Goal: Task Accomplishment & Management: Manage account settings

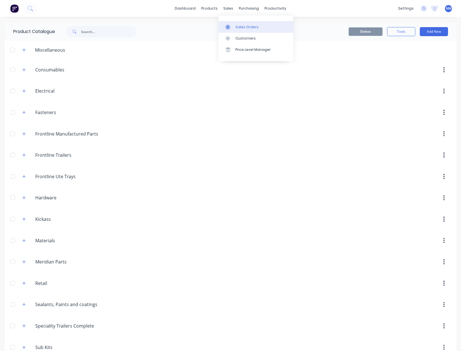
click at [235, 26] on div "Sales Orders" at bounding box center [246, 27] width 23 height 5
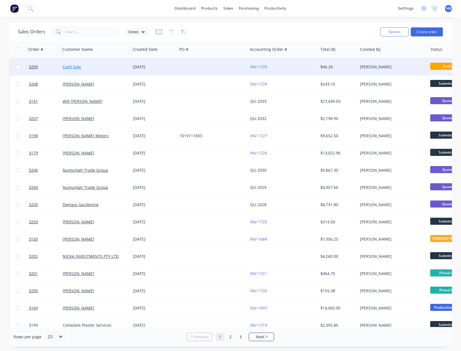
click at [74, 68] on link "Cash Sale" at bounding box center [72, 66] width 18 height 5
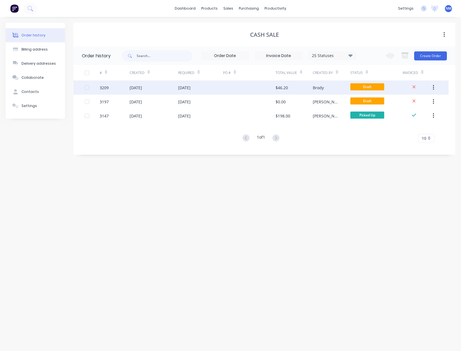
click at [214, 90] on div "13 Aug 2025" at bounding box center [200, 87] width 45 height 14
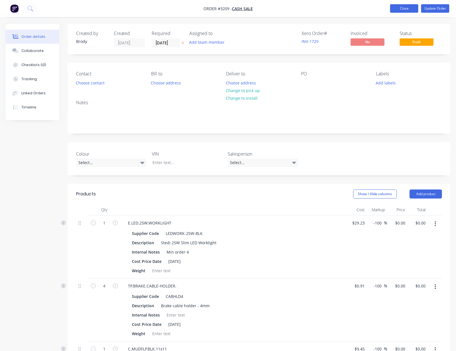
click at [404, 7] on button "Close" at bounding box center [404, 8] width 28 height 8
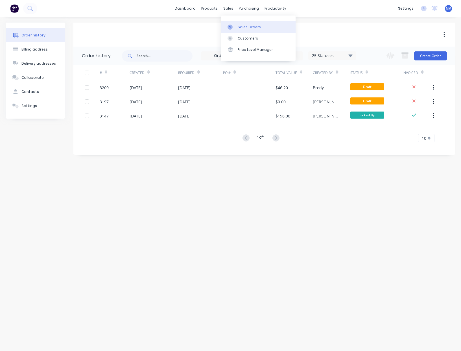
click at [236, 26] on link "Sales Orders" at bounding box center [258, 26] width 75 height 11
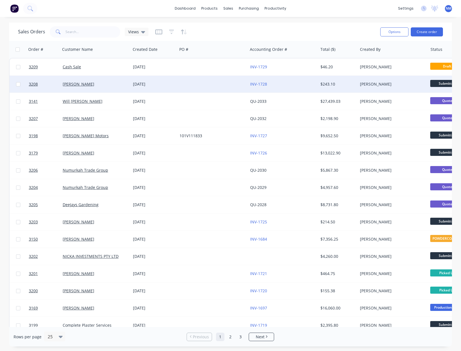
click at [191, 88] on div at bounding box center [212, 84] width 70 height 17
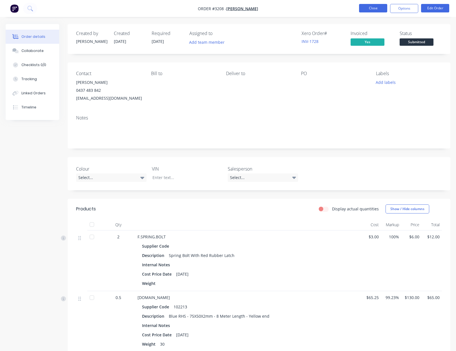
click at [372, 12] on button "Close" at bounding box center [373, 8] width 28 height 8
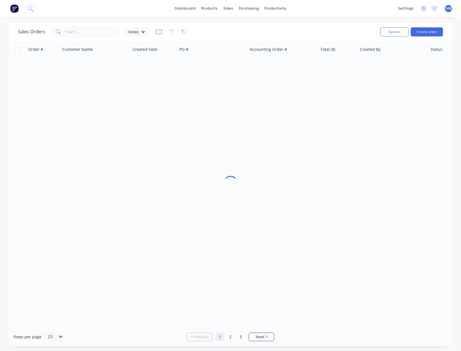
click at [373, 8] on div "dashboard products sales purchasing productivity dashboard products Product Cat…" at bounding box center [230, 8] width 461 height 17
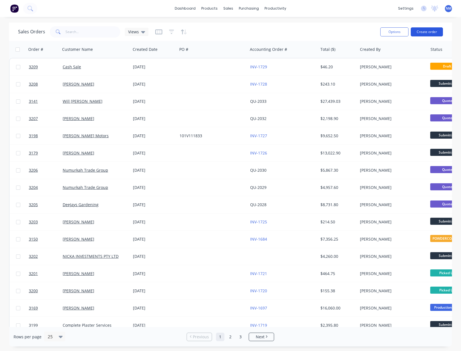
click at [426, 30] on button "Create order" at bounding box center [426, 31] width 32 height 9
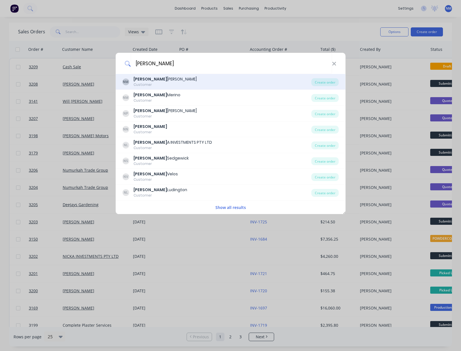
type input "nick"
click at [181, 83] on div "NM Nick Mazzella Customer" at bounding box center [216, 81] width 189 height 11
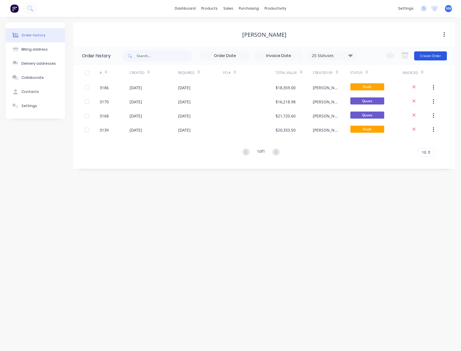
click at [434, 58] on button "Create Order" at bounding box center [430, 55] width 33 height 9
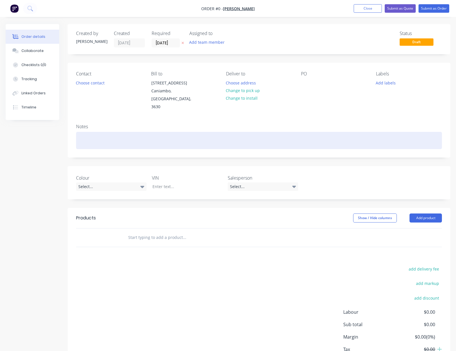
click at [116, 132] on div at bounding box center [259, 140] width 366 height 17
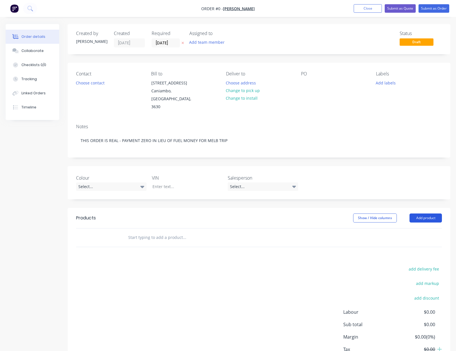
click at [433, 203] on div "Order details Collaborate Checklists 0/0 Tracking Linked Orders Timeline Order …" at bounding box center [228, 207] width 456 height 367
click at [433, 213] on button "Add product" at bounding box center [426, 217] width 32 height 9
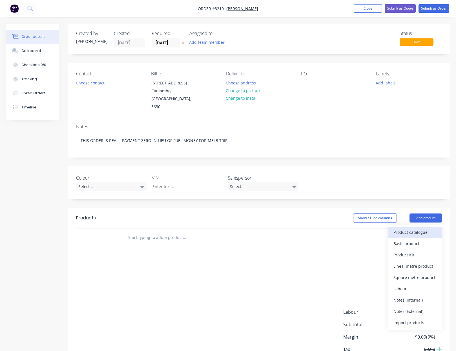
click at [422, 226] on button "Product catalogue" at bounding box center [416, 231] width 54 height 11
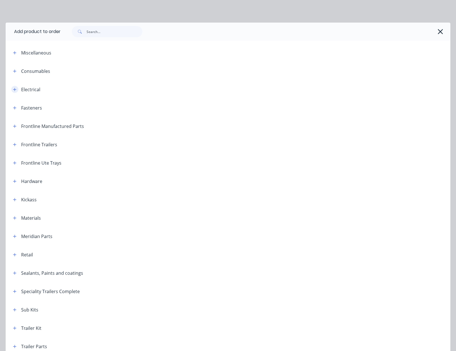
click at [12, 90] on button "button" at bounding box center [14, 89] width 7 height 7
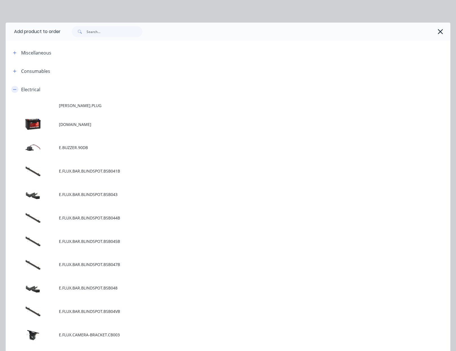
click at [16, 88] on icon "button" at bounding box center [14, 89] width 3 height 4
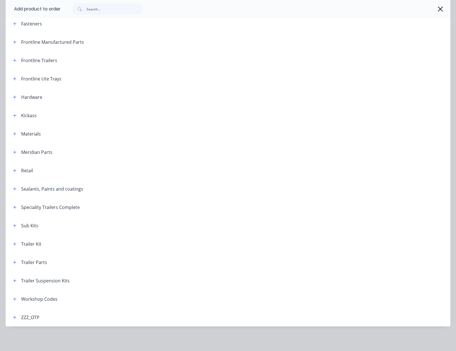
scroll to position [84, 0]
click at [20, 261] on div "Trailer Parts" at bounding box center [27, 261] width 39 height 7
click at [17, 264] on button "button" at bounding box center [14, 261] width 7 height 7
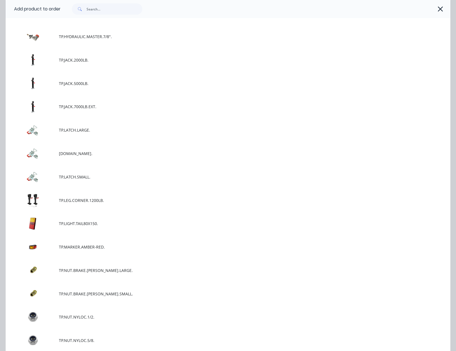
scroll to position [2833, 0]
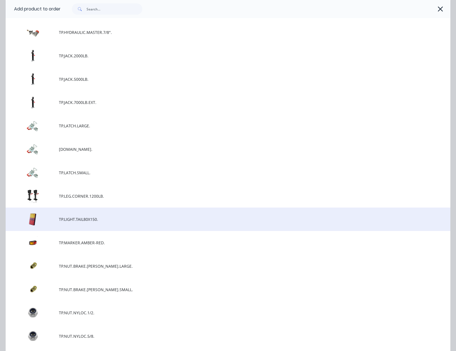
click at [94, 220] on span "TP.LIGHT.TAIL80X150." at bounding box center [215, 219] width 313 height 6
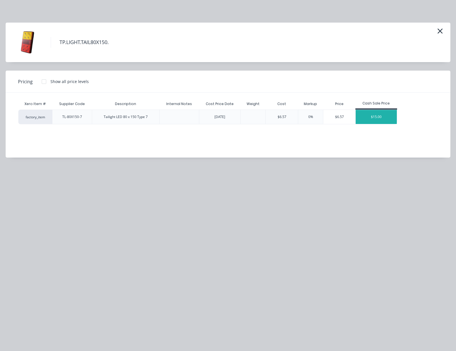
click at [379, 118] on div "$15.00" at bounding box center [376, 117] width 41 height 14
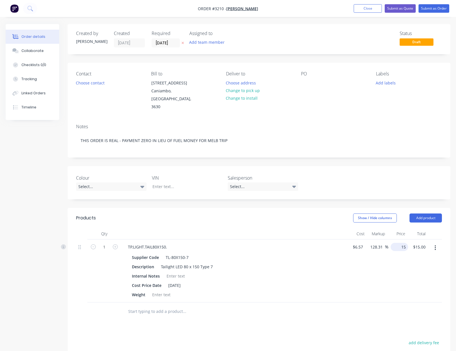
click at [402, 243] on input "15" at bounding box center [400, 247] width 15 height 8
type input "7"
type input "6.54"
type input "$7.00"
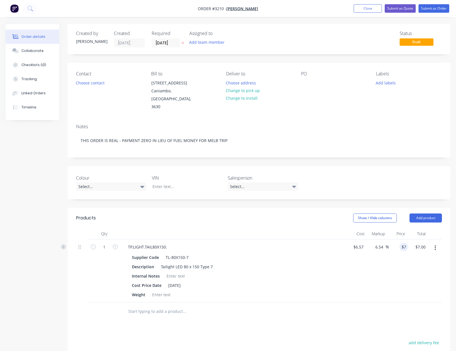
click at [380, 268] on div "6.54 128.31 %" at bounding box center [377, 270] width 23 height 63
click at [116, 244] on icon "button" at bounding box center [115, 246] width 5 height 5
type input "2"
type input "$14.00"
click at [430, 213] on button "Add product" at bounding box center [426, 217] width 32 height 9
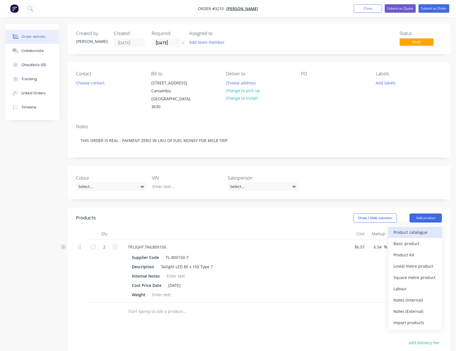
click at [423, 228] on div "Product catalogue" at bounding box center [415, 232] width 43 height 8
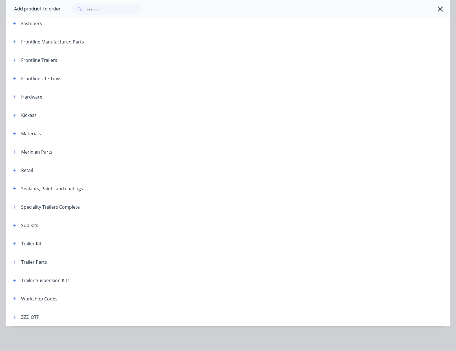
scroll to position [107, 0]
click at [13, 262] on icon "button" at bounding box center [14, 262] width 3 height 4
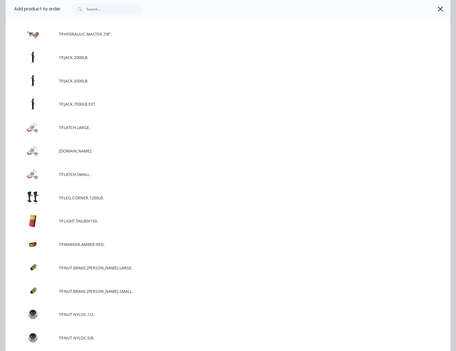
scroll to position [2842, 0]
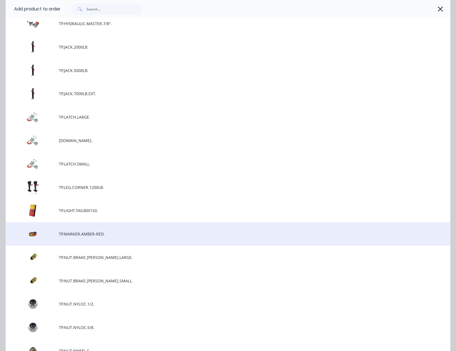
click at [99, 231] on span "TP.MARKER.AMBER-RED." at bounding box center [215, 234] width 313 height 6
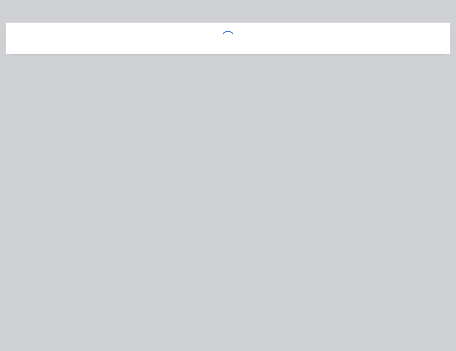
scroll to position [0, 0]
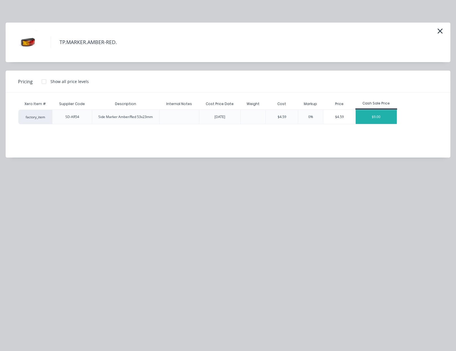
click at [369, 115] on div "$9.00" at bounding box center [376, 117] width 41 height 14
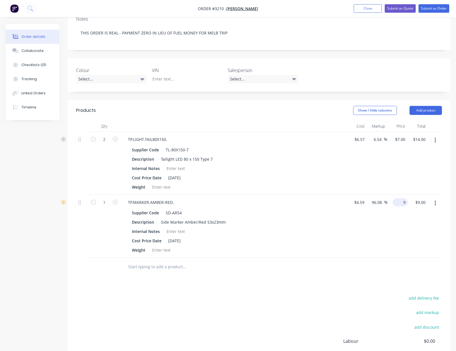
click at [403, 198] on input "9" at bounding box center [401, 202] width 13 height 8
type input "4.59"
type input "$4.59"
click at [382, 228] on div "96.08 %" at bounding box center [377, 226] width 21 height 63
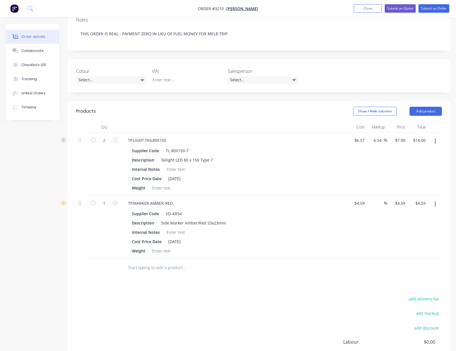
scroll to position [106, 0]
click at [116, 201] on icon "button" at bounding box center [115, 203] width 5 height 5
type input "2"
type input "$9.18"
click at [116, 201] on icon "button" at bounding box center [115, 203] width 5 height 5
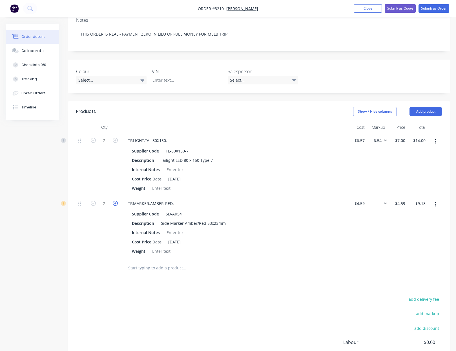
type input "3"
type input "$13.77"
click at [116, 201] on icon "button" at bounding box center [115, 203] width 5 height 5
type input "4"
type input "$18.36"
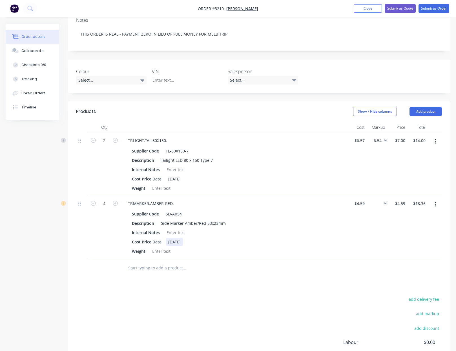
click at [251, 237] on div "Cost Price Date 15/07/2025" at bounding box center [233, 241] width 206 height 8
click at [429, 107] on button "Add product" at bounding box center [426, 111] width 32 height 9
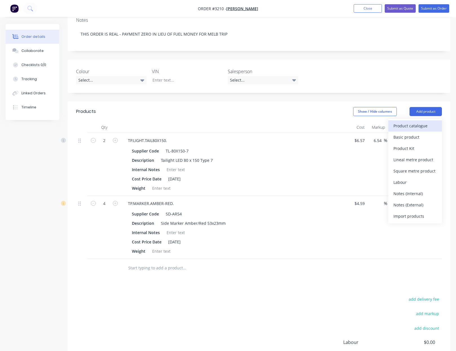
click at [419, 122] on div "Product catalogue" at bounding box center [415, 126] width 43 height 8
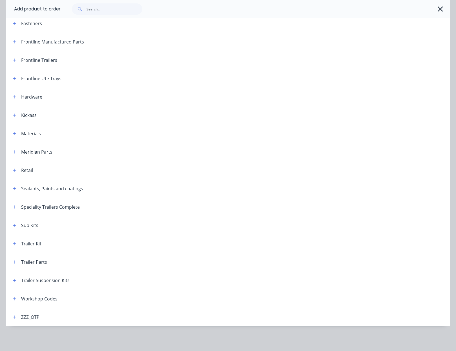
scroll to position [170, 0]
click at [13, 263] on icon "button" at bounding box center [14, 262] width 3 height 4
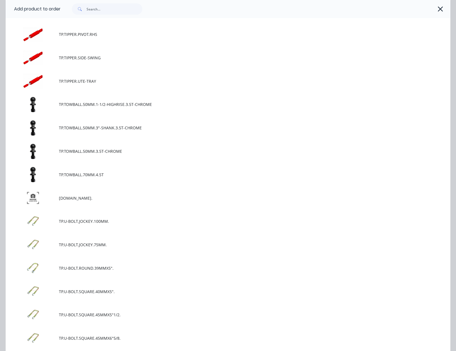
scroll to position [4362, 0]
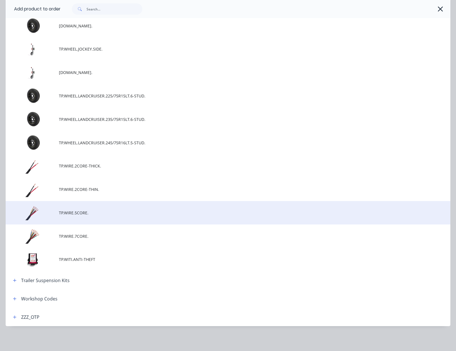
click at [97, 217] on td "TP.WIRE.5CORE." at bounding box center [255, 212] width 392 height 23
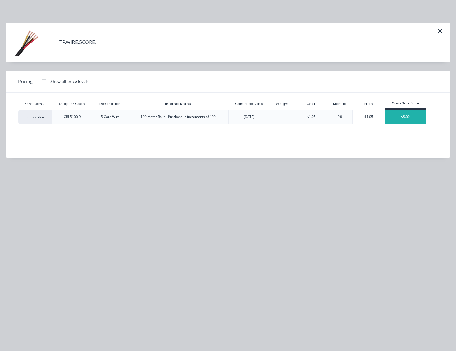
click at [402, 113] on div "$5.00" at bounding box center [405, 117] width 41 height 14
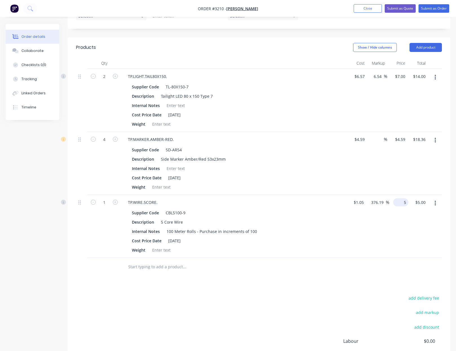
click at [405, 198] on input "5" at bounding box center [402, 202] width 13 height 8
type input "1.05"
type input "$1.05"
click at [107, 81] on input "1" at bounding box center [104, 76] width 15 height 8
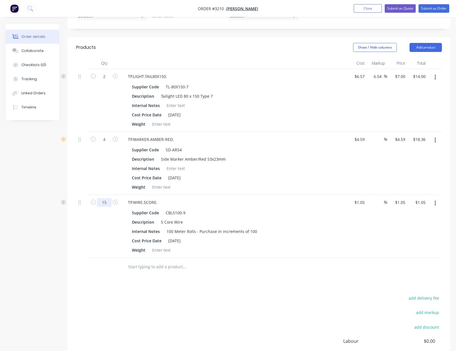
type input "15"
type input "$15.75"
click at [258, 273] on div "Products Show / Hide columns Add product Qty Cost Markup Price Total 2 TP.LIGHT…" at bounding box center [259, 224] width 383 height 374
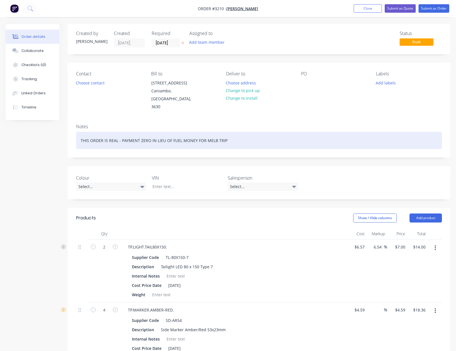
click at [233, 132] on div "THIS ORDER IS REAL - PAYMENT ZERO IN LIEU OF FUEL MONEY FOR MELB TRIP" at bounding box center [259, 140] width 366 height 17
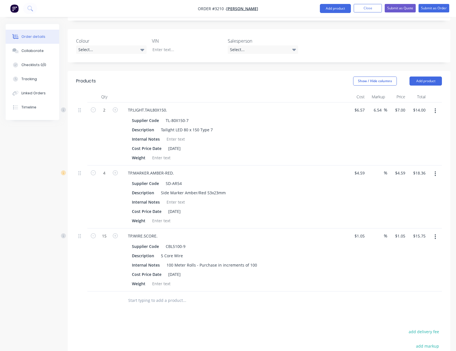
scroll to position [225, 0]
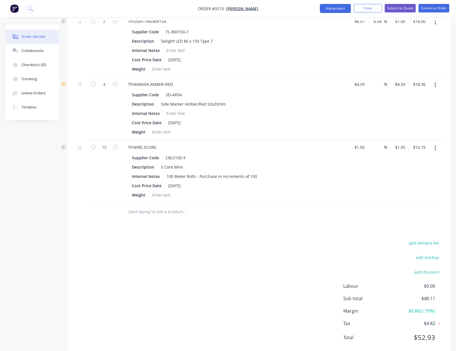
click at [217, 211] on div "Products Show / Hide columns Add product Qty Cost Markup Price Total 2 TP.LIGHT…" at bounding box center [259, 169] width 383 height 374
click at [439, 9] on button "Submit as Order" at bounding box center [434, 8] width 31 height 8
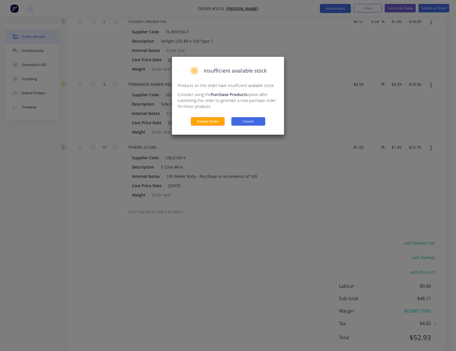
click at [259, 119] on button "Cancel" at bounding box center [249, 121] width 34 height 8
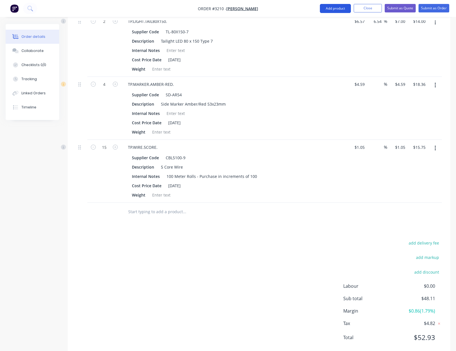
click at [339, 6] on button "Add product" at bounding box center [335, 8] width 31 height 9
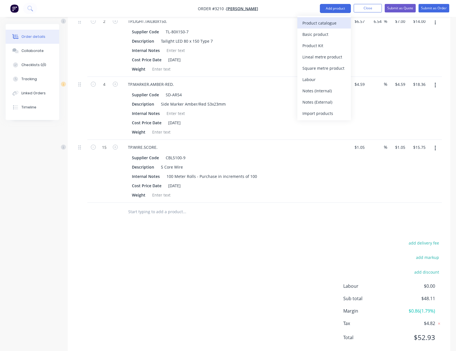
click at [332, 24] on div "Product catalogue" at bounding box center [324, 23] width 43 height 8
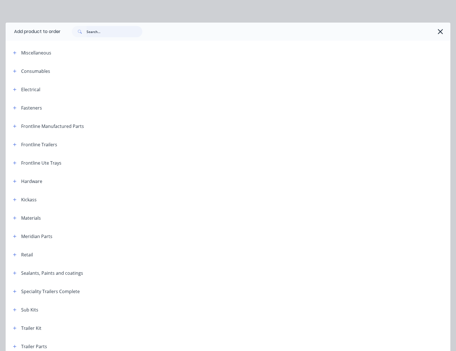
click at [109, 30] on input "text" at bounding box center [115, 31] width 56 height 11
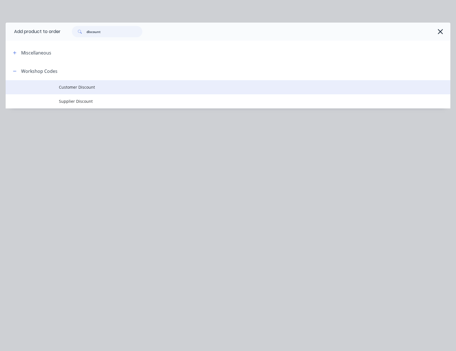
type input "discount"
click at [116, 86] on span "Customer Discount" at bounding box center [215, 87] width 313 height 6
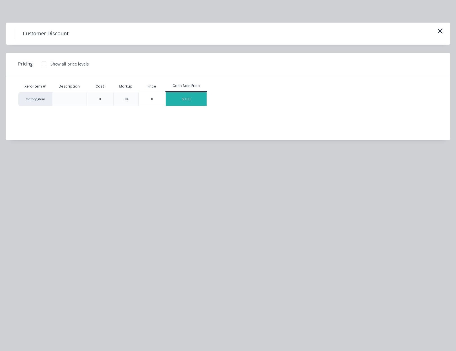
click at [177, 98] on div "$0.00" at bounding box center [186, 99] width 41 height 14
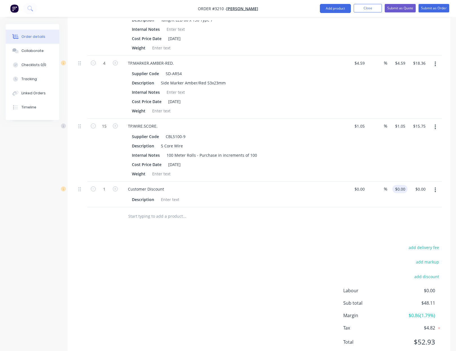
scroll to position [251, 0]
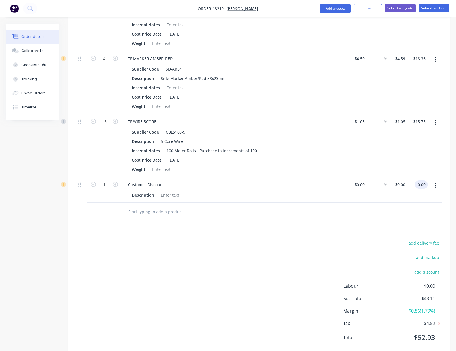
click at [415, 177] on div "0.00 0.00" at bounding box center [418, 190] width 20 height 26
type input "-48.11"
type input "$-48.11"
click at [306, 239] on div "add delivery fee add markup add discount Labour $0.00 Sub total $48.11 Margin $…" at bounding box center [259, 293] width 366 height 109
click at [423, 180] on input "-48.11" at bounding box center [420, 184] width 16 height 8
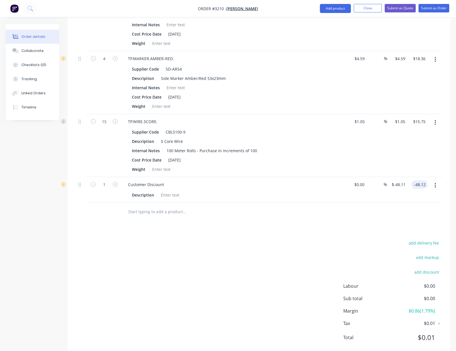
type input "-48.12"
type input "$-48.12"
click at [257, 239] on div "add delivery fee add markup add discount Labour $0.00 Sub total $-0.01 Margin $…" at bounding box center [259, 293] width 366 height 109
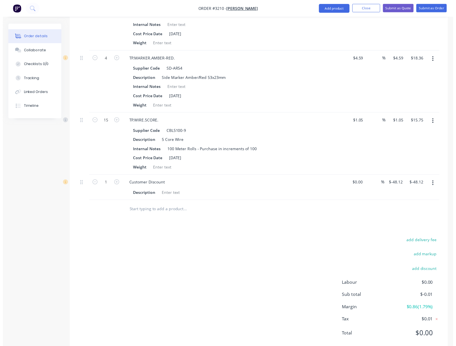
scroll to position [0, 0]
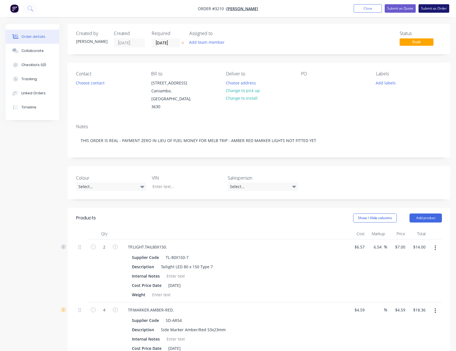
click at [438, 10] on button "Submit as Order" at bounding box center [434, 8] width 31 height 8
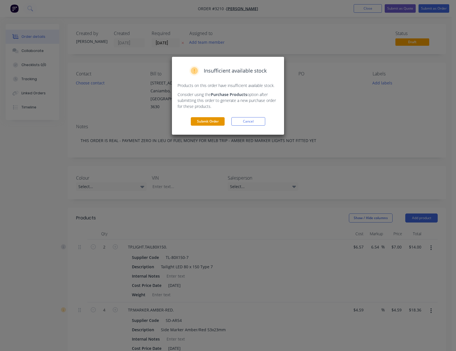
click at [205, 118] on button "Submit Order" at bounding box center [208, 121] width 34 height 8
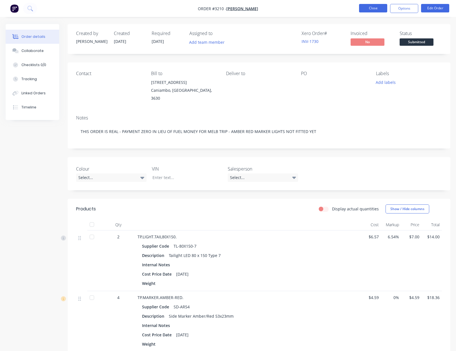
click at [372, 9] on button "Close" at bounding box center [373, 8] width 28 height 8
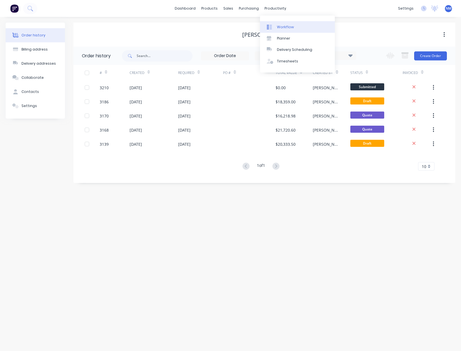
click at [288, 25] on div "Workflow" at bounding box center [285, 27] width 17 height 5
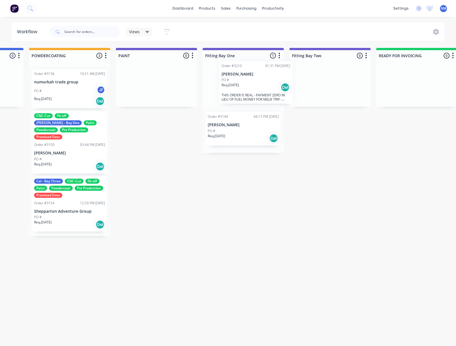
scroll to position [0, 1112]
drag, startPoint x: 50, startPoint y: 325, endPoint x: 248, endPoint y: 90, distance: 307.2
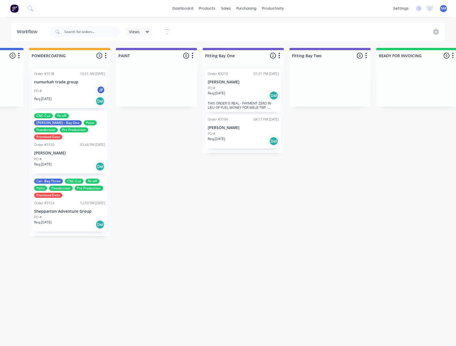
scroll to position [65, 0]
click at [260, 23] on link "Purchase Orders" at bounding box center [270, 26] width 75 height 11
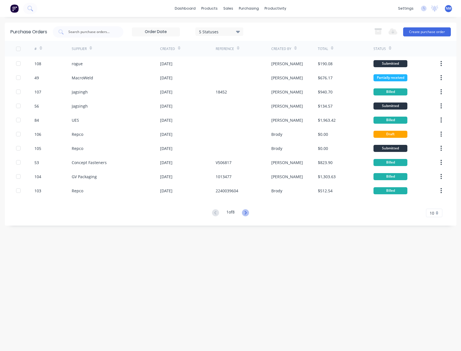
click at [246, 212] on icon at bounding box center [246, 212] width 2 height 3
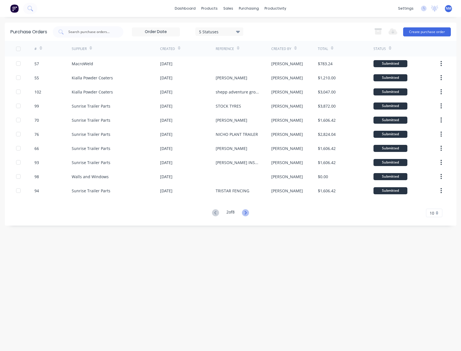
click at [249, 213] on icon at bounding box center [245, 212] width 7 height 7
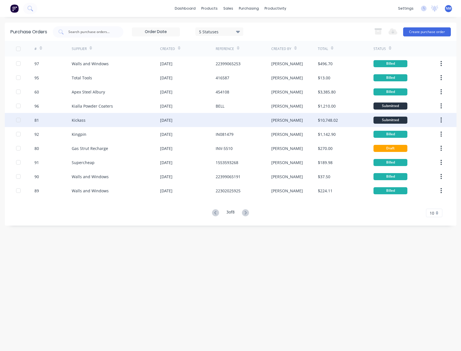
click at [180, 123] on div "[DATE]" at bounding box center [188, 120] width 56 height 14
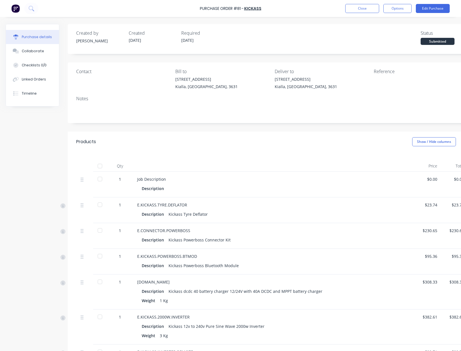
scroll to position [0, 20]
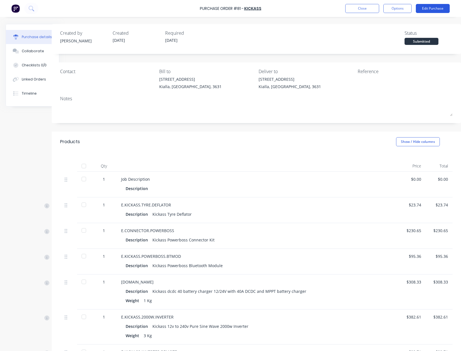
click at [437, 10] on button "Edit Purchase" at bounding box center [432, 8] width 34 height 9
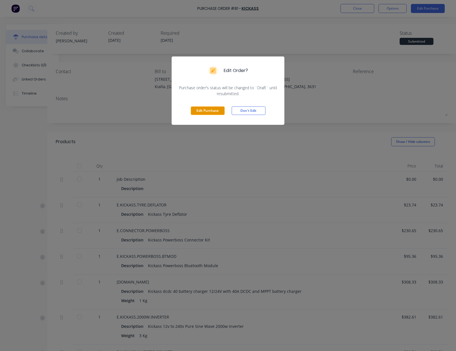
click at [212, 112] on button "Edit Purchase" at bounding box center [208, 110] width 34 height 8
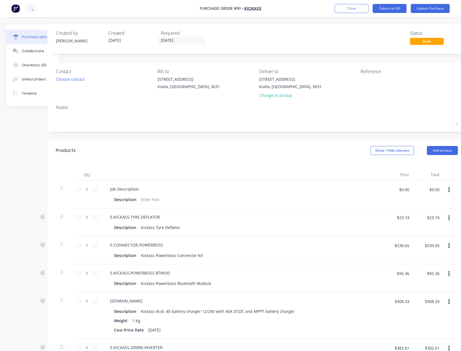
scroll to position [0, 13]
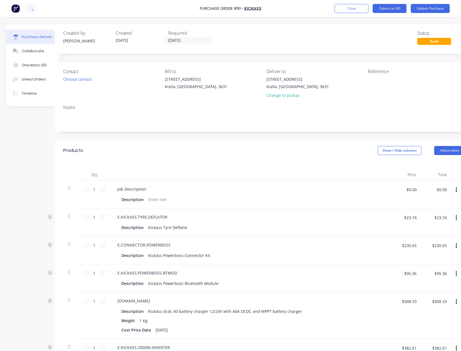
click at [455, 191] on icon "button" at bounding box center [455, 190] width 1 height 6
click at [433, 238] on button "Delete" at bounding box center [439, 238] width 48 height 11
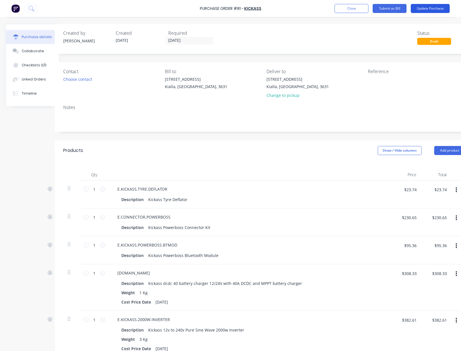
click at [433, 10] on button "Update Purchase" at bounding box center [429, 8] width 39 height 9
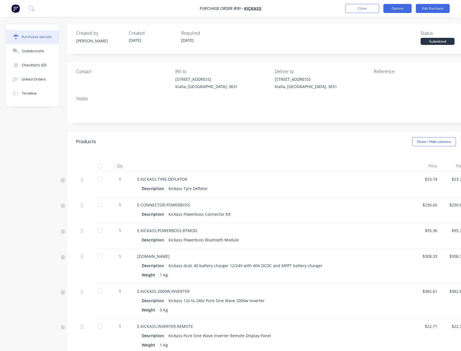
click at [395, 8] on button "Options" at bounding box center [397, 8] width 28 height 9
click at [388, 45] on div "Split order" at bounding box center [384, 45] width 43 height 8
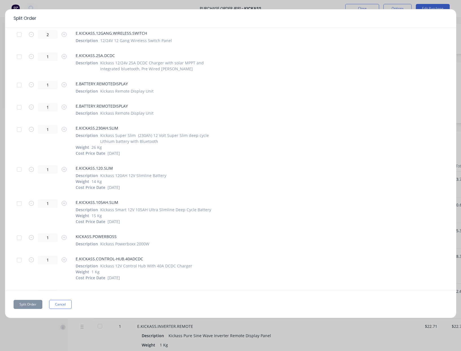
scroll to position [278, 0]
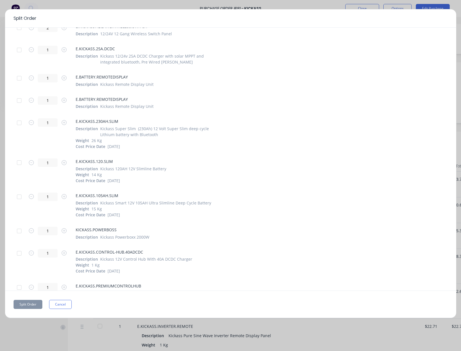
click at [18, 122] on div at bounding box center [19, 122] width 11 height 11
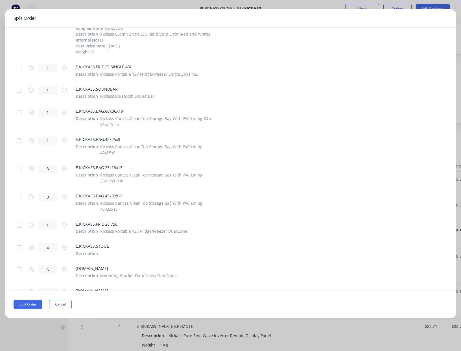
scroll to position [688, 0]
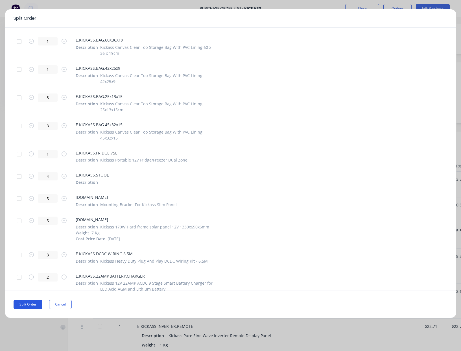
click at [34, 304] on button "Split Order" at bounding box center [28, 304] width 29 height 9
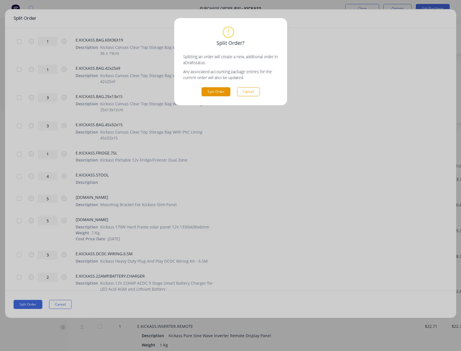
click at [213, 92] on button "Split Order" at bounding box center [215, 91] width 29 height 9
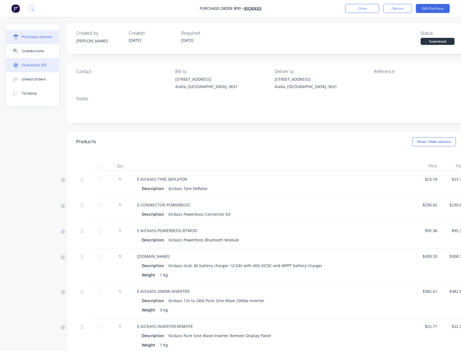
drag, startPoint x: 44, startPoint y: 80, endPoint x: 42, endPoint y: 65, distance: 14.2
click at [44, 80] on div "Linked Orders" at bounding box center [34, 79] width 24 height 5
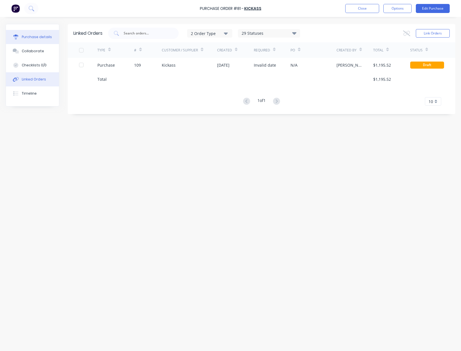
click at [42, 37] on div "Purchase details" at bounding box center [37, 36] width 30 height 5
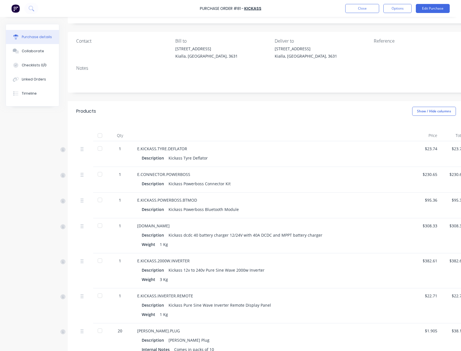
scroll to position [32, 0]
click at [100, 149] on div at bounding box center [99, 147] width 11 height 11
click at [98, 175] on div at bounding box center [99, 172] width 11 height 11
click at [100, 199] on div at bounding box center [99, 198] width 11 height 11
click at [100, 224] on div at bounding box center [99, 224] width 11 height 11
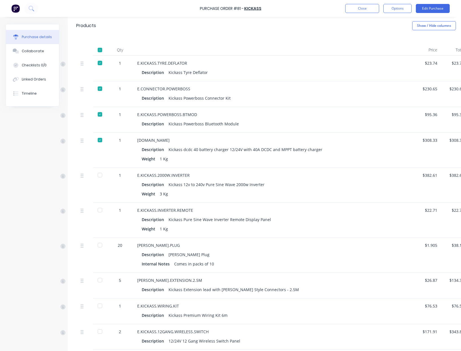
scroll to position [130, 0]
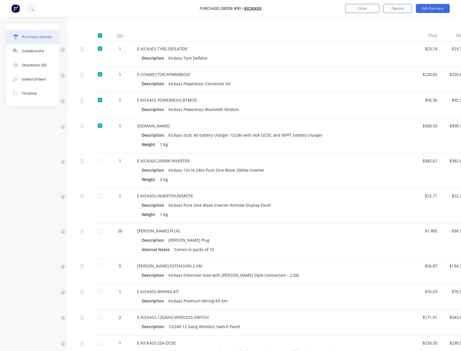
click at [100, 163] on div at bounding box center [99, 160] width 11 height 11
click at [99, 197] on div at bounding box center [99, 195] width 11 height 11
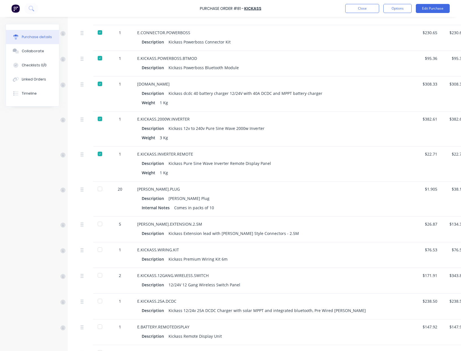
scroll to position [172, 0]
click at [101, 188] on div at bounding box center [99, 188] width 11 height 11
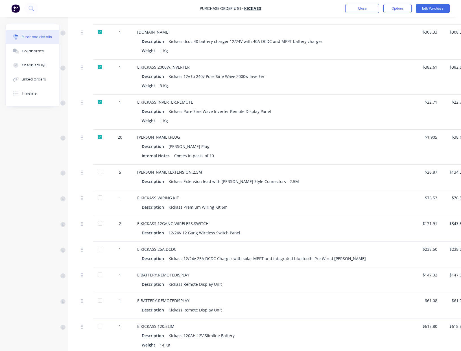
scroll to position [261, 0]
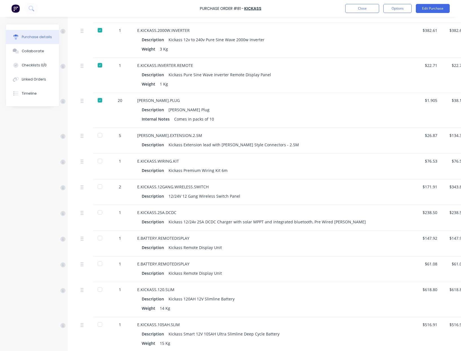
click at [101, 135] on div at bounding box center [99, 134] width 11 height 11
click at [100, 160] on div at bounding box center [99, 160] width 11 height 11
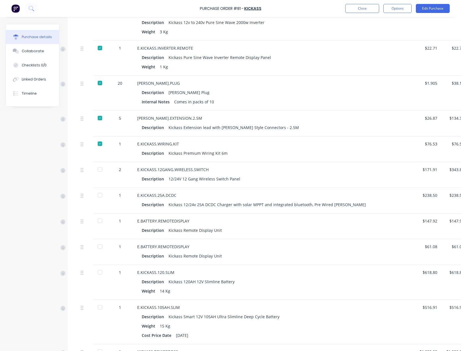
scroll to position [279, 0]
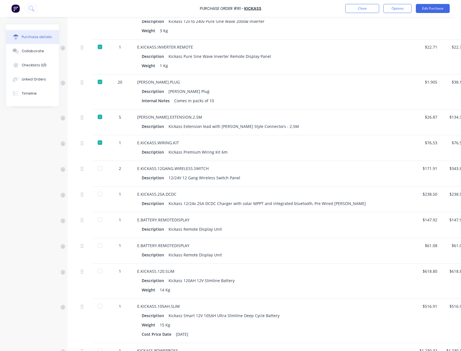
click at [100, 168] on div at bounding box center [99, 167] width 11 height 11
click at [97, 195] on div at bounding box center [99, 193] width 11 height 11
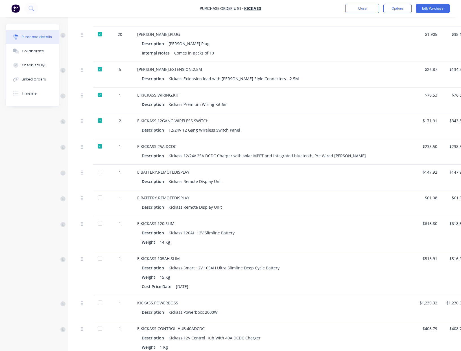
scroll to position [327, 0]
click at [99, 174] on div at bounding box center [99, 171] width 11 height 11
click at [102, 199] on div at bounding box center [99, 196] width 11 height 11
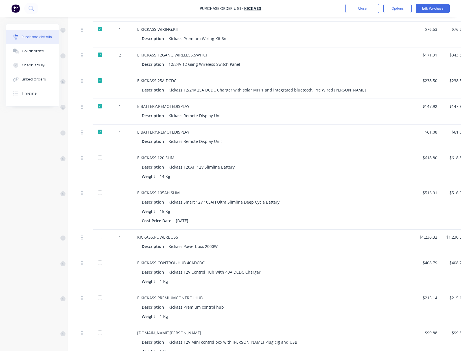
scroll to position [394, 0]
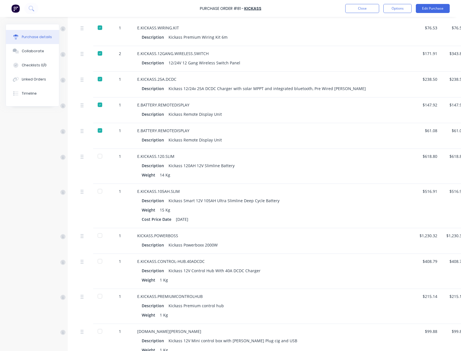
click at [99, 158] on div at bounding box center [99, 155] width 11 height 11
click at [101, 191] on div at bounding box center [99, 190] width 11 height 11
click at [101, 236] on div at bounding box center [99, 235] width 11 height 11
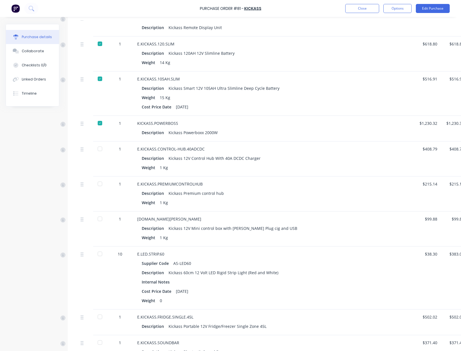
scroll to position [508, 0]
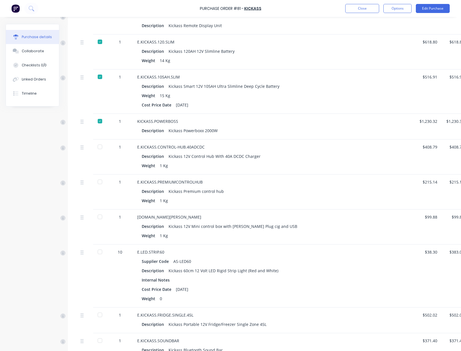
click at [100, 146] on div at bounding box center [99, 146] width 11 height 11
click at [99, 182] on div at bounding box center [99, 181] width 11 height 11
click at [96, 184] on div at bounding box center [99, 181] width 11 height 11
click at [100, 148] on div at bounding box center [99, 146] width 11 height 11
click at [98, 148] on div at bounding box center [99, 146] width 11 height 11
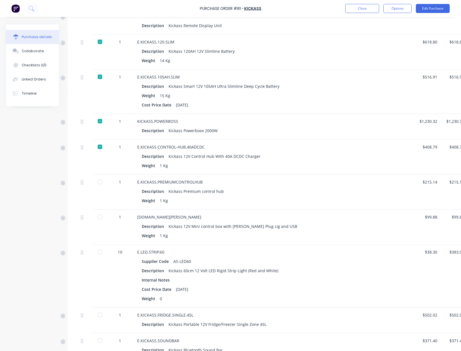
click at [99, 182] on div at bounding box center [99, 181] width 11 height 11
click at [101, 217] on div at bounding box center [99, 216] width 11 height 11
drag, startPoint x: 100, startPoint y: 252, endPoint x: 136, endPoint y: 272, distance: 40.5
click at [100, 252] on div at bounding box center [99, 251] width 11 height 11
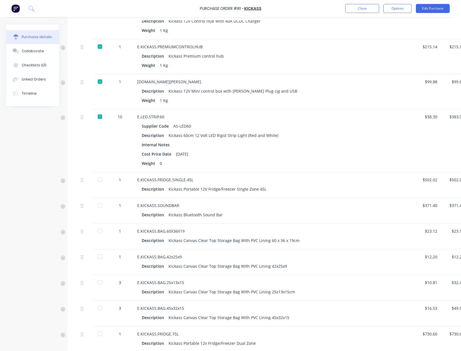
scroll to position [643, 0]
click at [101, 180] on div at bounding box center [99, 178] width 11 height 11
click at [100, 205] on div at bounding box center [99, 204] width 11 height 11
click at [99, 232] on div at bounding box center [99, 230] width 11 height 11
click at [99, 257] on div at bounding box center [99, 255] width 11 height 11
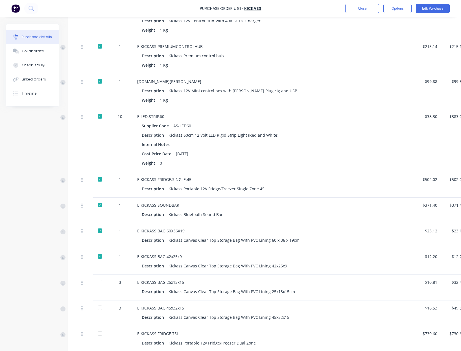
click at [100, 283] on div at bounding box center [99, 281] width 11 height 11
click at [99, 308] on div at bounding box center [99, 307] width 11 height 11
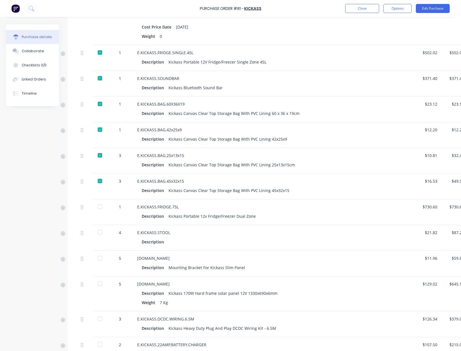
scroll to position [787, 0]
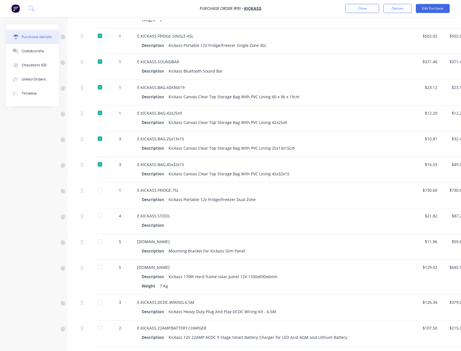
click at [98, 192] on div at bounding box center [99, 189] width 11 height 11
click at [101, 217] on div at bounding box center [99, 215] width 11 height 11
click at [100, 243] on div at bounding box center [99, 241] width 11 height 11
click at [98, 267] on div at bounding box center [99, 266] width 11 height 11
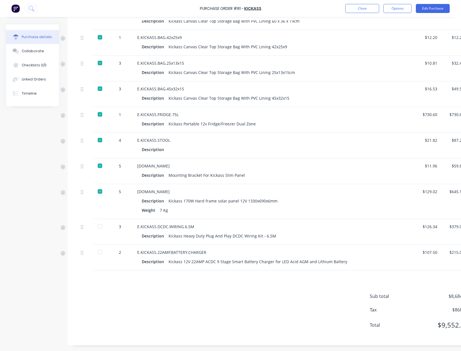
scroll to position [866, 0]
click at [100, 224] on div at bounding box center [99, 226] width 11 height 11
click at [99, 248] on div at bounding box center [99, 251] width 11 height 11
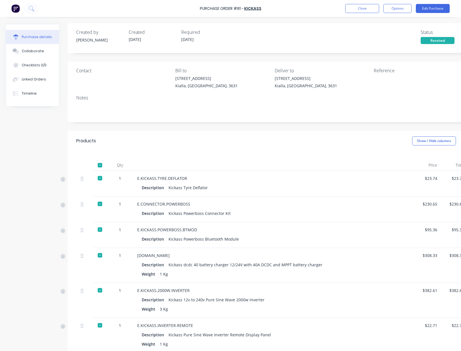
scroll to position [1, 0]
click at [398, 9] on button "Options" at bounding box center [397, 8] width 28 height 9
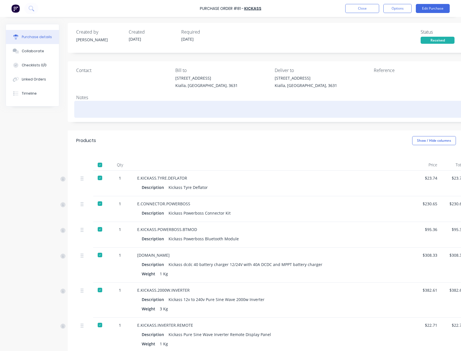
click at [126, 110] on textarea at bounding box center [272, 108] width 392 height 13
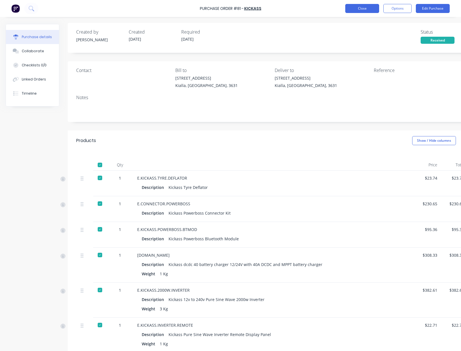
scroll to position [0, 0]
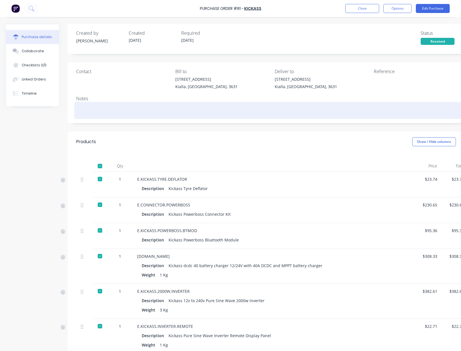
click at [166, 111] on textarea at bounding box center [272, 109] width 392 height 13
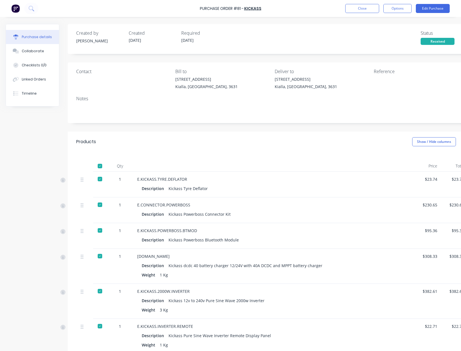
type textarea "x"
type textarea "D"
type textarea "x"
type textarea "DO"
type textarea "x"
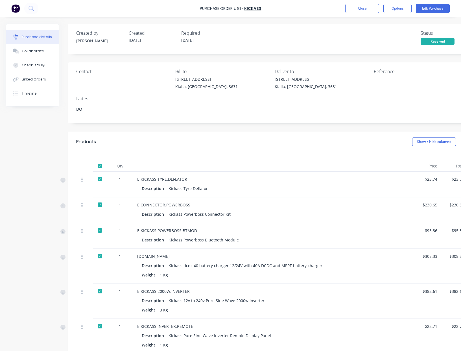
type textarea "DO"
type textarea "x"
type textarea "DO N"
type textarea "x"
type textarea "DO NO"
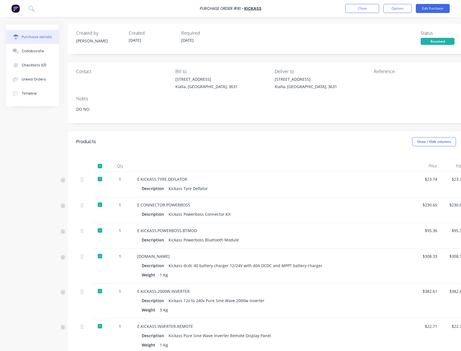
type textarea "x"
type textarea "DO NOT"
type textarea "x"
type textarea "DO NOT"
type textarea "x"
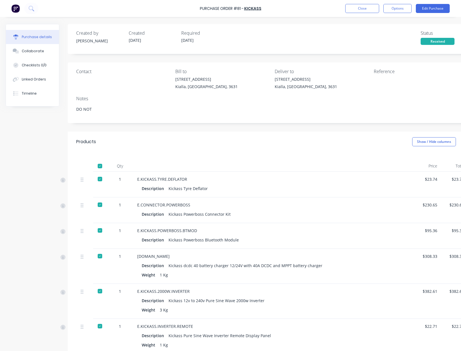
type textarea "DO NOT P"
type textarea "x"
type textarea "DO NOT PA"
type textarea "x"
type textarea "DO NOT PAY"
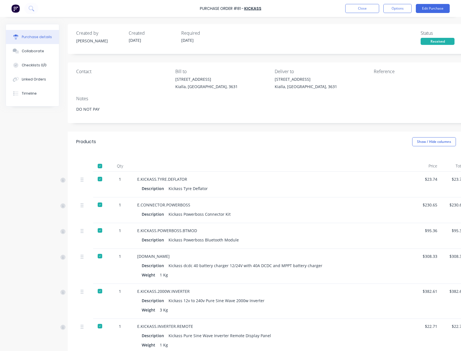
type textarea "x"
type textarea "DO NOT PAY"
type textarea "x"
type textarea "DO NOT PAY -"
type textarea "x"
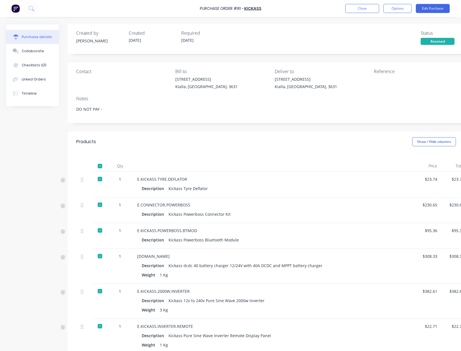
type textarea "DO NOT PAY - P"
type textarea "x"
type textarea "DO NOT PAY - PA"
type textarea "x"
type textarea "DO NOT PAY - PAI"
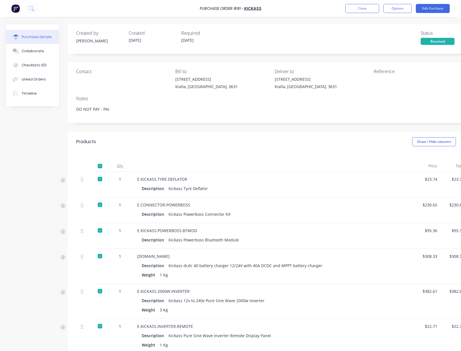
type textarea "x"
type textarea "DO NOT PAY - PAID"
type textarea "x"
type textarea "DO NOT PAY - PAID"
click at [400, 10] on button "Options" at bounding box center [397, 8] width 28 height 9
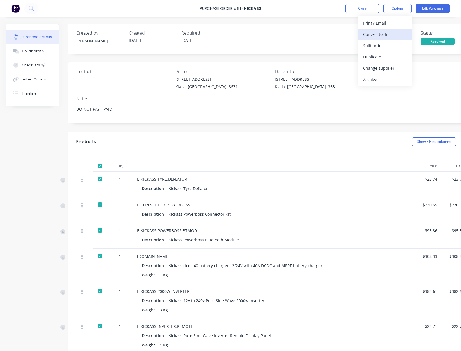
click at [389, 34] on div "Convert to Bill" at bounding box center [384, 34] width 43 height 8
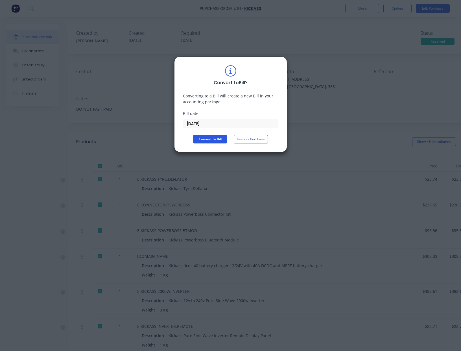
click at [216, 142] on button "Convert to Bill" at bounding box center [210, 139] width 34 height 8
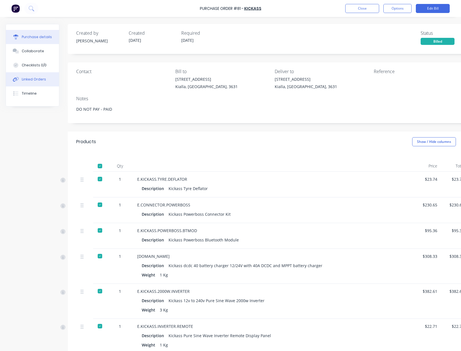
click at [44, 83] on button "Linked Orders" at bounding box center [32, 79] width 53 height 14
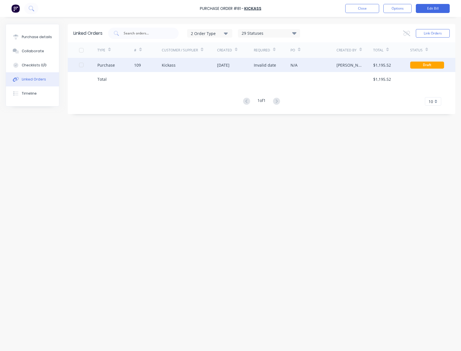
click at [156, 64] on div "109" at bounding box center [148, 65] width 28 height 14
click at [285, 69] on div "[DATE]" at bounding box center [272, 65] width 37 height 14
click at [229, 67] on div "[DATE]" at bounding box center [223, 65] width 12 height 6
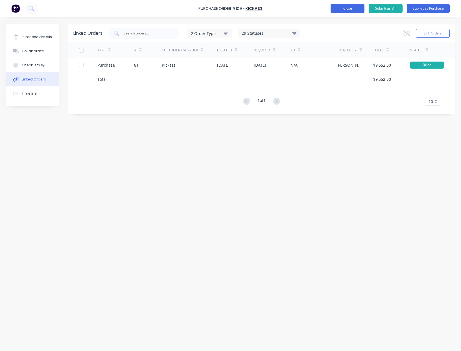
click at [339, 10] on button "Close" at bounding box center [347, 8] width 34 height 9
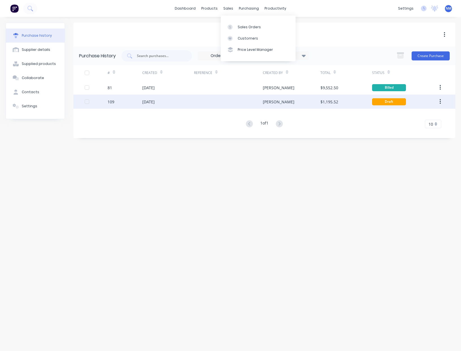
click at [195, 100] on div at bounding box center [228, 101] width 69 height 14
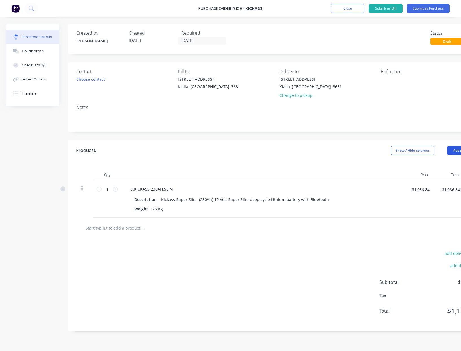
click at [455, 151] on button "Add product" at bounding box center [462, 150] width 31 height 9
click at [450, 163] on div "Product catalogue" at bounding box center [450, 165] width 43 height 8
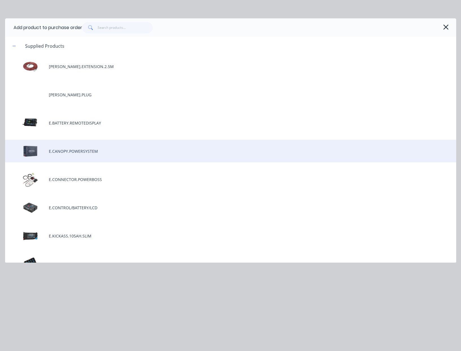
click at [114, 151] on div "E.CANOPY.POWERSYSTEM" at bounding box center [230, 151] width 451 height 23
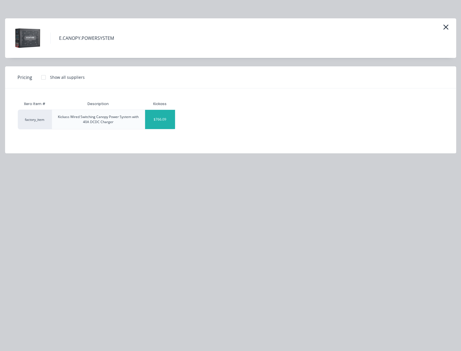
click at [166, 118] on div "$766.09" at bounding box center [160, 119] width 30 height 19
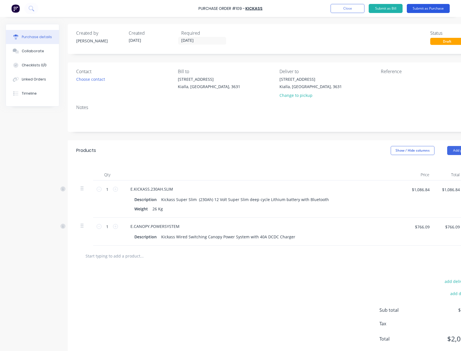
click at [423, 8] on button "Submit as Purchase" at bounding box center [427, 8] width 43 height 9
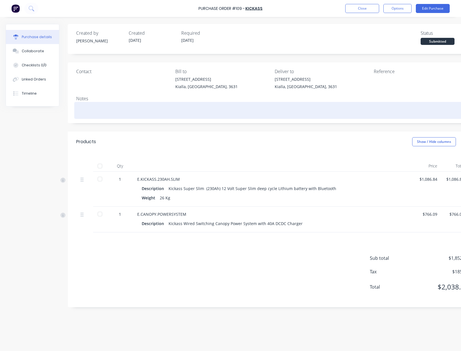
click at [136, 111] on textarea at bounding box center [272, 109] width 392 height 13
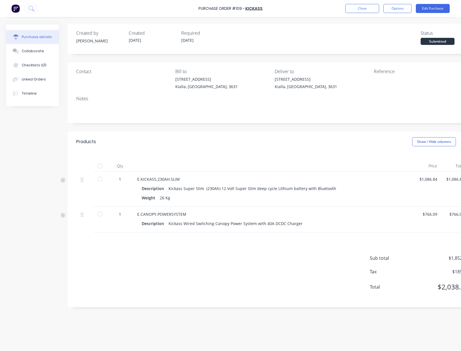
type textarea "x"
type textarea "W"
type textarea "x"
type textarea "WA"
type textarea "x"
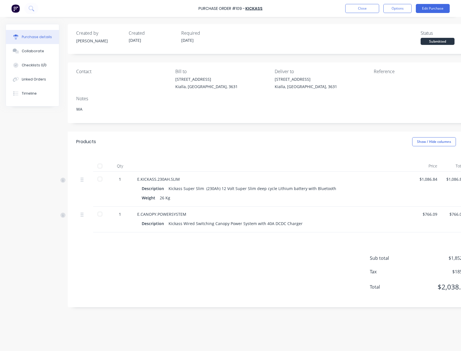
type textarea "WAI"
type textarea "x"
type textarea "WAIT"
type textarea "x"
type textarea "WAITI"
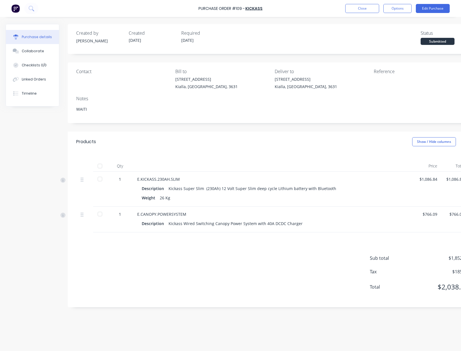
type textarea "x"
type textarea "WAITIN"
type textarea "x"
type textarea "WAITING"
type textarea "x"
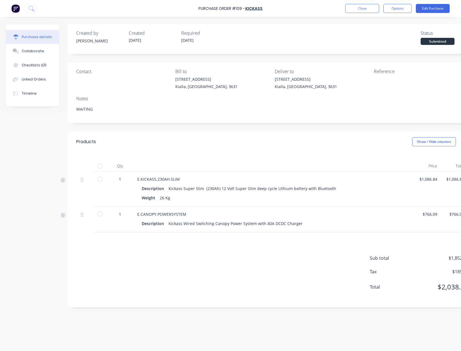
type textarea "WAITING"
type textarea "x"
type textarea "WAITING ON"
type textarea "x"
type textarea "WAITING ON"
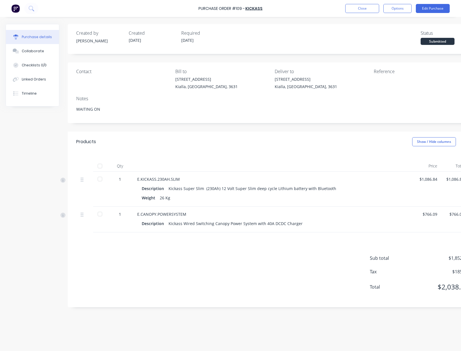
type textarea "x"
type textarea "WAITING ON S"
type textarea "x"
type textarea "WAITING ON ST"
type textarea "x"
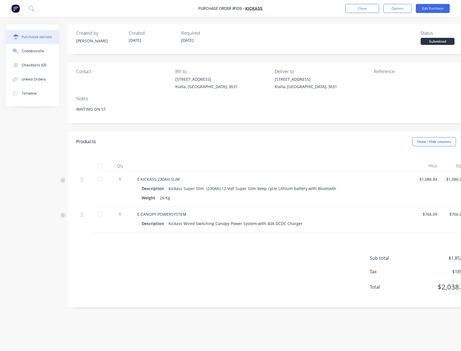
type textarea "WAITING ON STO"
type textarea "x"
type textarea "WAITING ON STOC"
type textarea "x"
type textarea "WAITING ON STOCK"
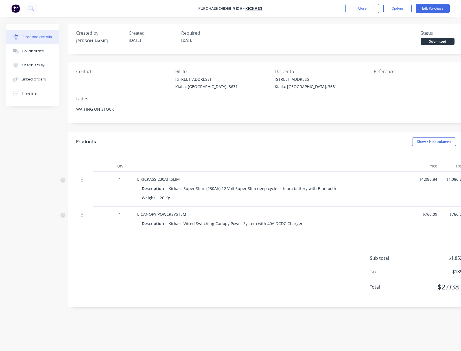
type textarea "x"
type textarea "WAITING ON STOCK."
type textarea "x"
type textarea "WAITING ON STOCK."
click at [358, 10] on button "Close" at bounding box center [362, 8] width 34 height 9
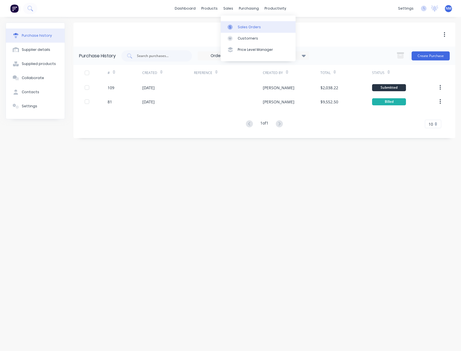
click at [243, 30] on link "Sales Orders" at bounding box center [258, 26] width 75 height 11
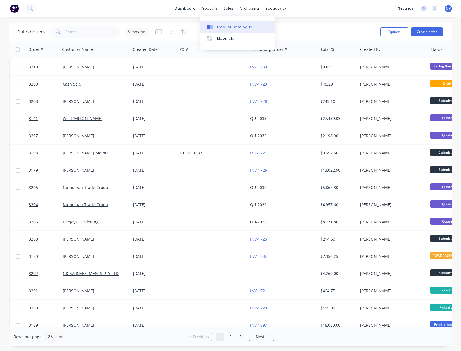
click at [220, 29] on div "Product Catalogue" at bounding box center [234, 27] width 35 height 5
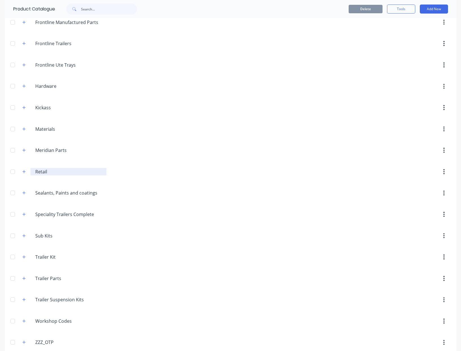
scroll to position [119, 0]
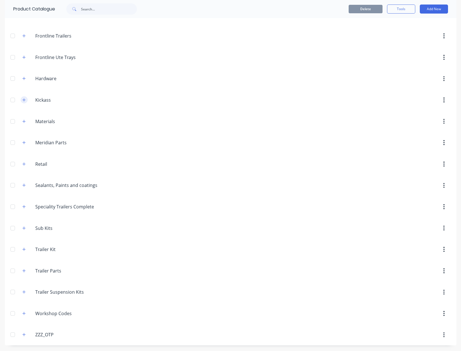
click at [23, 101] on icon "button" at bounding box center [23, 100] width 3 height 4
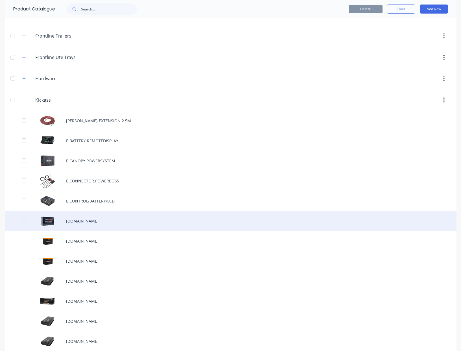
click at [145, 218] on div "E.ITECH.100.SO" at bounding box center [230, 221] width 451 height 20
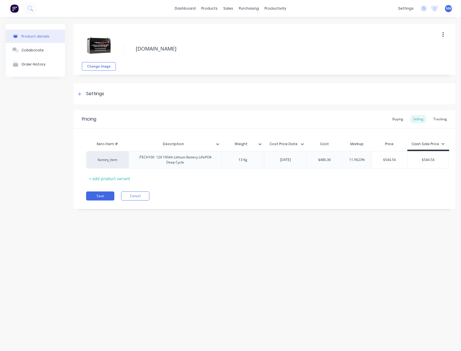
click at [442, 35] on icon "button" at bounding box center [442, 35] width 1 height 6
click at [421, 62] on div "Delete" at bounding box center [422, 61] width 43 height 8
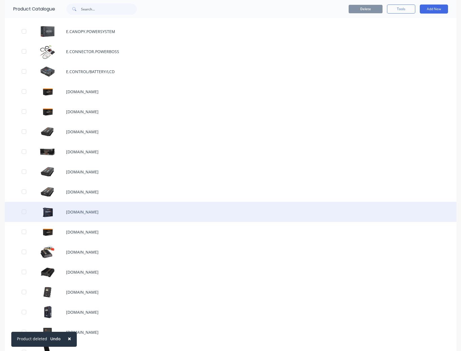
scroll to position [253, 0]
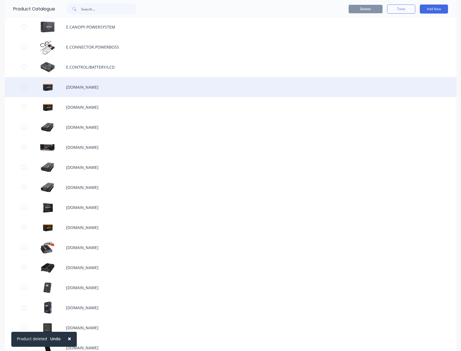
click at [108, 91] on div "E.ITECH.120X105AH.SO" at bounding box center [230, 87] width 451 height 20
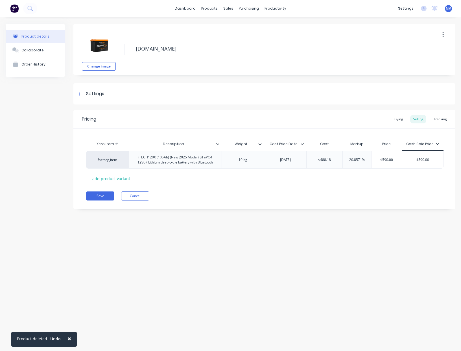
click at [442, 38] on button "button" at bounding box center [442, 35] width 13 height 10
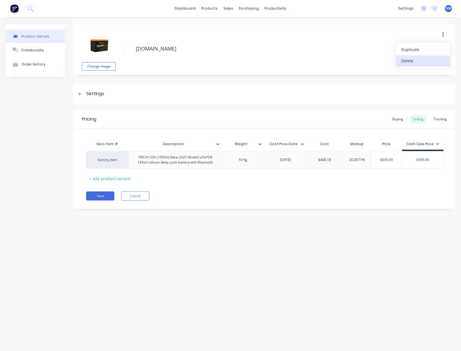
click at [412, 59] on div "Delete" at bounding box center [422, 61] width 43 height 8
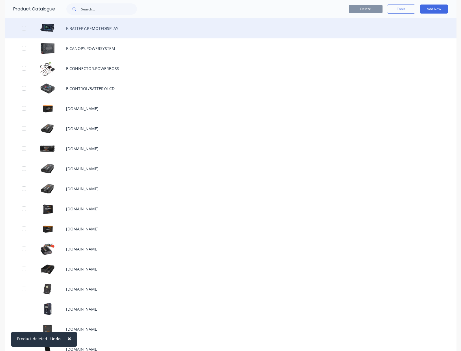
scroll to position [268, 0]
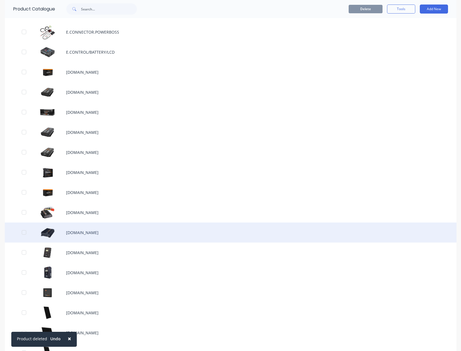
click at [134, 232] on div "E.ITECH.DCDC60.SO" at bounding box center [230, 232] width 451 height 20
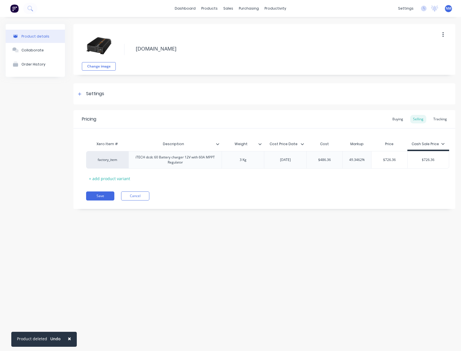
click at [441, 36] on button "button" at bounding box center [442, 35] width 13 height 10
click at [420, 59] on div "Delete" at bounding box center [422, 61] width 43 height 8
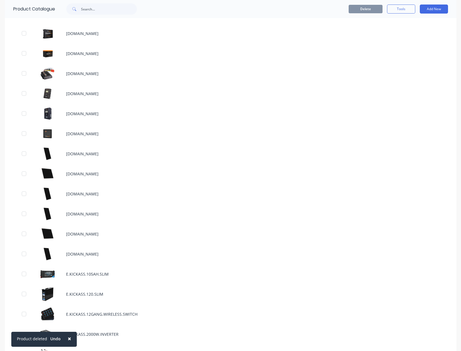
scroll to position [416, 0]
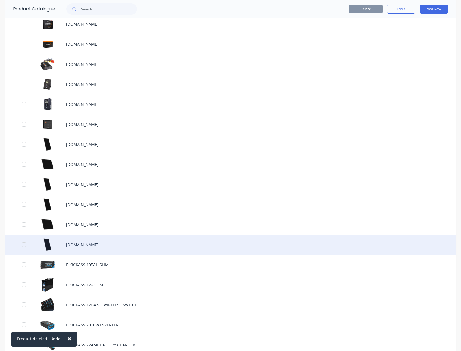
click at [122, 244] on div "E.ITECH.SOLARPANEL.250W.SO" at bounding box center [230, 244] width 451 height 20
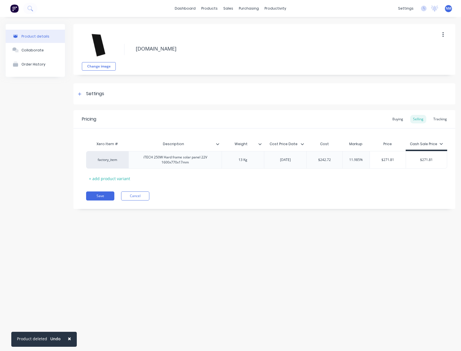
click at [444, 34] on button "button" at bounding box center [442, 35] width 13 height 10
click at [425, 57] on div "Delete" at bounding box center [422, 61] width 43 height 8
type textarea "x"
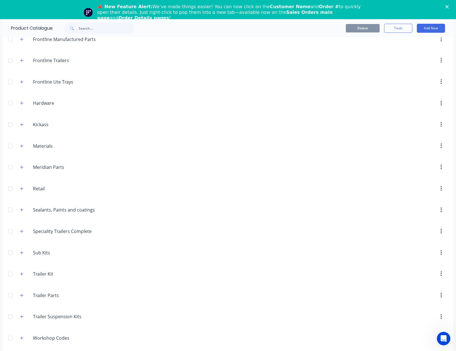
scroll to position [119, 0]
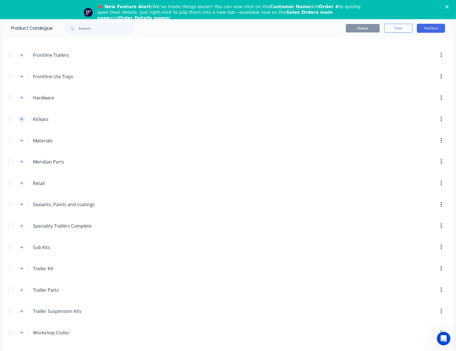
click at [22, 119] on button "button" at bounding box center [21, 118] width 7 height 7
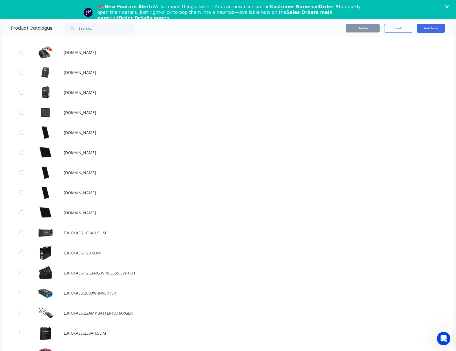
scroll to position [477, 0]
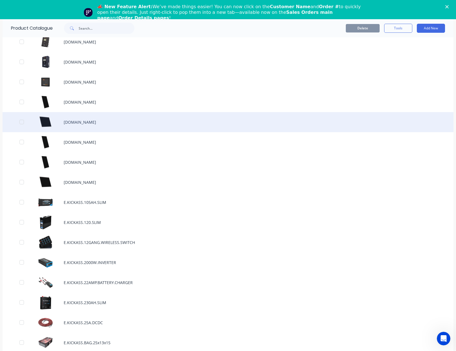
click at [131, 123] on div "E.ITECH.SOLARPANEL.170W.SHORT.SO" at bounding box center [228, 122] width 451 height 20
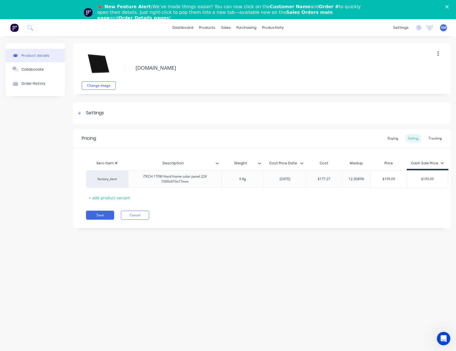
click at [440, 54] on button "button" at bounding box center [438, 54] width 13 height 10
click at [425, 78] on div "Delete" at bounding box center [418, 80] width 43 height 8
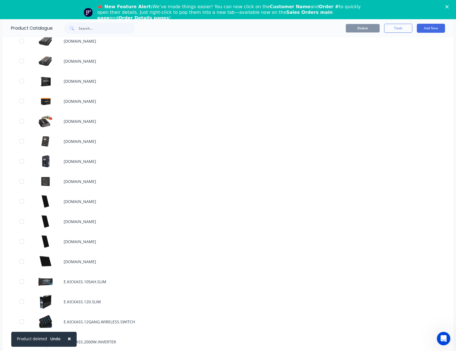
scroll to position [379, 0]
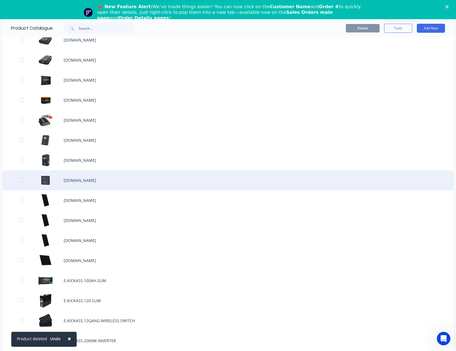
click at [103, 182] on div "E.ITECH.RC3.REMOTE.SO" at bounding box center [228, 180] width 451 height 20
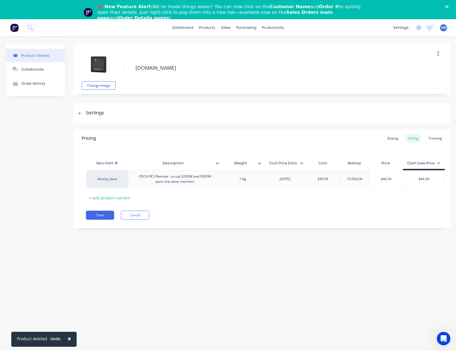
click at [436, 54] on button "button" at bounding box center [438, 54] width 13 height 10
click at [415, 78] on div "Delete" at bounding box center [418, 80] width 43 height 8
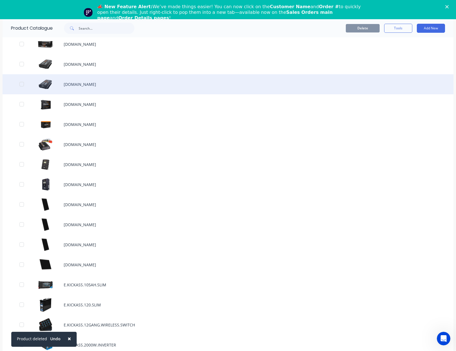
scroll to position [358, 0]
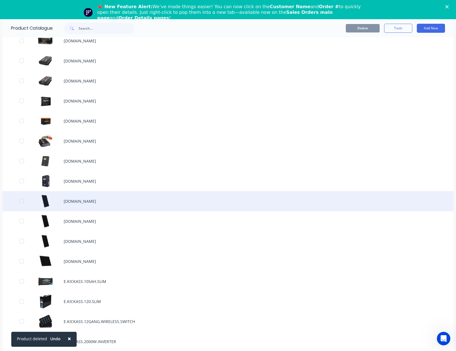
click at [122, 202] on div "E.ITECH.SOLARPANEL.150W.SO" at bounding box center [228, 201] width 451 height 20
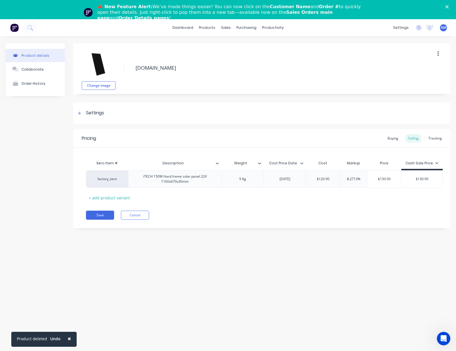
click at [437, 56] on button "button" at bounding box center [438, 54] width 13 height 10
click at [410, 81] on div "Delete" at bounding box center [418, 80] width 43 height 8
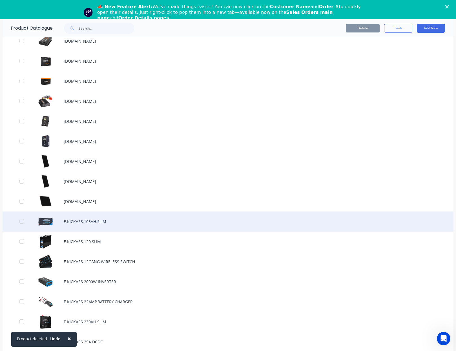
scroll to position [402, 0]
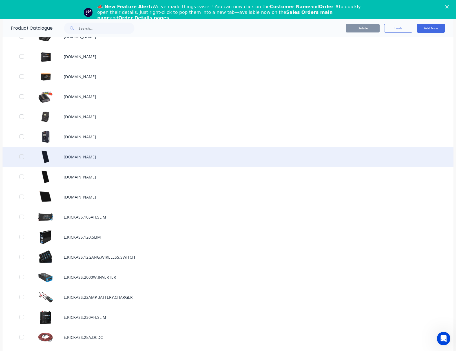
click at [122, 161] on div "E.ITECH.SOLARPANEL.170W.SO" at bounding box center [228, 157] width 451 height 20
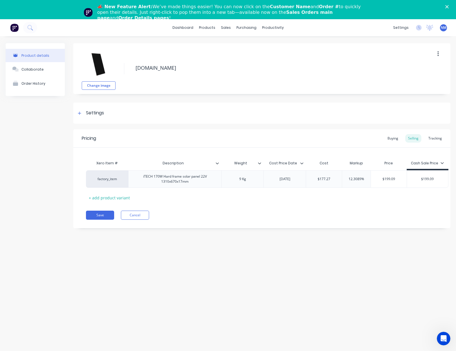
drag, startPoint x: 441, startPoint y: 56, endPoint x: 419, endPoint y: 54, distance: 21.5
click at [441, 56] on button "button" at bounding box center [438, 54] width 13 height 10
click at [419, 81] on div "Delete" at bounding box center [418, 80] width 43 height 8
type textarea "x"
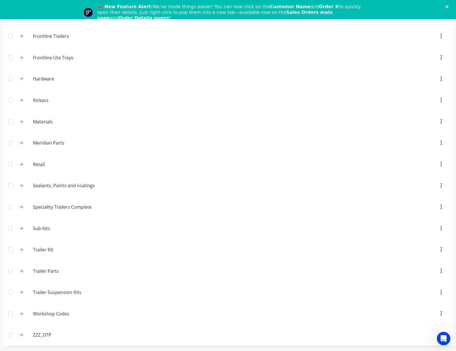
scroll to position [19, 0]
click at [21, 100] on icon "button" at bounding box center [21, 100] width 3 height 4
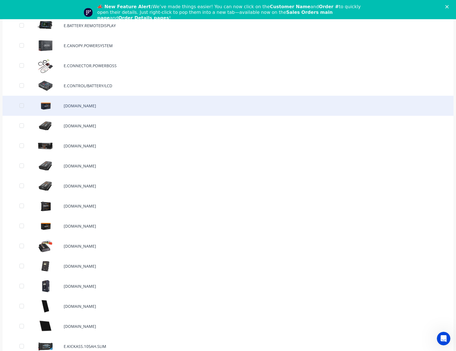
scroll to position [234, 0]
click at [92, 102] on div "E.ITECH.160XPRO.SO" at bounding box center [228, 105] width 451 height 20
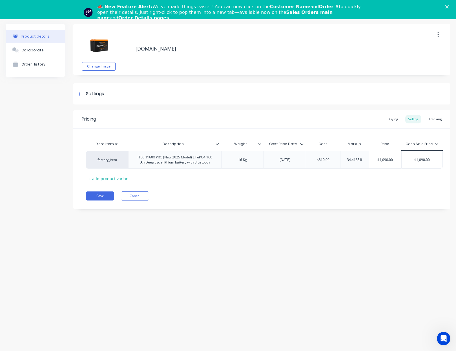
click at [440, 33] on button "button" at bounding box center [438, 35] width 13 height 10
click at [420, 59] on div "Delete" at bounding box center [418, 61] width 43 height 8
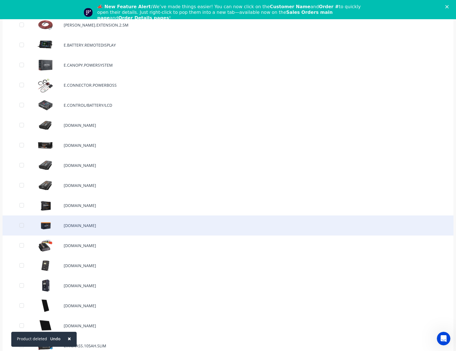
scroll to position [215, 0]
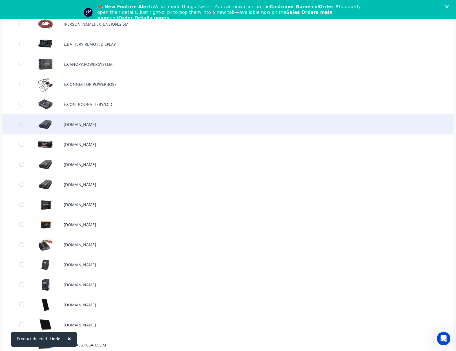
click at [104, 127] on div "E.ITECH.2000W.INVERTER.SO" at bounding box center [228, 124] width 451 height 20
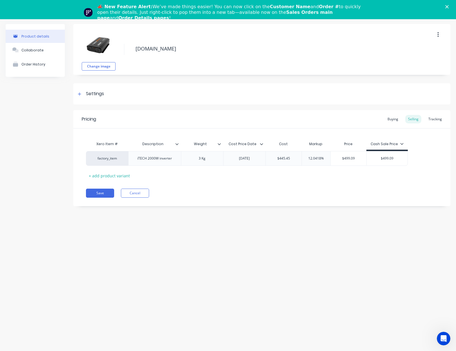
click at [440, 35] on button "button" at bounding box center [438, 35] width 13 height 10
click at [404, 60] on div "Delete" at bounding box center [418, 61] width 43 height 8
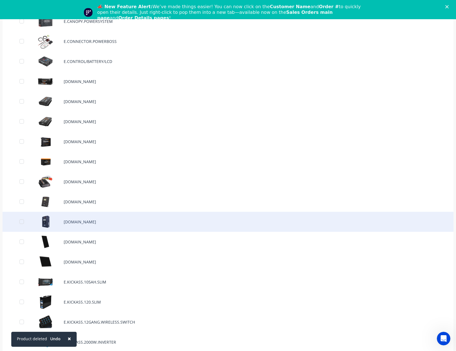
scroll to position [271, 0]
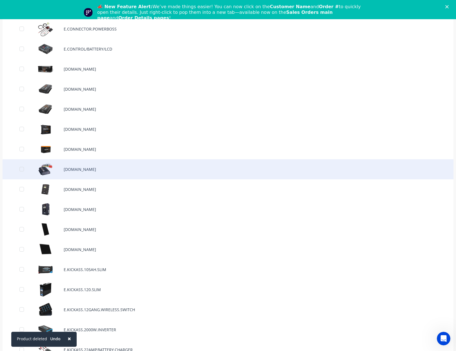
click at [114, 175] on div "E.ITECH.DCDC25.SO" at bounding box center [228, 169] width 451 height 20
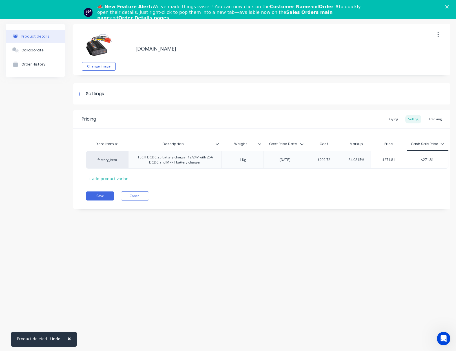
click at [434, 36] on button "button" at bounding box center [438, 35] width 13 height 10
click at [408, 60] on div "Delete" at bounding box center [418, 61] width 43 height 8
type textarea "x"
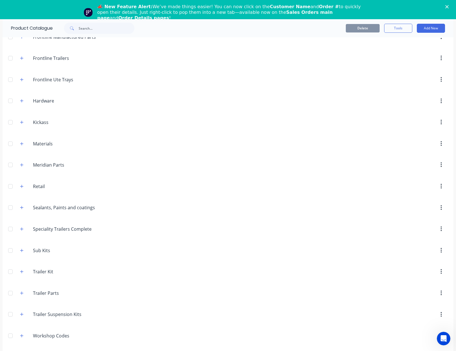
scroll to position [116, 0]
click at [20, 123] on icon "button" at bounding box center [21, 122] width 3 height 4
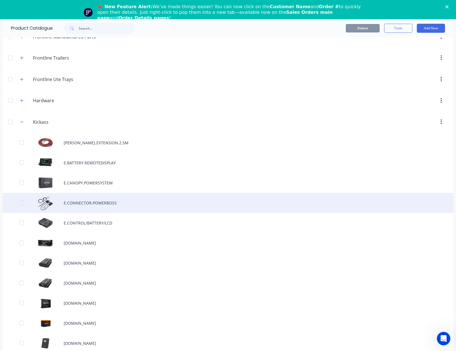
scroll to position [305, 0]
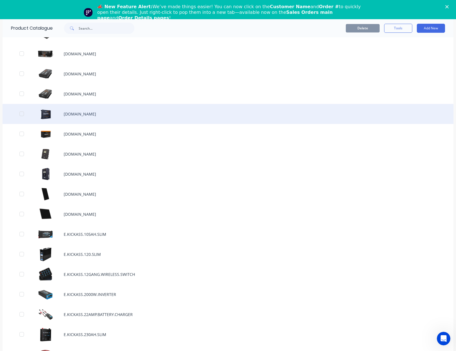
click at [106, 117] on div "[DOMAIN_NAME]" at bounding box center [228, 114] width 451 height 20
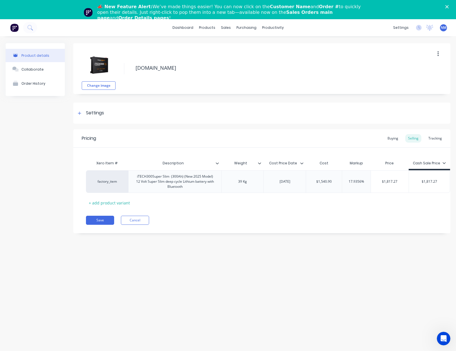
click at [442, 53] on button "button" at bounding box center [438, 54] width 13 height 10
click at [421, 79] on div "Delete" at bounding box center [418, 80] width 43 height 8
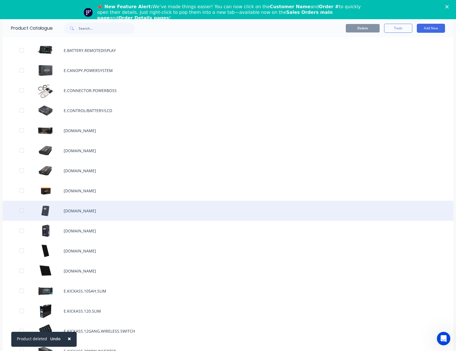
scroll to position [237, 0]
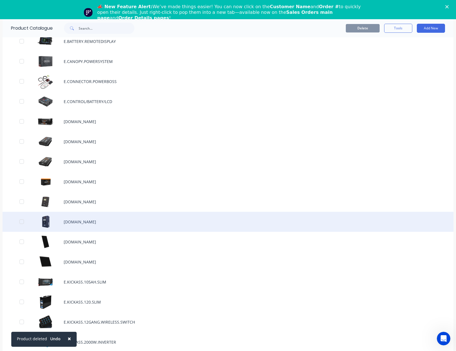
click at [104, 220] on div "[DOMAIN_NAME]" at bounding box center [228, 222] width 451 height 20
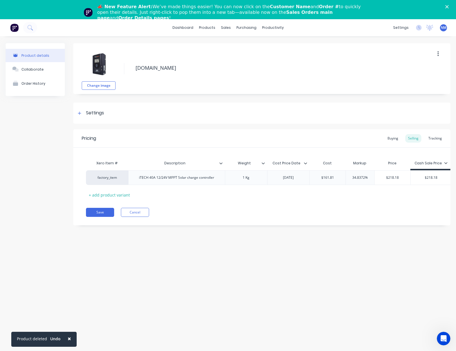
click at [438, 53] on icon "button" at bounding box center [438, 54] width 1 height 6
click at [406, 79] on div "Delete" at bounding box center [418, 80] width 43 height 8
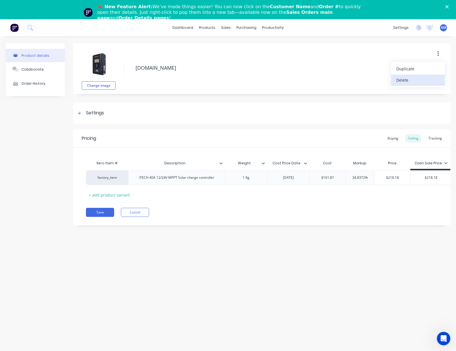
type textarea "x"
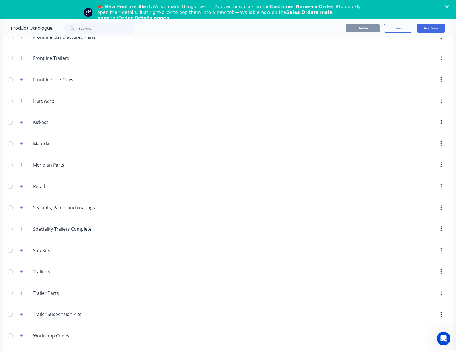
scroll to position [119, 0]
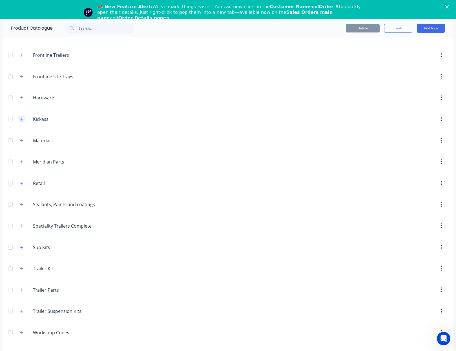
click at [21, 119] on icon "button" at bounding box center [21, 119] width 3 height 4
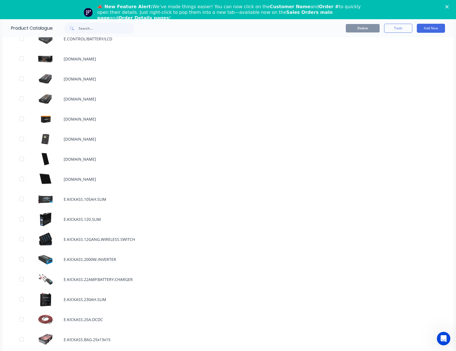
scroll to position [296, 0]
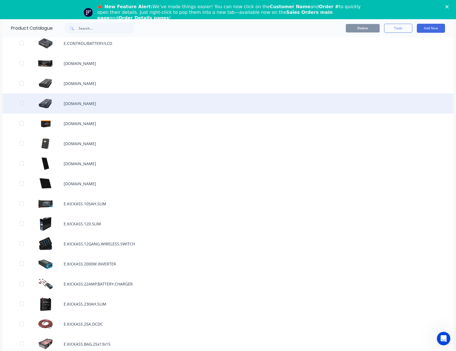
click at [101, 106] on div "[DOMAIN_NAME]" at bounding box center [228, 103] width 451 height 20
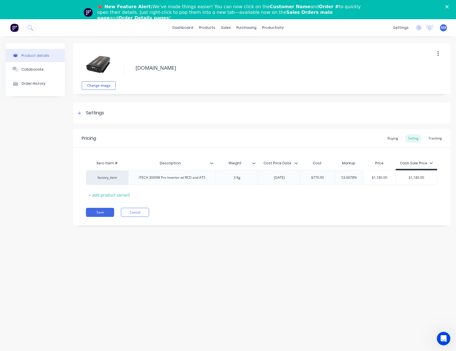
click at [436, 54] on button "button" at bounding box center [438, 54] width 13 height 10
click at [419, 78] on div "Delete" at bounding box center [418, 80] width 43 height 8
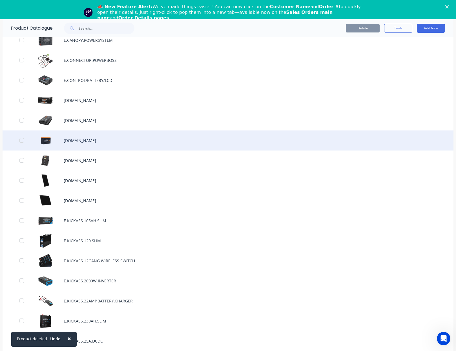
scroll to position [261, 0]
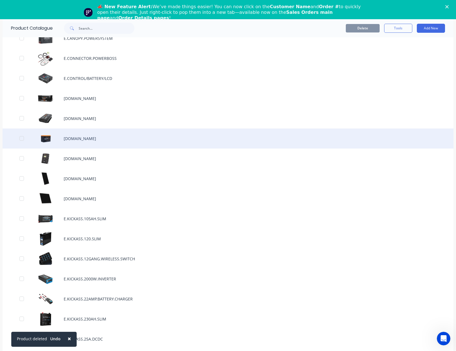
click at [109, 142] on div "[DOMAIN_NAME]" at bounding box center [228, 138] width 451 height 20
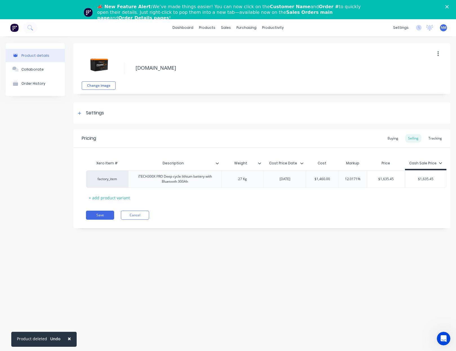
click at [443, 55] on button "button" at bounding box center [438, 54] width 13 height 10
click at [430, 79] on div "Delete" at bounding box center [418, 80] width 43 height 8
type textarea "x"
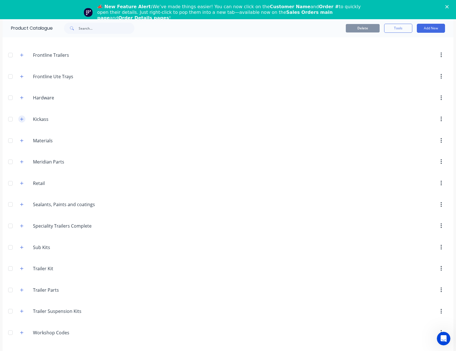
click at [22, 120] on button "button" at bounding box center [21, 118] width 7 height 7
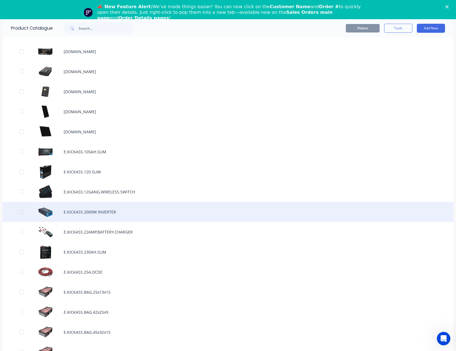
scroll to position [309, 0]
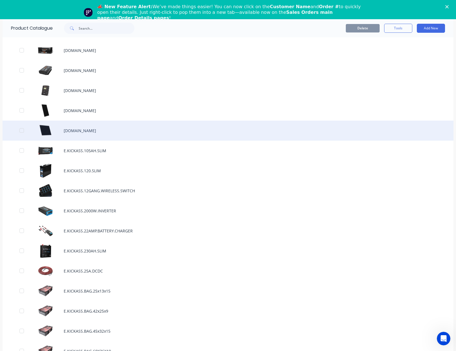
click at [125, 131] on div "[DOMAIN_NAME]" at bounding box center [228, 130] width 451 height 20
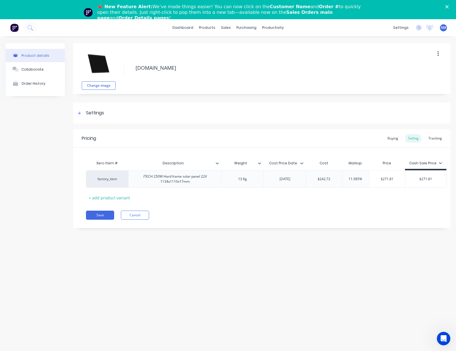
drag, startPoint x: 435, startPoint y: 51, endPoint x: 430, endPoint y: 60, distance: 10.1
click at [435, 51] on button "button" at bounding box center [438, 54] width 13 height 10
click at [420, 76] on div "Delete" at bounding box center [418, 80] width 43 height 8
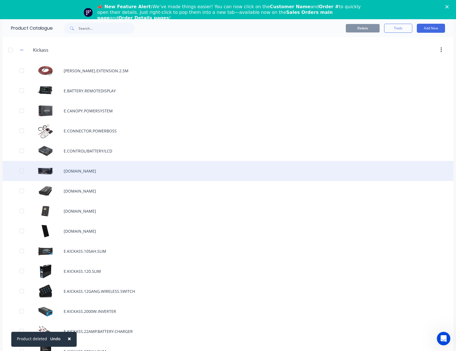
scroll to position [188, 0]
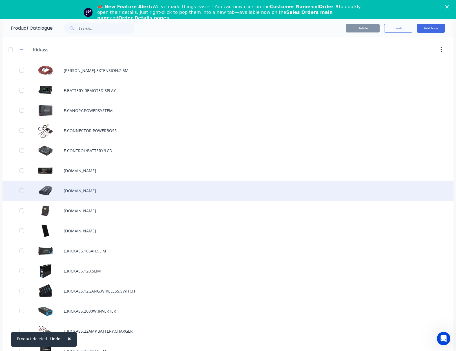
click at [126, 193] on div "E.ITECH.3000W.INVERTER.SO" at bounding box center [228, 191] width 451 height 20
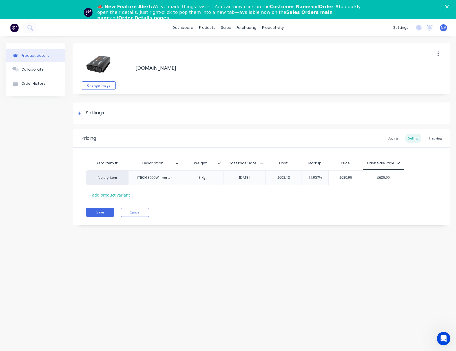
click at [437, 55] on button "button" at bounding box center [438, 54] width 13 height 10
click at [419, 77] on div "Delete" at bounding box center [418, 80] width 43 height 8
type textarea "x"
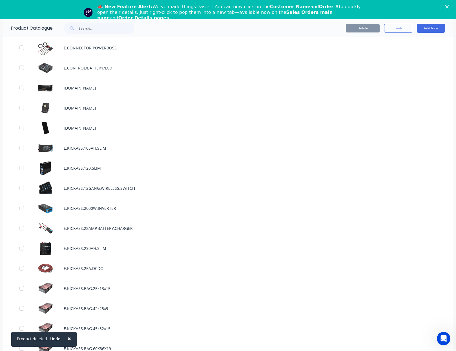
scroll to position [266, 0]
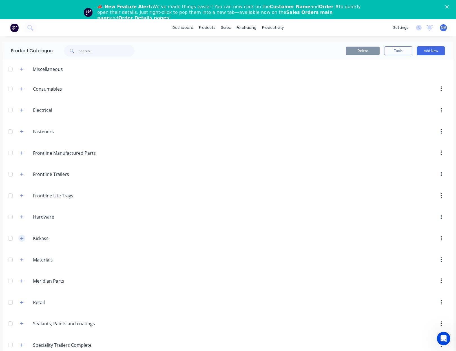
click at [22, 240] on button "button" at bounding box center [21, 237] width 7 height 7
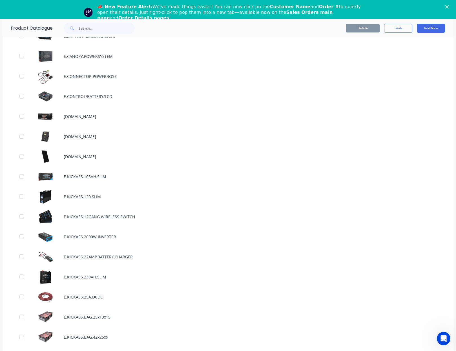
scroll to position [244, 0]
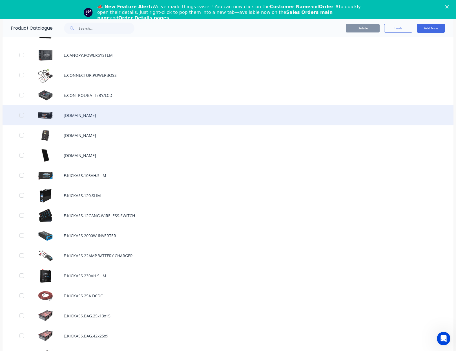
click at [116, 119] on div "E.ITECH.24V100.SO" at bounding box center [228, 115] width 451 height 20
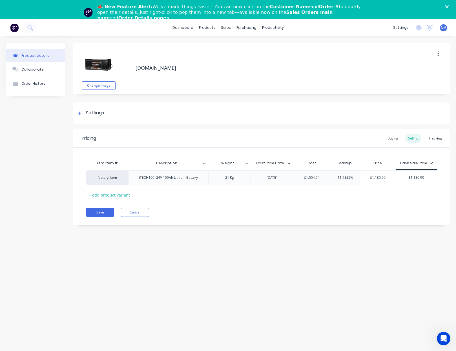
click at [437, 54] on button "button" at bounding box center [438, 54] width 13 height 10
click at [421, 75] on button "Delete" at bounding box center [418, 79] width 54 height 11
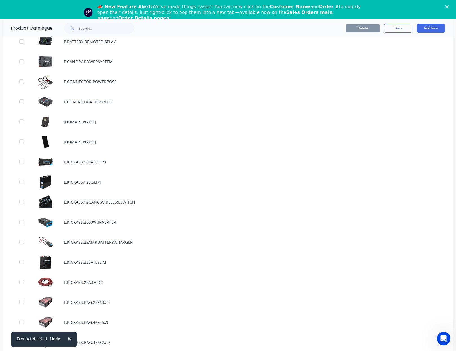
scroll to position [247, 0]
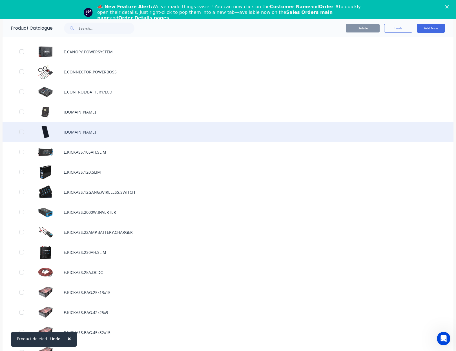
click at [106, 132] on div "E.ITECH.SOLARPANEL.200W.SO" at bounding box center [228, 132] width 451 height 20
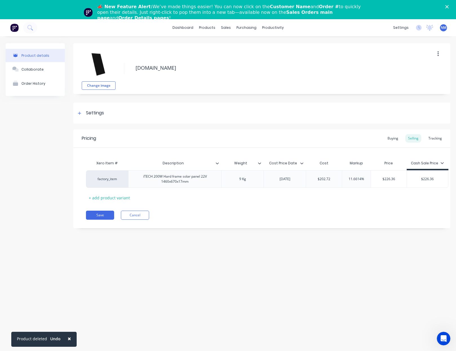
click at [439, 57] on button "button" at bounding box center [438, 54] width 13 height 10
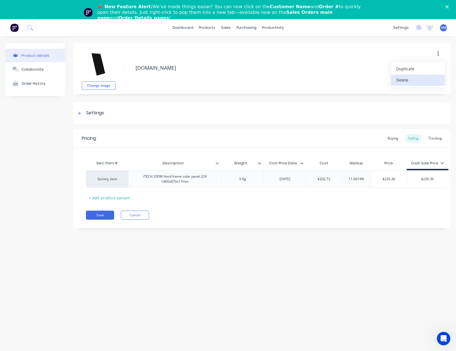
click at [410, 78] on div "Delete" at bounding box center [418, 80] width 43 height 8
type textarea "x"
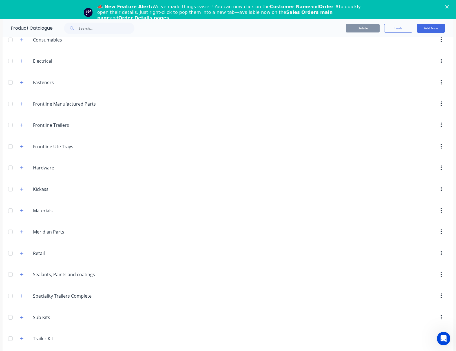
scroll to position [54, 0]
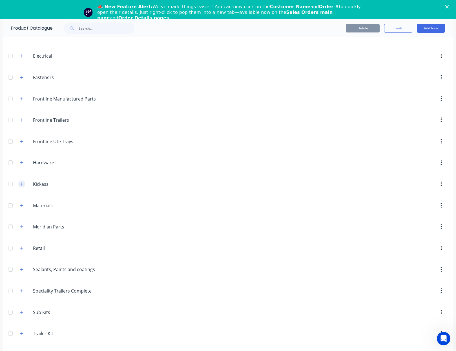
click at [20, 185] on icon "button" at bounding box center [21, 183] width 3 height 3
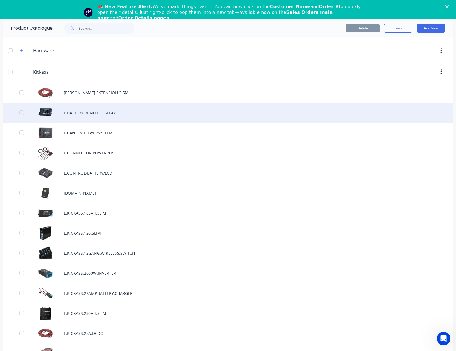
scroll to position [167, 0]
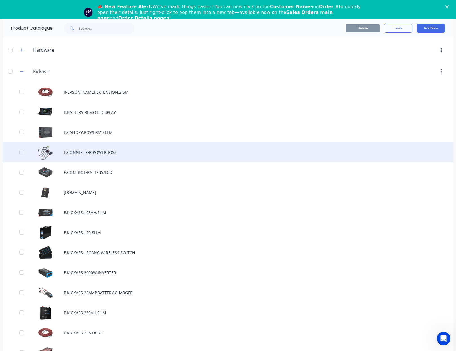
click at [115, 154] on div "E.CONNECTOR.POWERBOSS" at bounding box center [228, 152] width 451 height 20
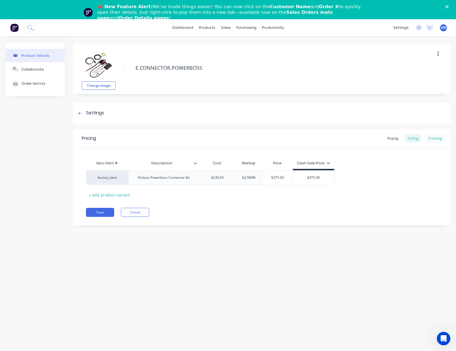
click at [435, 137] on div "Tracking" at bounding box center [435, 138] width 19 height 8
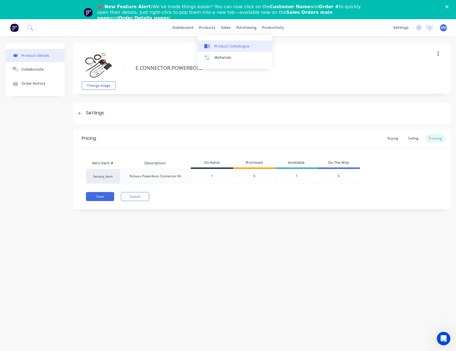
click at [224, 46] on div "Product Catalogue" at bounding box center [232, 46] width 35 height 5
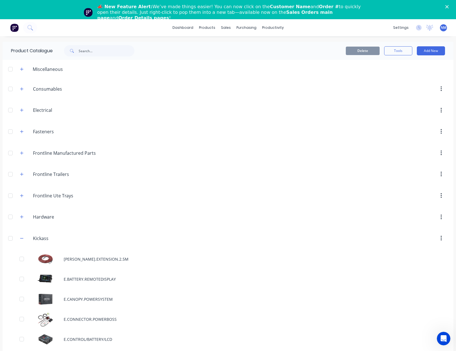
scroll to position [196, 0]
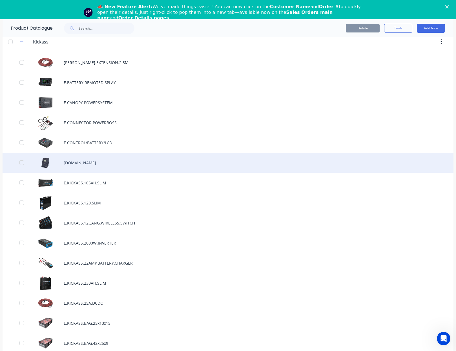
click at [106, 163] on div "[DOMAIN_NAME]" at bounding box center [228, 163] width 451 height 20
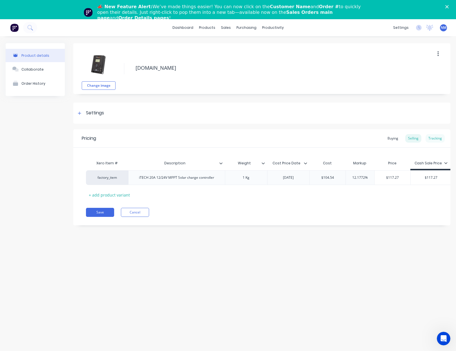
click at [432, 141] on div "Tracking" at bounding box center [435, 138] width 19 height 8
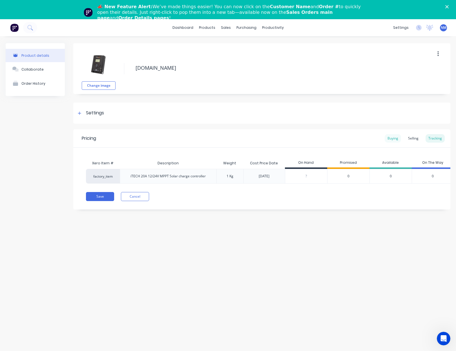
click at [395, 138] on div "Buying" at bounding box center [393, 138] width 16 height 8
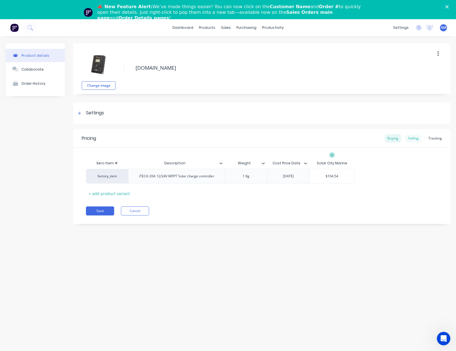
click at [412, 138] on div "Selling" at bounding box center [414, 138] width 16 height 8
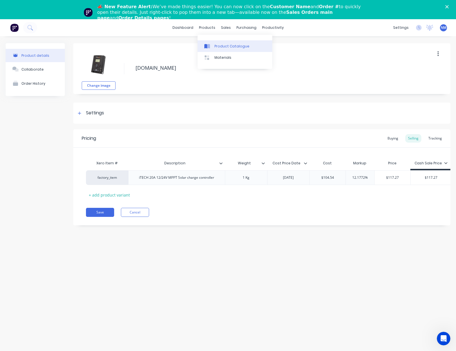
click at [224, 43] on link "Product Catalogue" at bounding box center [235, 45] width 75 height 11
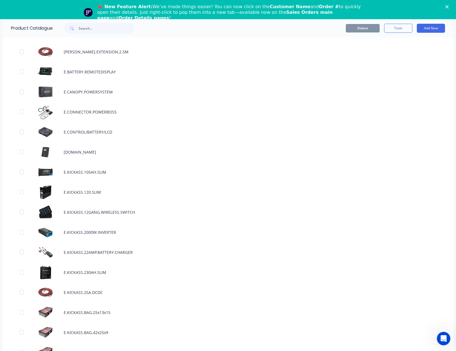
scroll to position [220, 0]
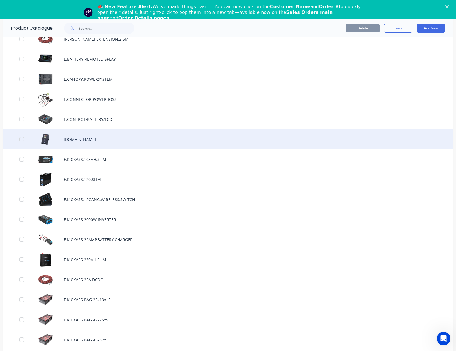
click at [94, 138] on div "[DOMAIN_NAME]" at bounding box center [228, 139] width 451 height 20
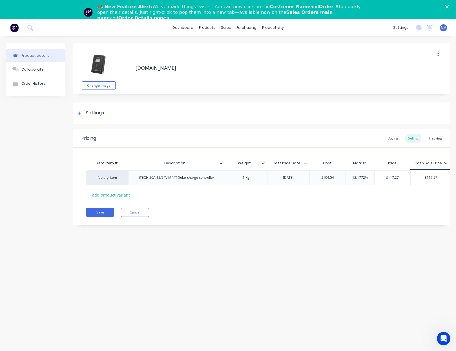
drag, startPoint x: 444, startPoint y: 52, endPoint x: 441, endPoint y: 54, distance: 3.7
click at [444, 52] on button "button" at bounding box center [438, 54] width 13 height 10
click at [413, 79] on div "Delete" at bounding box center [418, 80] width 43 height 8
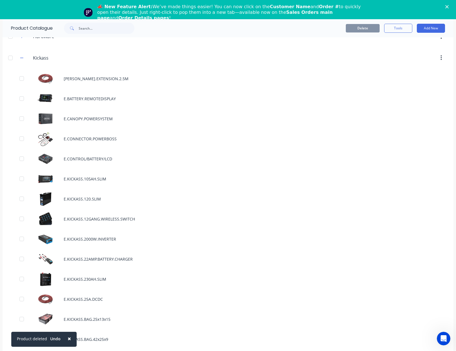
scroll to position [372, 0]
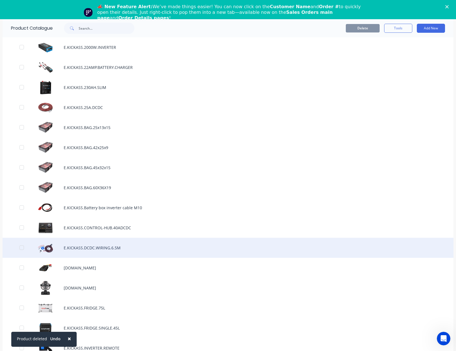
click at [113, 244] on div "E.KICKASS.DCDC.WIRING.6.5M" at bounding box center [228, 247] width 451 height 20
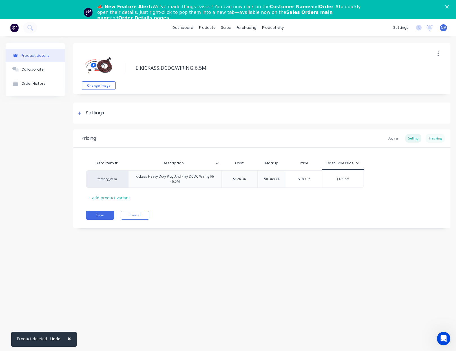
click at [434, 140] on div "Tracking" at bounding box center [435, 138] width 19 height 8
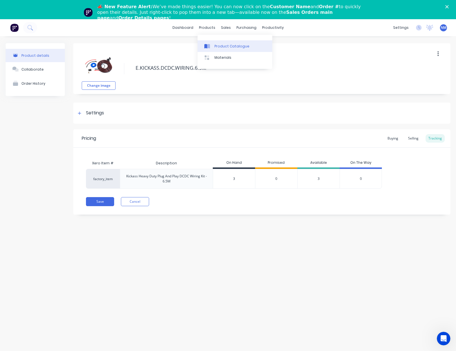
click at [223, 47] on div "Product Catalogue" at bounding box center [232, 46] width 35 height 5
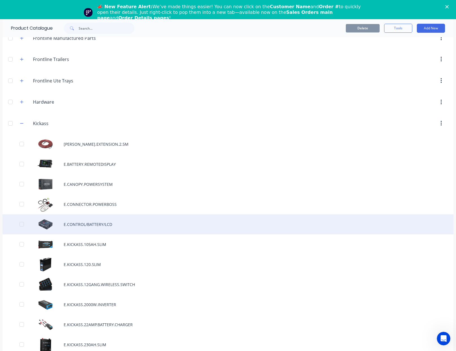
scroll to position [116, 0]
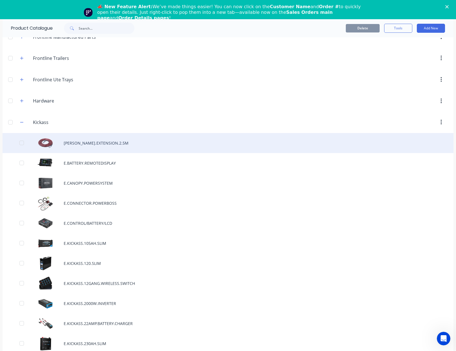
click at [122, 141] on div "[PERSON_NAME].EXTENSION.2.5M" at bounding box center [228, 143] width 451 height 20
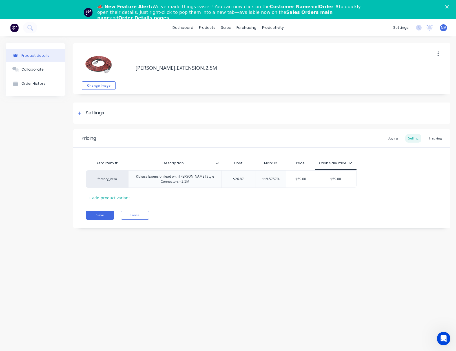
click at [438, 54] on icon "button" at bounding box center [438, 54] width 1 height 6
click at [413, 72] on div "Duplicate" at bounding box center [418, 69] width 43 height 8
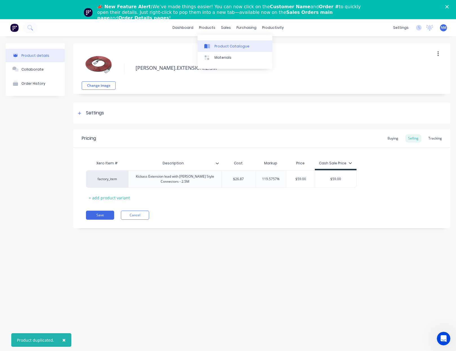
click at [224, 45] on div "Product Catalogue" at bounding box center [232, 46] width 35 height 5
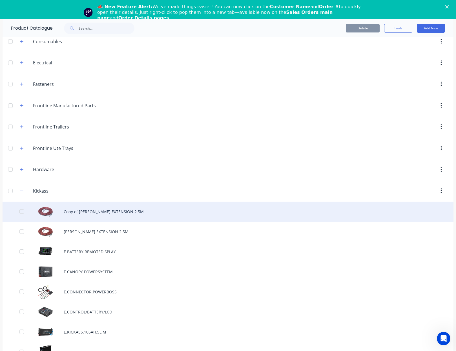
scroll to position [54, 0]
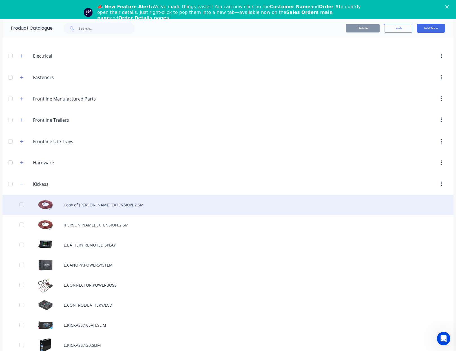
click at [104, 204] on div "Copy of [PERSON_NAME].EXTENSION.2.5M" at bounding box center [228, 205] width 451 height 20
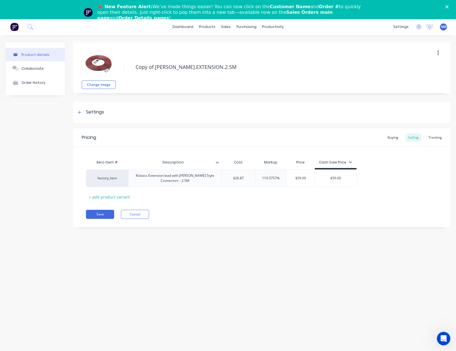
scroll to position [1, 0]
click at [104, 84] on button "Change image" at bounding box center [99, 84] width 34 height 8
drag, startPoint x: 245, startPoint y: 69, endPoint x: 127, endPoint y: 66, distance: 118.2
click at [127, 66] on div "Change image Copy of [PERSON_NAME].EXTENSION.2.5M" at bounding box center [261, 67] width 377 height 51
type textarea "x"
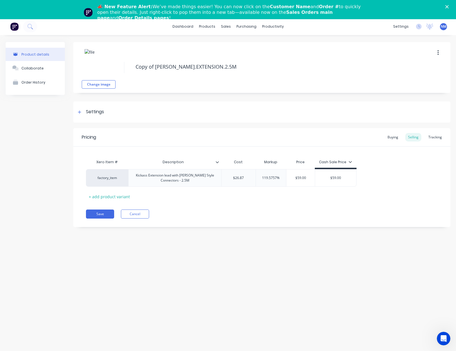
type textarea "T"
type textarea "x"
type textarea "[PERSON_NAME]"
type textarea "x"
type textarea "Tyr"
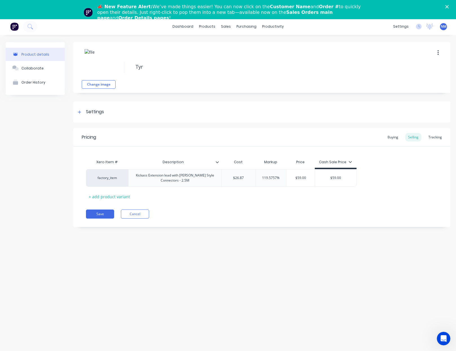
type textarea "x"
type textarea "Tyre"
type textarea "x"
type textarea "Tyre"
type textarea "x"
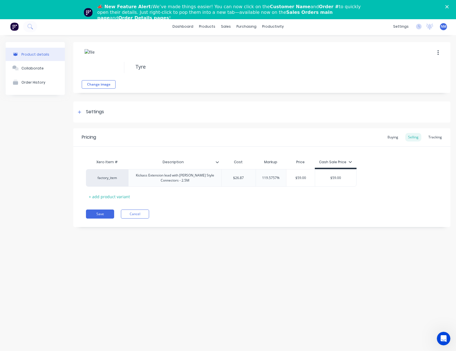
type textarea "Tyre"
type textarea "x"
type textarea "Tyr"
type textarea "x"
type textarea "[PERSON_NAME]"
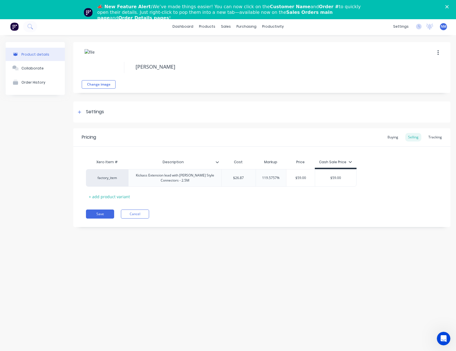
type textarea "x"
type textarea "T"
type textarea "x"
type textarea "K"
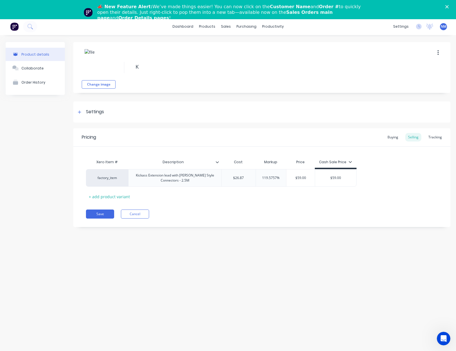
type textarea "x"
type textarea "Ki"
type textarea "x"
type textarea "Kic"
type textarea "x"
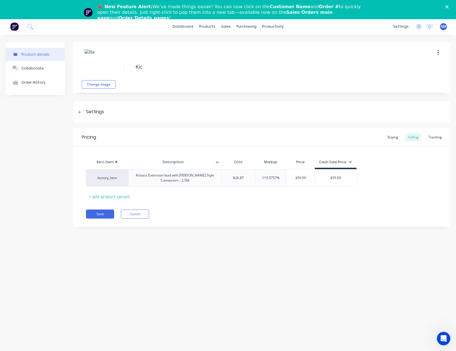
type textarea "Kick"
type textarea "x"
type textarea "Kicka"
type textarea "x"
type textarea "Kickas"
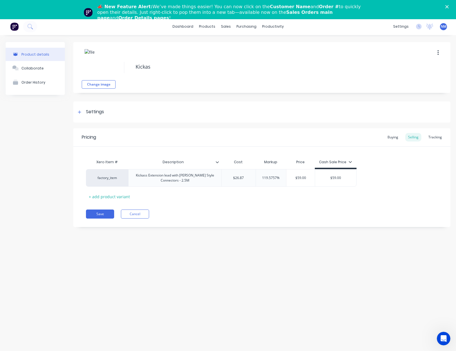
type textarea "x"
type textarea "Kickass"
type textarea "x"
type textarea "Kickass"
type textarea "x"
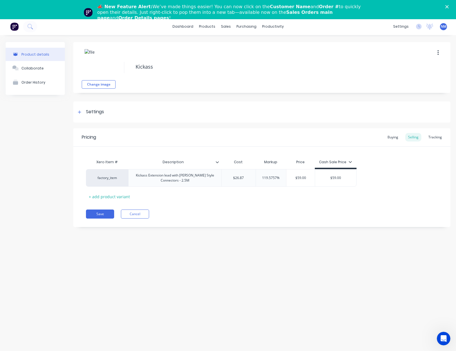
type textarea "Kickass T"
type textarea "x"
type textarea "Kickass Ty"
type textarea "x"
type textarea "Kickass Tyr"
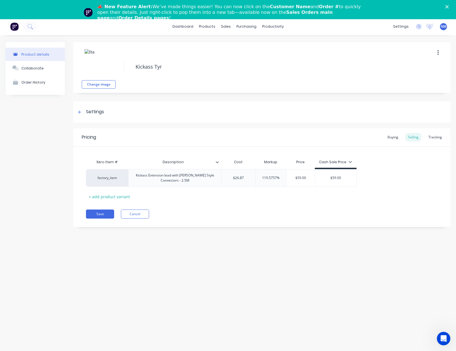
type textarea "x"
type textarea "Kickass Tyre"
type textarea "x"
type textarea "Kickass Tyre D"
type textarea "x"
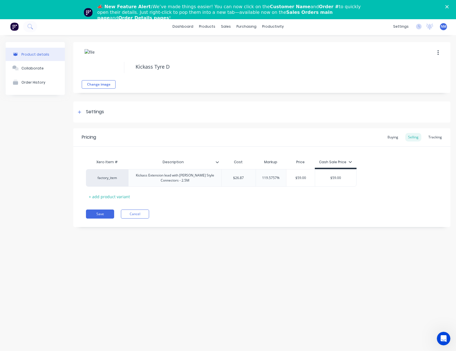
type textarea "Kickass Tyre De"
type textarea "x"
type textarea "Kickass Tyre Def"
type textarea "x"
type textarea "Kickass Tyre Defl"
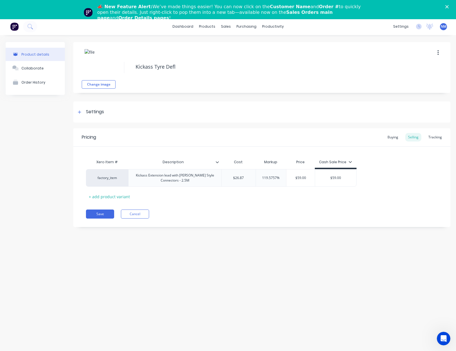
type textarea "x"
type textarea "Kickass Tyre Defla"
type textarea "x"
type textarea "Kickass Tyre Deflat"
type textarea "x"
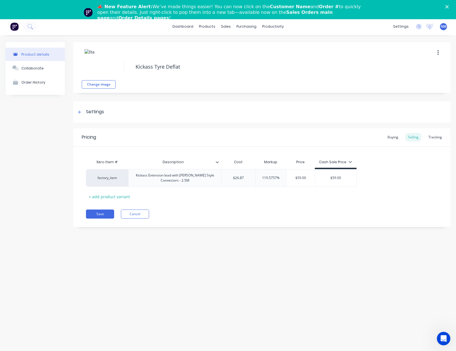
type textarea "Kickass Tyre Deflato"
type textarea "x"
type textarea "Kickass Tyre Deflator"
type textarea "x"
type textarea "Kickass Tyre Deflator x"
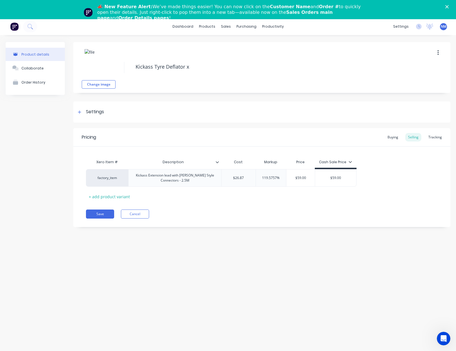
type textarea "x"
type textarea "Kickass Tyre Deflator x4"
type textarea "x"
type textarea "Kickass Tyre Deflator x45"
type textarea "x"
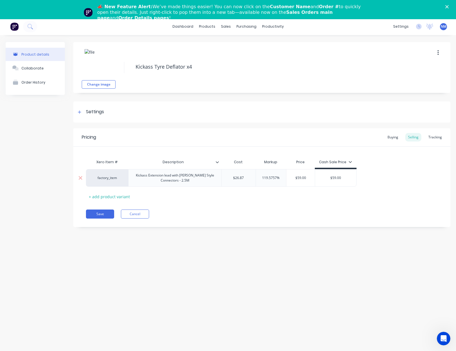
type textarea "Kickass Tyre Deflator x4"
type textarea "x"
type textarea "Kickass Tyre Deflator x4"
click at [196, 182] on div "Kickass Extension lead with [PERSON_NAME] Style Connectors - 2.5M" at bounding box center [175, 177] width 88 height 12
drag, startPoint x: 198, startPoint y: 181, endPoint x: 126, endPoint y: 168, distance: 73.7
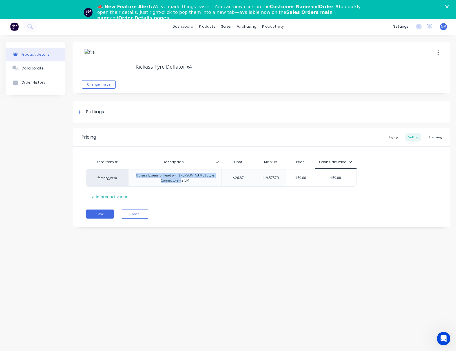
click at [126, 168] on div "Xero Item # Description Cost Markup Price Cash Sale Price factory_item Kickass …" at bounding box center [262, 178] width 352 height 45
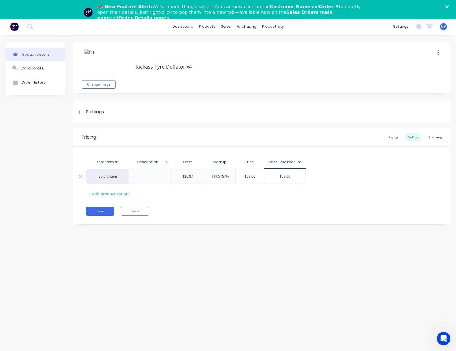
type textarea "x"
type input "$26.87"
drag, startPoint x: 194, startPoint y: 176, endPoint x: 138, endPoint y: 177, distance: 55.8
click at [140, 177] on div "factory_item $26.87 $26.87 119.5757% $59.00 $59.00" at bounding box center [196, 176] width 220 height 15
type textarea "x"
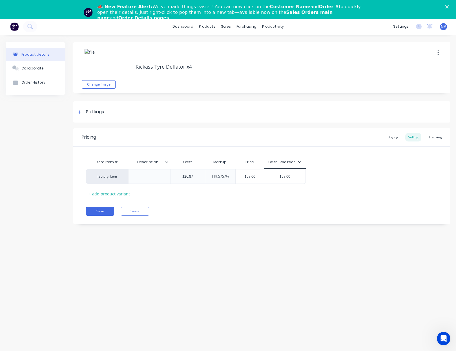
type input "2"
type textarea "x"
type input "23."
type textarea "x"
type input "23.7"
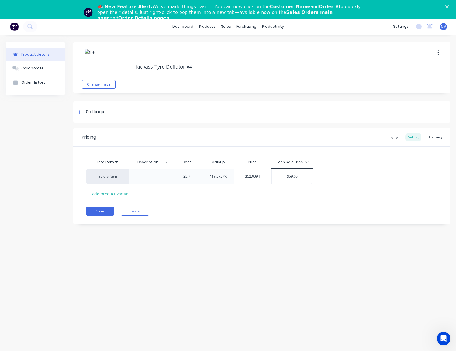
type textarea "x"
type input "23.74"
type input "119.5757%"
drag, startPoint x: 229, startPoint y: 178, endPoint x: 157, endPoint y: 178, distance: 71.6
click at [157, 178] on div "factory_item $23.74 23.74 119.5757% 119.5757% $52.1273 $59.00" at bounding box center [200, 176] width 229 height 15
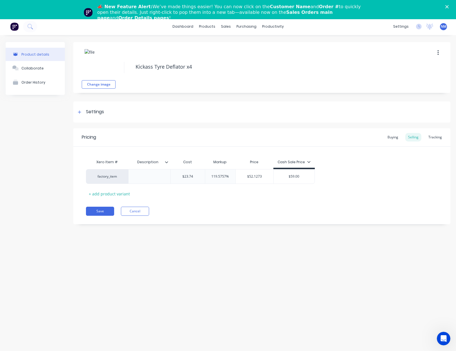
type textarea "x"
type input "0"
click at [367, 177] on div "factory_item $23.74 23.74 0% 0 $23.74 $59.00" at bounding box center [262, 176] width 352 height 15
type input "$23.74"
drag, startPoint x: 255, startPoint y: 179, endPoint x: 193, endPoint y: 173, distance: 62.0
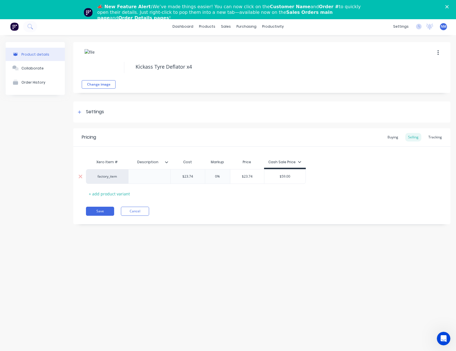
click at [196, 173] on div "factory_item $23.74 23.74 0% 0 $23.74 $23.74 $59.00" at bounding box center [196, 176] width 220 height 15
type textarea "x"
type input "4"
type textarea "x"
type input "49."
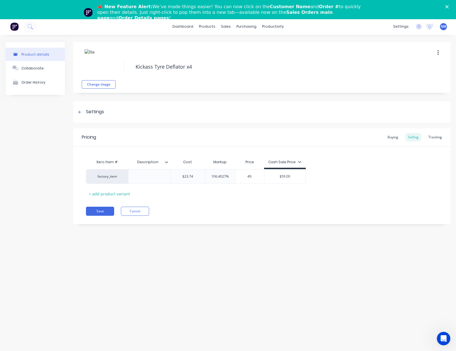
type textarea "x"
type input "49.9"
type textarea "x"
type input "49.95"
type input "$59.00"
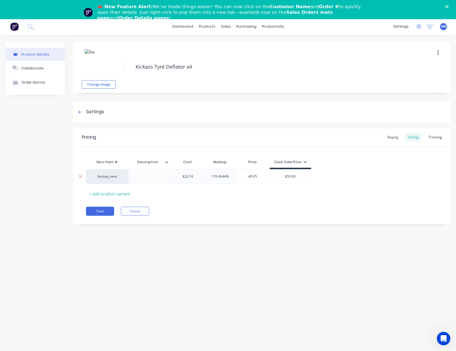
click at [307, 178] on input "$59.00" at bounding box center [290, 176] width 41 height 5
drag, startPoint x: 302, startPoint y: 177, endPoint x: 207, endPoint y: 167, distance: 95.0
click at [257, 173] on div "factory_item $23.74 23.74 110.4044% 0 $49.95 49.95 $59.00 $59.00" at bounding box center [198, 176] width 225 height 15
type textarea "x"
type input "4"
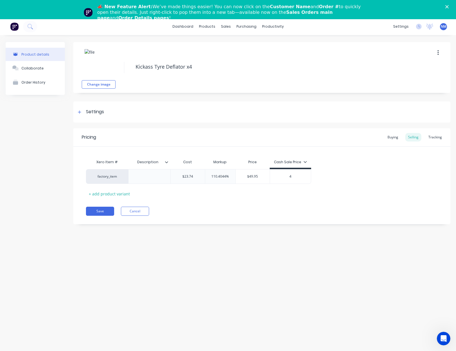
type textarea "x"
type input "49"
type textarea "x"
type input "49."
type textarea "x"
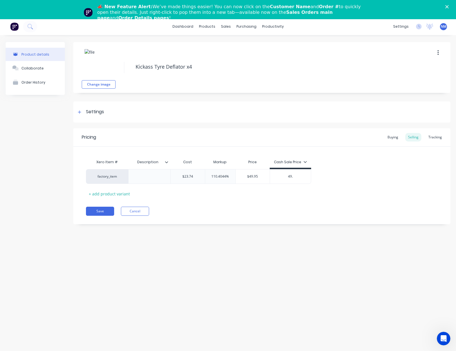
type input "49.9"
type textarea "x"
type input "49.95"
click at [104, 210] on button "Save" at bounding box center [100, 209] width 28 height 9
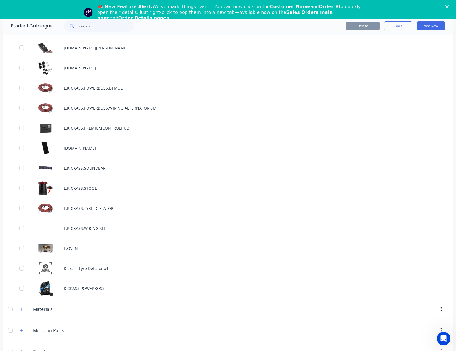
scroll to position [727, 0]
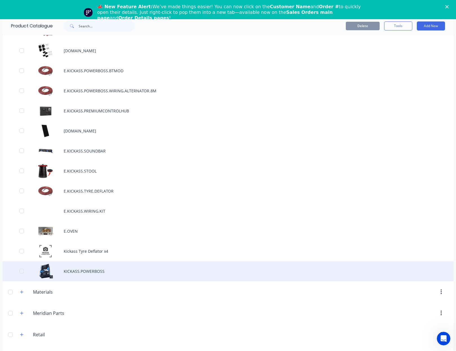
click at [110, 270] on div "KICKASS.POWERBOSS" at bounding box center [228, 271] width 451 height 20
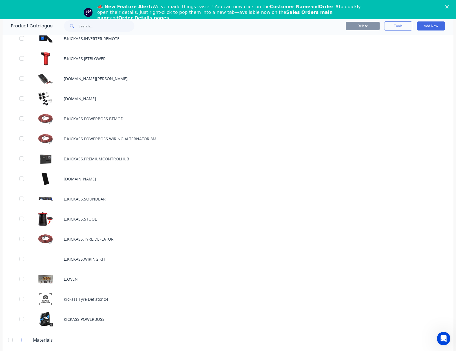
scroll to position [848, 0]
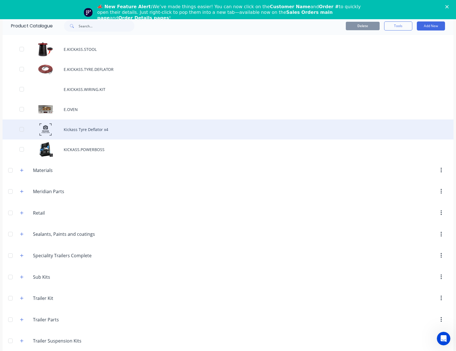
click at [109, 133] on div "Kickass Tyre Deflator x4" at bounding box center [228, 129] width 451 height 20
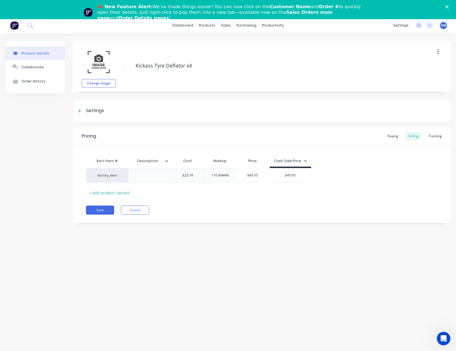
click at [436, 52] on button "button" at bounding box center [438, 52] width 13 height 10
click at [424, 65] on span "Duplicate" at bounding box center [418, 66] width 42 height 6
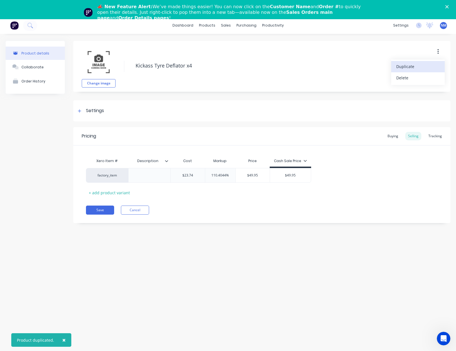
click at [424, 65] on span "Duplicate" at bounding box center [418, 66] width 42 height 6
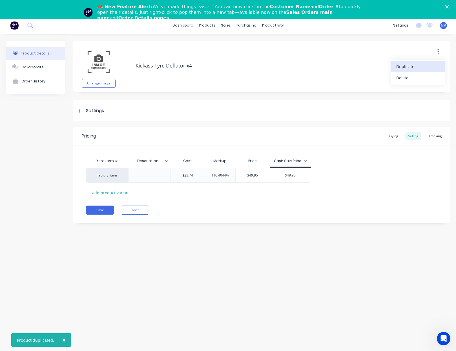
click at [424, 65] on span "Duplicate" at bounding box center [418, 66] width 42 height 6
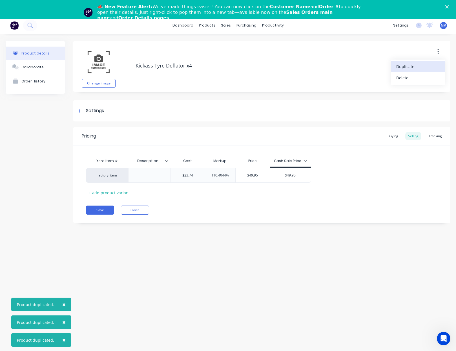
click at [424, 65] on span "Duplicate" at bounding box center [418, 66] width 42 height 6
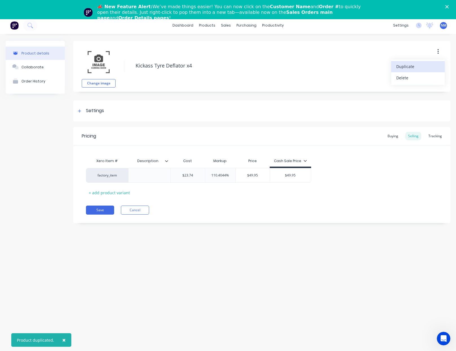
click at [424, 65] on span "Duplicate" at bounding box center [418, 66] width 42 height 6
click at [223, 42] on div "Product Catalogue" at bounding box center [232, 43] width 35 height 5
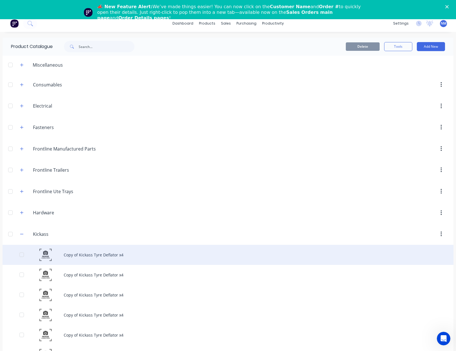
scroll to position [145, 0]
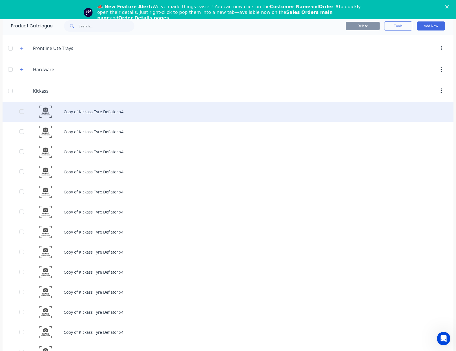
click at [102, 111] on div "Copy of Kickass Tyre Deflator x4" at bounding box center [228, 112] width 451 height 20
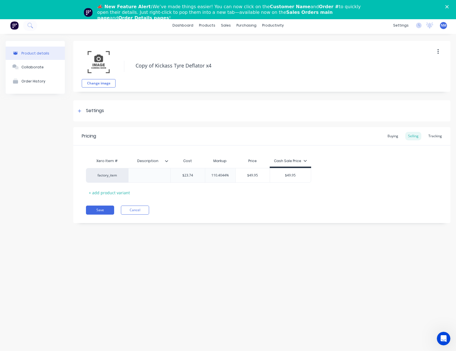
drag, startPoint x: 218, startPoint y: 68, endPoint x: 125, endPoint y: 65, distance: 93.1
click at [125, 65] on div "Change image Copy of Kickass Tyre Deflator x4" at bounding box center [261, 66] width 377 height 51
type textarea "x"
type textarea "K"
type textarea "x"
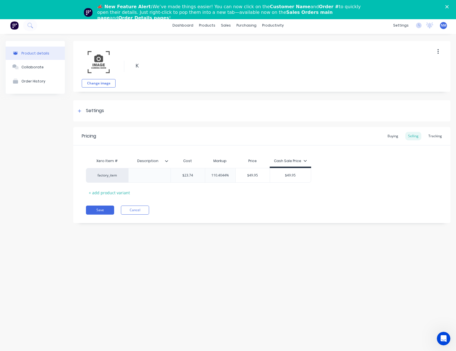
type textarea "Ki"
type textarea "x"
type textarea "Kic"
type textarea "x"
type textarea "Kick"
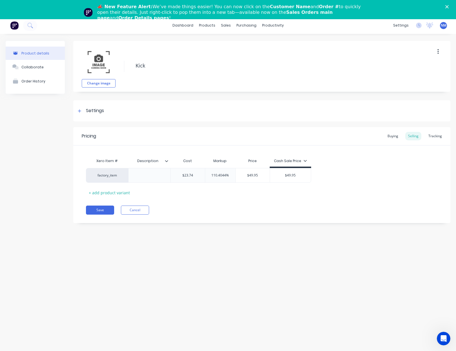
type textarea "x"
type textarea "Kicka"
type textarea "x"
type textarea "Kickas"
type textarea "x"
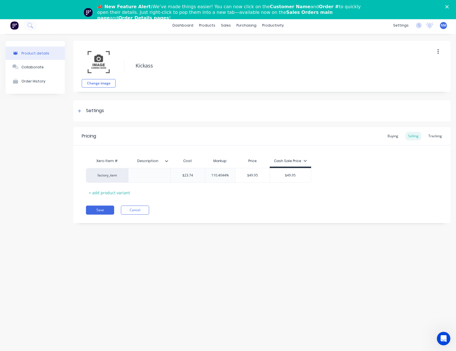
type textarea "Kickass"
type textarea "x"
type textarea "Kickass B"
type textarea "x"
type textarea "Kickass Bl"
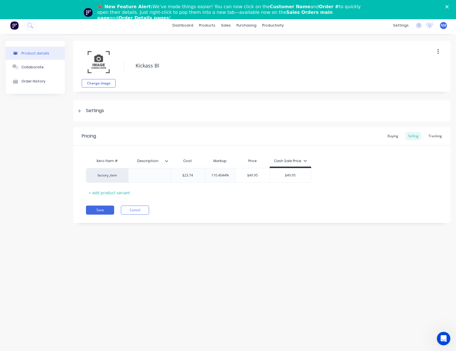
type textarea "x"
type textarea "Kickass Blue"
type textarea "x"
type textarea "Kickass Bluet"
type textarea "x"
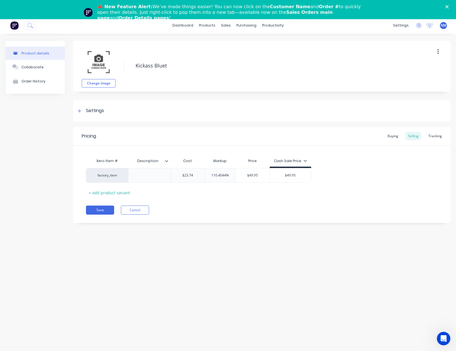
type textarea "Kickass Blueto"
type textarea "x"
type textarea "Kickass Bluetoo"
type textarea "x"
type textarea "Kickass Bluetoot"
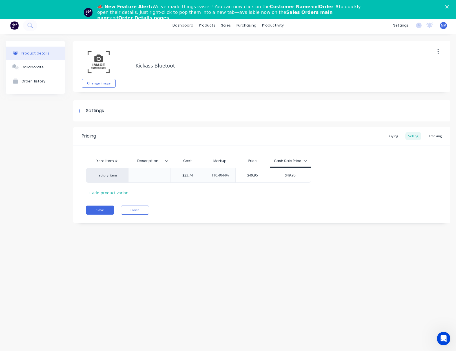
type textarea "x"
type textarea "Kickass Bluetooth"
type textarea "x"
type textarea "Kickass Bluetooth"
type textarea "x"
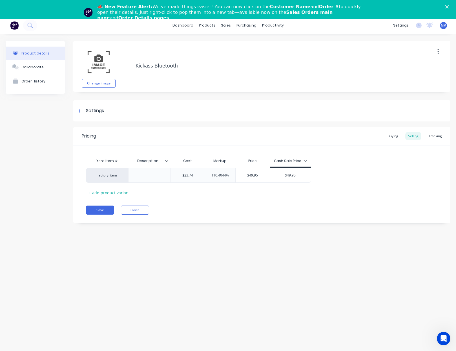
type textarea "Kickass Bluetooth B"
type textarea "x"
type textarea "Kickass Bluetooth Ba"
type textarea "x"
type textarea "Kickass Bluetooth Bat"
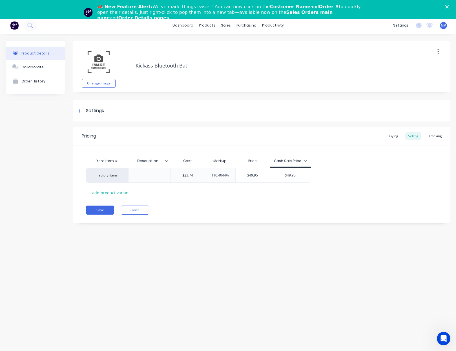
type textarea "x"
type textarea "Kickass Bluetooth Batt"
type textarea "x"
type textarea "Kickass Bluetooth Batte"
type textarea "x"
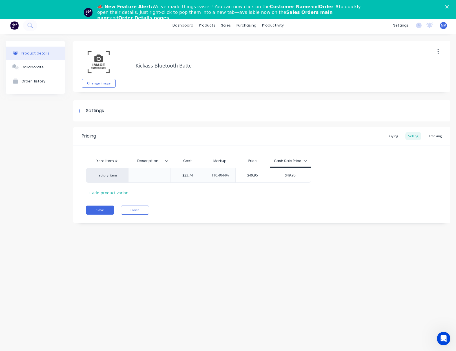
type textarea "Kickass Bluetooth Batter"
type textarea "x"
type textarea "Kickass Bluetooth Battery"
type textarea "x"
type textarea "Kickass Bluetooth Battery"
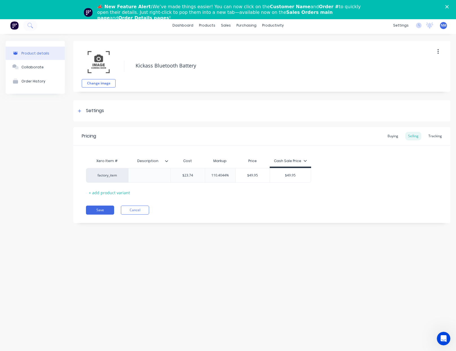
type textarea "x"
type textarea "Kickass Bluetooth Battery M"
type textarea "x"
type textarea "Kickass Bluetooth Battery Mo"
type textarea "x"
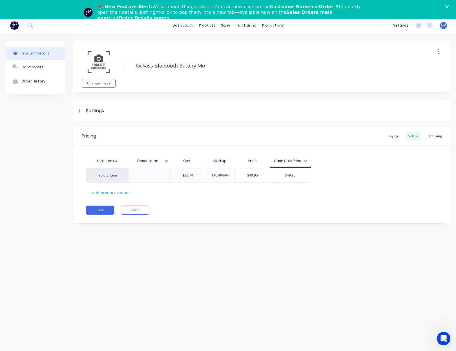
type textarea "Kickass Bluetooth Battery Mon"
type textarea "x"
type textarea "Kickass Bluetooth Battery Moni"
type textarea "x"
type textarea "Kickass Bluetooth Battery Monit"
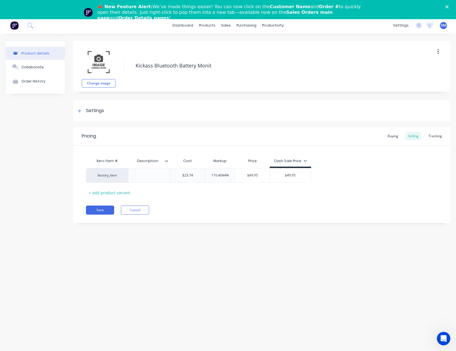
type textarea "x"
type textarea "Kickass Bluetooth Battery Monito"
type textarea "x"
type textarea "Kickass Bluetooth Battery Monitor"
type textarea "x"
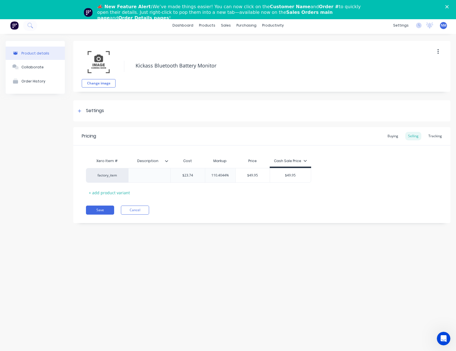
type textarea "Kickass Bluetooth Battery Monitor"
type textarea "x"
type textarea "Kickass Bluetooth Battery Monitor"
type textarea "x"
type input "$23.74"
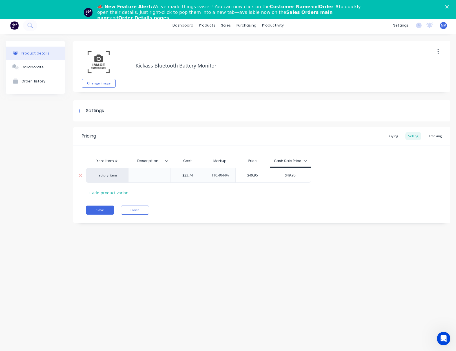
drag, startPoint x: 197, startPoint y: 176, endPoint x: 169, endPoint y: 177, distance: 28.2
click at [169, 177] on div "factory_item $23.74 $23.74 110.4044% $49.95 $49.95" at bounding box center [198, 175] width 225 height 15
click at [84, 111] on div "Settings" at bounding box center [90, 110] width 28 height 7
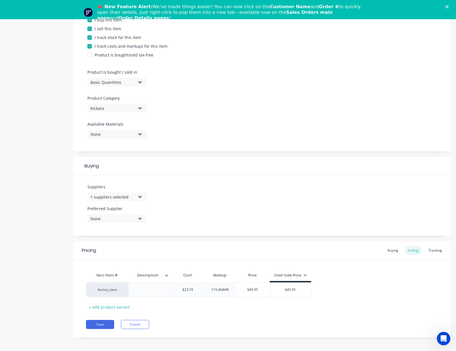
scroll to position [19, 0]
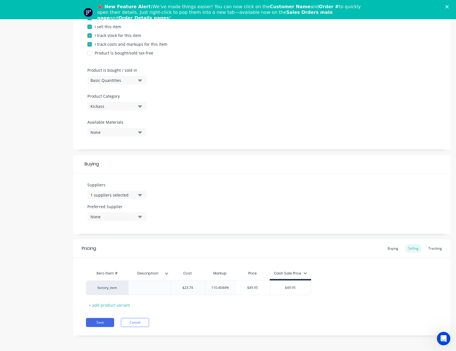
drag, startPoint x: 197, startPoint y: 285, endPoint x: 143, endPoint y: 279, distance: 54.3
click at [146, 279] on div "Xero Item # Description Cost Markup Price Cash Sale Price factory_item $23.74 $…" at bounding box center [262, 288] width 352 height 42
type textarea "x"
type input "2"
type textarea "x"
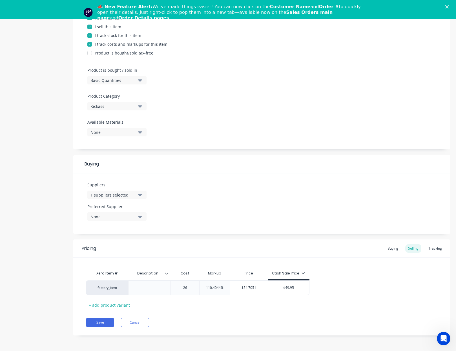
type input "26."
type textarea "x"
type input "26.2"
type textarea "x"
type input "26.23"
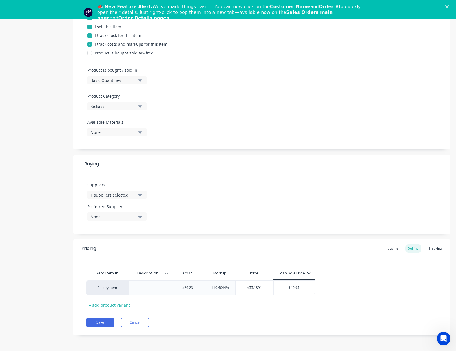
click at [346, 296] on div "Xero Item # Description Cost Markup Price Cash Sale Price factory_item $26.23 2…" at bounding box center [262, 288] width 352 height 42
type input "$55.1891"
drag, startPoint x: 265, startPoint y: 288, endPoint x: 163, endPoint y: 284, distance: 101.9
click at [202, 284] on div "factory_item $26.23 26.23 110.4044% $55.1891 $55.1891 $49.95" at bounding box center [200, 287] width 229 height 15
type textarea "x"
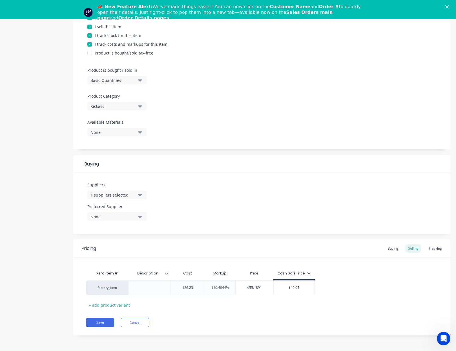
type input "4"
type textarea "x"
type input "49."
type textarea "x"
type input "49.95"
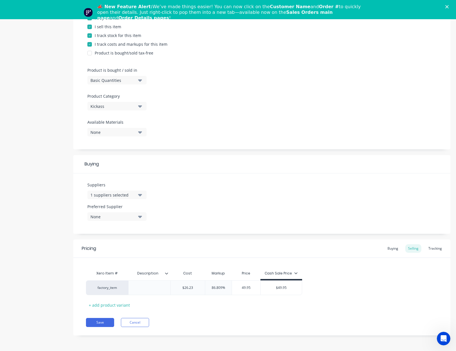
type textarea "x"
type input "49.95"
click at [363, 288] on div "factory_item $26.23 26.23 90.4308% $49.95 49.95 $49.95" at bounding box center [262, 287] width 352 height 15
click at [393, 248] on div "Buying" at bounding box center [393, 248] width 16 height 8
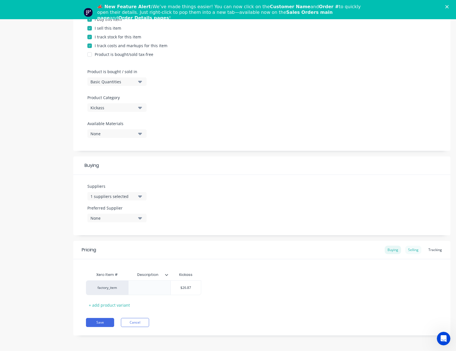
click at [410, 249] on div "Selling" at bounding box center [414, 249] width 16 height 8
click at [391, 249] on div "Buying" at bounding box center [393, 249] width 16 height 8
type input "$26.87"
drag, startPoint x: 193, startPoint y: 287, endPoint x: 108, endPoint y: 286, distance: 85.2
click at [153, 287] on div "factory_item $26.87 $26.87" at bounding box center [143, 287] width 115 height 15
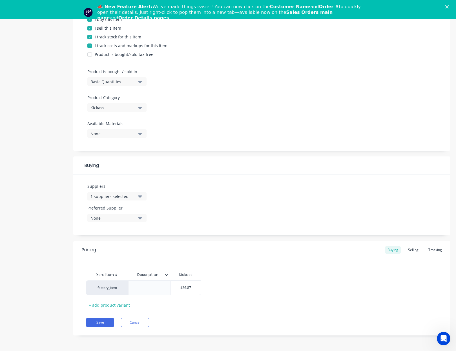
type textarea "x"
type input "2"
type textarea "x"
type input "26"
type textarea "x"
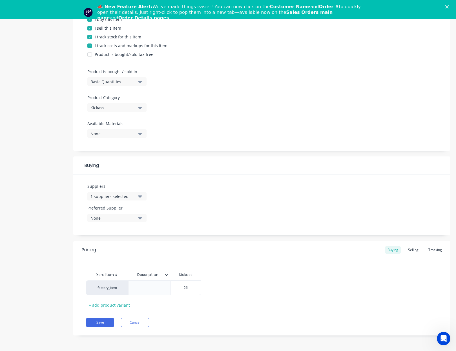
type input "26."
type textarea "x"
type input "26.2"
type textarea "x"
type input "26.23"
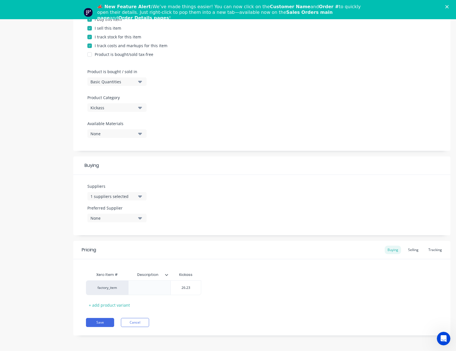
click at [310, 270] on div "Xero Item # Description Kickass factory_item $26.23 26.23 + add product variant" at bounding box center [262, 289] width 352 height 40
click at [98, 323] on button "Save" at bounding box center [100, 322] width 28 height 9
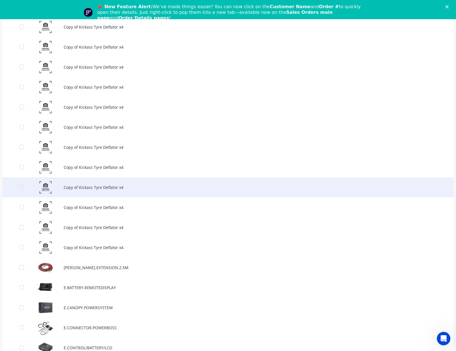
scroll to position [283, 0]
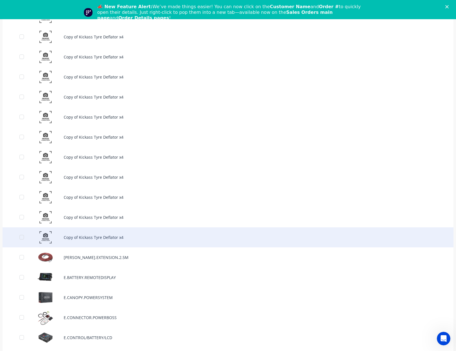
click at [130, 237] on div "Copy of Kickass Tyre Deflator x4" at bounding box center [228, 237] width 451 height 20
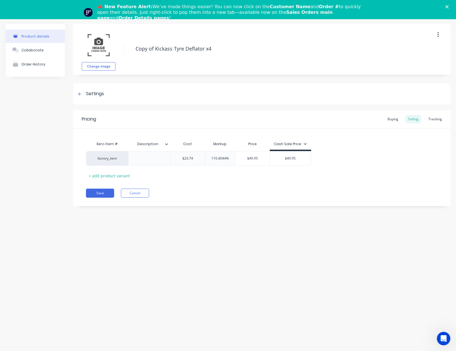
drag, startPoint x: 244, startPoint y: 45, endPoint x: 133, endPoint y: 42, distance: 111.7
click at [133, 42] on div "Copy of Kickass Tyre Deflator x4" at bounding box center [277, 49] width 288 height 15
drag, startPoint x: 196, startPoint y: 159, endPoint x: 111, endPoint y: 156, distance: 85.5
click at [172, 157] on input "$23.74" at bounding box center [188, 158] width 34 height 5
click at [394, 118] on div "Buying" at bounding box center [393, 119] width 16 height 8
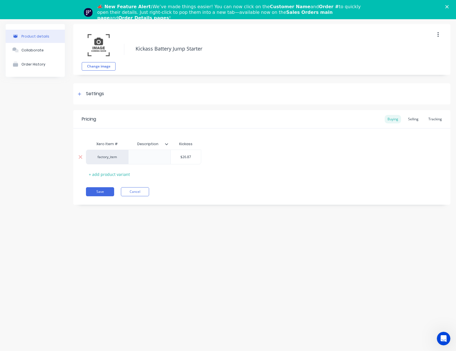
drag, startPoint x: 196, startPoint y: 159, endPoint x: 146, endPoint y: 152, distance: 50.4
click at [155, 152] on div "factory_item $26.87 $26.87" at bounding box center [143, 156] width 115 height 15
click at [415, 120] on div "Selling" at bounding box center [414, 119] width 16 height 8
drag, startPoint x: 265, startPoint y: 158, endPoint x: 175, endPoint y: 150, distance: 90.8
click at [239, 157] on input "$210.2992" at bounding box center [255, 158] width 39 height 5
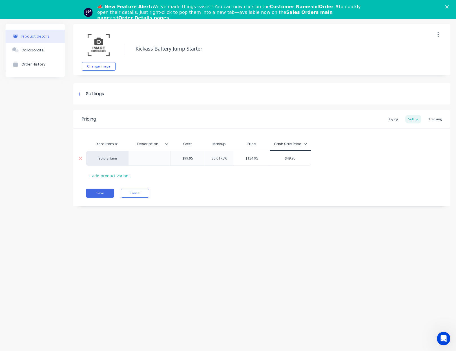
click at [294, 158] on input "$49.95" at bounding box center [290, 158] width 41 height 5
drag, startPoint x: 299, startPoint y: 159, endPoint x: 243, endPoint y: 156, distance: 56.5
click at [247, 157] on div "factory_item $99.95 35.0175% $134.95 134.95 $49.95 $49.95" at bounding box center [198, 158] width 225 height 15
click at [103, 193] on button "Save" at bounding box center [100, 192] width 28 height 9
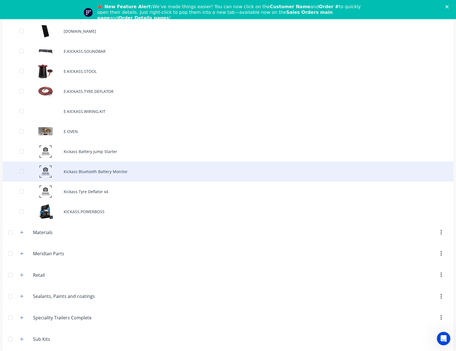
scroll to position [1090, 0]
click at [127, 172] on div "Kickass Bluetooth Battery Monitor" at bounding box center [228, 171] width 451 height 20
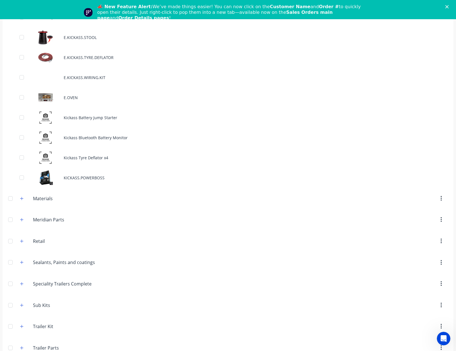
scroll to position [1067, 0]
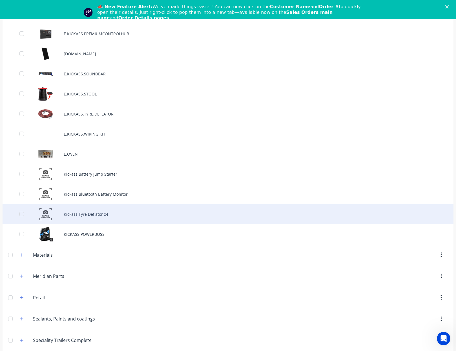
click at [120, 216] on div "Kickass Tyre Deflator x4" at bounding box center [228, 214] width 451 height 20
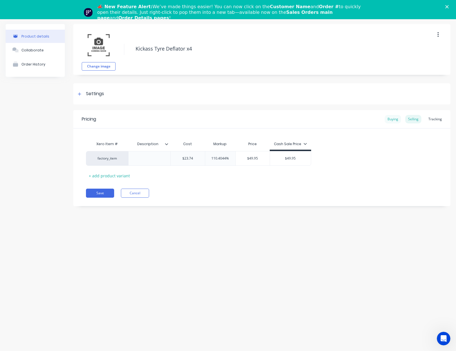
click at [389, 120] on div "Buying" at bounding box center [393, 119] width 16 height 8
click at [411, 120] on div "Selling" at bounding box center [414, 119] width 16 height 8
click at [449, 7] on polygon "Close" at bounding box center [447, 6] width 3 height 3
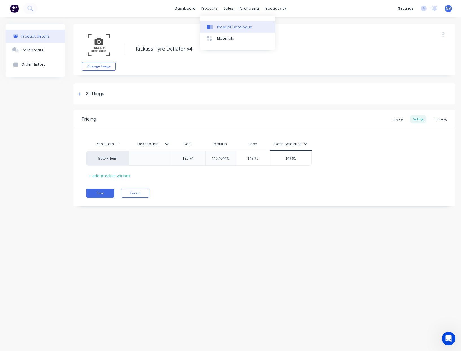
click at [221, 25] on div "Product Catalogue" at bounding box center [234, 27] width 35 height 5
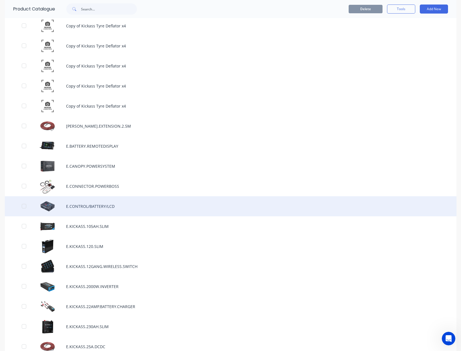
scroll to position [396, 0]
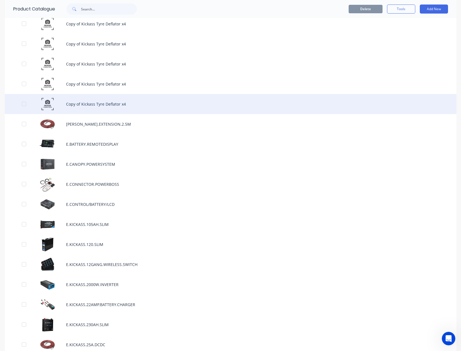
click at [99, 103] on div "Copy of Kickass Tyre Deflator x4" at bounding box center [230, 104] width 451 height 20
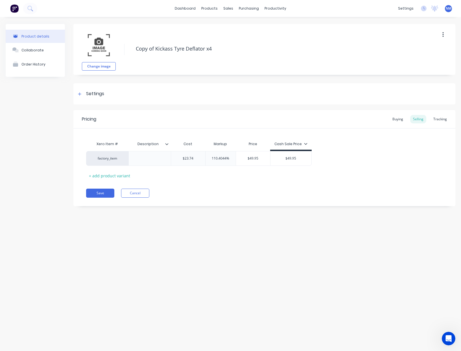
drag, startPoint x: 220, startPoint y: 50, endPoint x: 125, endPoint y: 46, distance: 95.4
click at [125, 46] on div "Change image Copy of Kickass Tyre Deflator x4" at bounding box center [264, 49] width 382 height 51
drag, startPoint x: 160, startPoint y: 158, endPoint x: 111, endPoint y: 157, distance: 49.1
click at [122, 158] on div "factory_item $23.74 $23.74 110.4044% $49.95 $49.95" at bounding box center [198, 158] width 225 height 15
drag, startPoint x: 264, startPoint y: 158, endPoint x: 174, endPoint y: 156, distance: 90.6
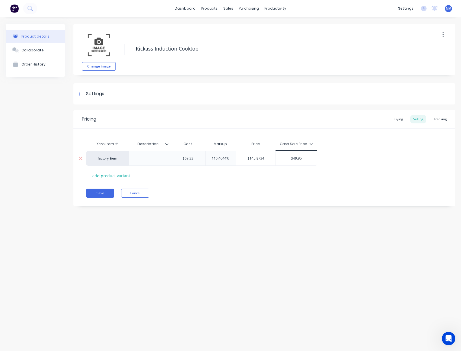
click at [209, 156] on div "factory_item $69.33 $69.33 110.4044% $145.8734 $145.8734 $49.95" at bounding box center [201, 158] width 231 height 15
click at [305, 195] on div "Save Cancel" at bounding box center [270, 192] width 369 height 9
drag, startPoint x: 277, startPoint y: 161, endPoint x: 266, endPoint y: 160, distance: 11.0
click at [270, 161] on div "$49.95 $49.95" at bounding box center [288, 158] width 41 height 14
click at [363, 161] on div "factory_item $69.33 $69.33 29.7418% $89.95 89.95 $89.95 89.95" at bounding box center [264, 158] width 356 height 15
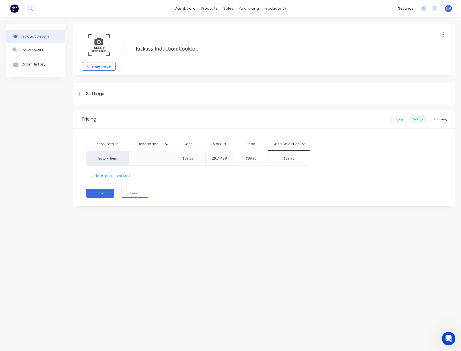
click at [400, 119] on div "Buying" at bounding box center [397, 119] width 16 height 8
drag, startPoint x: 191, startPoint y: 158, endPoint x: 125, endPoint y: 157, distance: 65.7
click at [179, 157] on input "$26.87" at bounding box center [186, 156] width 30 height 5
click at [421, 118] on div "Selling" at bounding box center [418, 119] width 16 height 8
click at [399, 119] on div "Buying" at bounding box center [397, 119] width 16 height 8
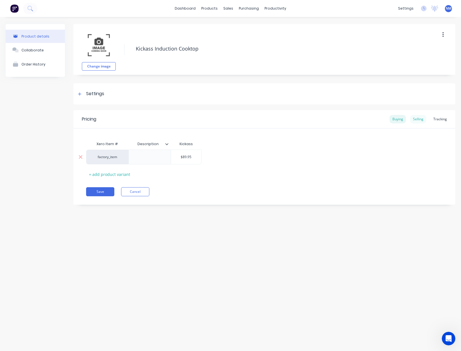
click at [417, 119] on div "Selling" at bounding box center [418, 119] width 16 height 8
click at [98, 193] on button "Save" at bounding box center [100, 192] width 28 height 9
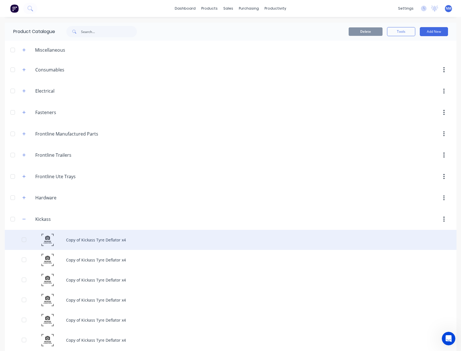
click at [133, 241] on div "Copy of Kickass Tyre Deflator x4" at bounding box center [230, 240] width 451 height 20
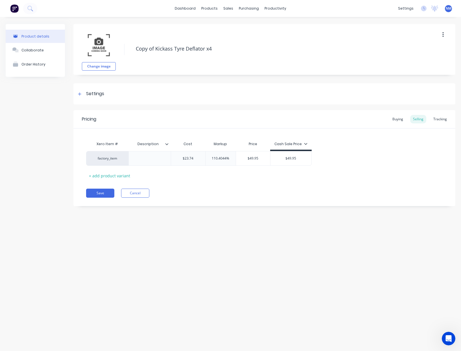
drag, startPoint x: 225, startPoint y: 48, endPoint x: 128, endPoint y: 47, distance: 96.7
click at [128, 47] on div "Change image Copy of Kickass Tyre Deflator x4" at bounding box center [264, 49] width 382 height 51
drag, startPoint x: 196, startPoint y: 159, endPoint x: 130, endPoint y: 153, distance: 66.3
click at [131, 153] on div "factory_item $23.74 $23.74 110.4044% $49.95 $49.95" at bounding box center [198, 158] width 225 height 15
drag, startPoint x: 264, startPoint y: 160, endPoint x: 230, endPoint y: 155, distance: 35.0
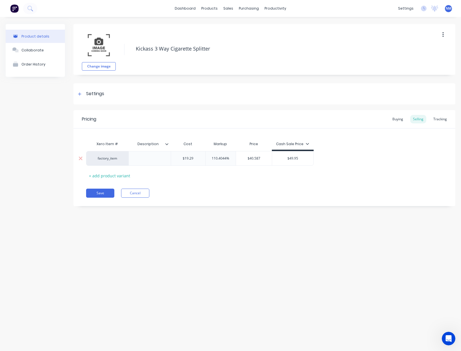
click at [230, 155] on div "factory_item $19.29 19.29 110.4044% $40.587 $40.587 $49.95" at bounding box center [199, 158] width 227 height 15
drag, startPoint x: 263, startPoint y: 158, endPoint x: 257, endPoint y: 157, distance: 5.4
click at [258, 158] on input "$40.587" at bounding box center [254, 158] width 36 height 5
click at [257, 157] on input "$40.587" at bounding box center [254, 158] width 36 height 5
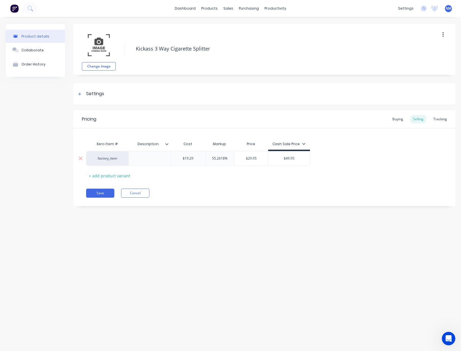
click at [300, 159] on input "$49.95" at bounding box center [288, 158] width 41 height 5
drag, startPoint x: 300, startPoint y: 159, endPoint x: 191, endPoint y: 152, distance: 109.7
click at [236, 159] on div "factory_item $19.29 19.29 55.2618% $29.95 $29.95 $49.95 $49.95" at bounding box center [198, 158] width 224 height 15
click at [395, 120] on div "Buying" at bounding box center [397, 119] width 16 height 8
drag, startPoint x: 194, startPoint y: 158, endPoint x: 156, endPoint y: 156, distance: 37.6
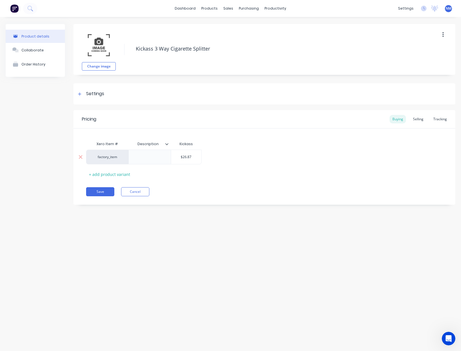
click at [156, 156] on div "factory_item $26.87 $26.87" at bounding box center [143, 156] width 115 height 15
click at [416, 118] on div "Selling" at bounding box center [418, 119] width 16 height 8
click at [105, 195] on button "Save" at bounding box center [100, 192] width 28 height 9
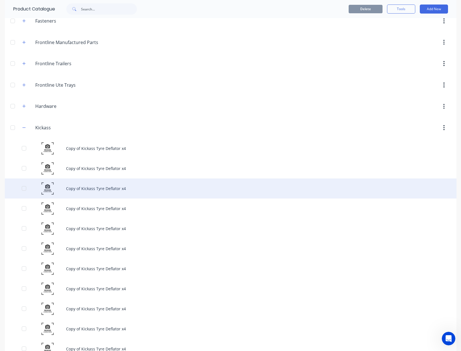
scroll to position [98, 0]
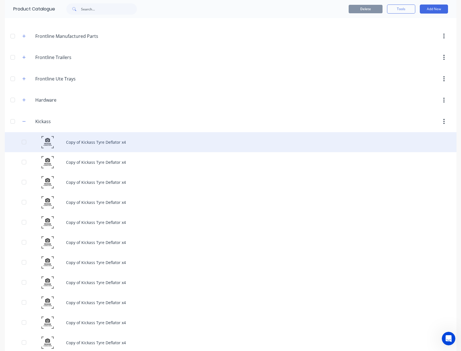
click at [119, 139] on div "Copy of Kickass Tyre Deflator x4" at bounding box center [230, 142] width 451 height 20
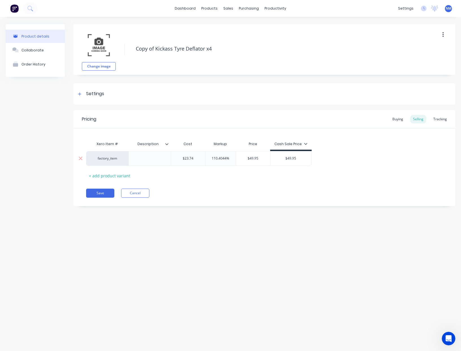
drag, startPoint x: 196, startPoint y: 159, endPoint x: 135, endPoint y: 160, distance: 60.4
click at [157, 160] on div "factory_item $23.74 $23.74 110.4044% $49.95 $49.95" at bounding box center [198, 158] width 225 height 15
drag, startPoint x: 216, startPoint y: 49, endPoint x: 131, endPoint y: 43, distance: 85.3
click at [132, 45] on div "Change image Copy of Kickass Tyre Deflator x4" at bounding box center [264, 49] width 382 height 51
drag, startPoint x: 200, startPoint y: 158, endPoint x: 164, endPoint y: 155, distance: 35.9
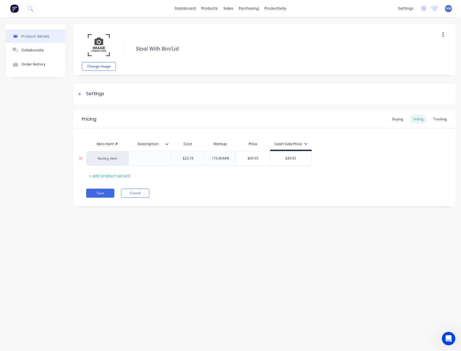
click at [164, 155] on div "factory_item $23.74 $23.74 110.4044% $49.95 $49.95" at bounding box center [198, 158] width 225 height 15
drag, startPoint x: 263, startPoint y: 157, endPoint x: 179, endPoint y: 155, distance: 84.4
click at [196, 156] on div "factory_item $38.45 38.45 110.4044% $80.9005 $80.9005 $49.95" at bounding box center [200, 158] width 229 height 15
click at [368, 172] on div "Xero Item # Description Cost Markup Price Cash Sale Price factory_item $38.45 3…" at bounding box center [264, 159] width 356 height 42
click at [398, 119] on div "Buying" at bounding box center [397, 119] width 16 height 8
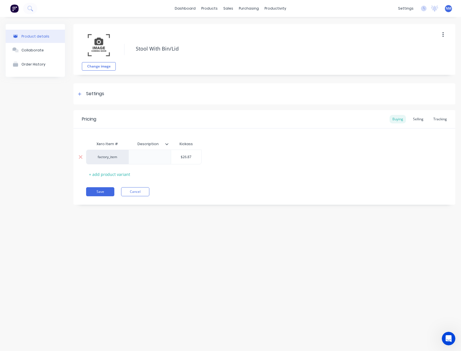
drag, startPoint x: 194, startPoint y: 156, endPoint x: 114, endPoint y: 156, distance: 79.5
click at [174, 157] on input "$26.87" at bounding box center [186, 156] width 30 height 5
click at [421, 121] on div "Selling" at bounding box center [418, 119] width 16 height 8
click at [100, 193] on button "Save" at bounding box center [100, 192] width 28 height 9
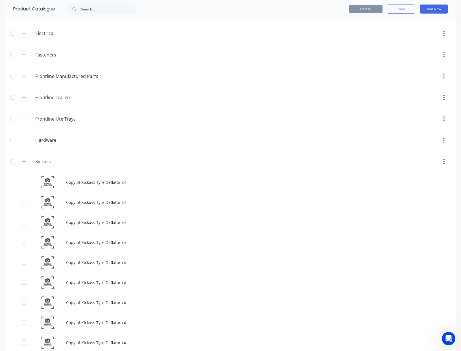
scroll to position [60, 0]
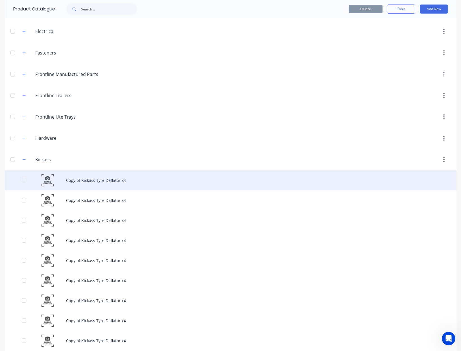
click at [108, 179] on div "Copy of Kickass Tyre Deflator x4" at bounding box center [230, 180] width 451 height 20
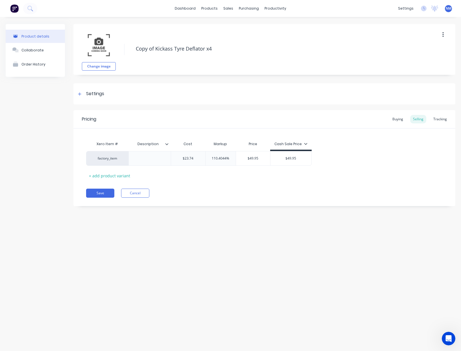
drag, startPoint x: 220, startPoint y: 48, endPoint x: 114, endPoint y: 43, distance: 106.2
click at [114, 43] on div "Change image Copy of Kickass Tyre Deflator x4" at bounding box center [264, 49] width 382 height 51
click at [120, 155] on div "factory_item $23.74 $23.74 110.4044% $49.95 $49.95" at bounding box center [198, 158] width 225 height 15
click at [267, 195] on div "Save Cancel" at bounding box center [270, 192] width 369 height 9
drag, startPoint x: 268, startPoint y: 159, endPoint x: 223, endPoint y: 160, distance: 44.6
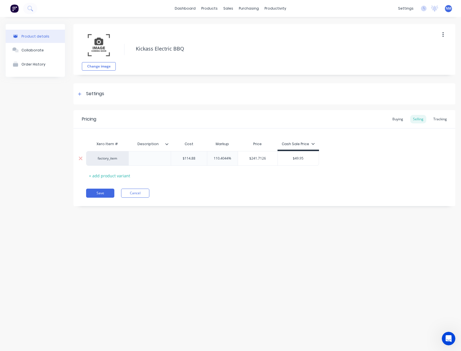
click at [229, 160] on div "factory_item $114.88 114.88 110.4044% $241.7126 $241.7126 $49.95" at bounding box center [202, 158] width 233 height 15
click at [342, 182] on div "Pricing Buying Selling Tracking Xero Item # Description Cost Markup Price Cash …" at bounding box center [264, 158] width 382 height 96
drag, startPoint x: 300, startPoint y: 160, endPoint x: 234, endPoint y: 157, distance: 66.0
click at [239, 158] on div "factory_item $114.88 114.88 30.5275% $149.95 149.95 $49.95 $49.95" at bounding box center [199, 158] width 227 height 15
click at [401, 116] on div "Buying" at bounding box center [397, 119] width 16 height 8
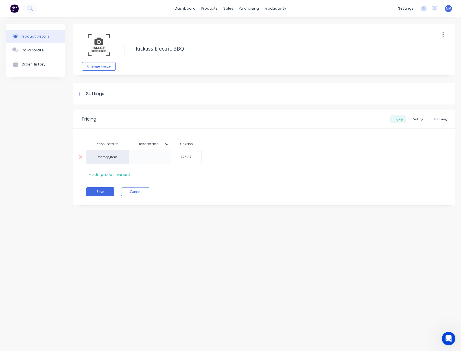
drag, startPoint x: 193, startPoint y: 159, endPoint x: 137, endPoint y: 155, distance: 55.7
click at [145, 156] on div "factory_item $26.87 $26.87" at bounding box center [143, 156] width 115 height 15
click at [357, 184] on div "Pricing Buying Selling Tracking Xero Item # Description Kickass factory_item $1…" at bounding box center [264, 157] width 382 height 94
click at [415, 119] on div "Selling" at bounding box center [418, 119] width 16 height 8
click at [105, 193] on button "Save" at bounding box center [100, 192] width 28 height 9
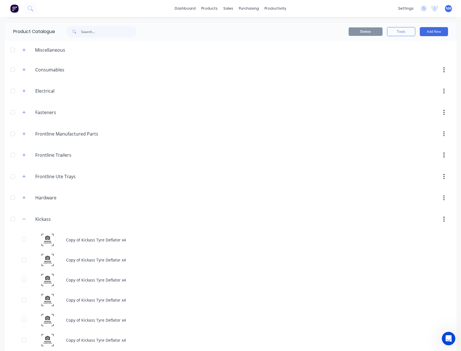
scroll to position [1, 0]
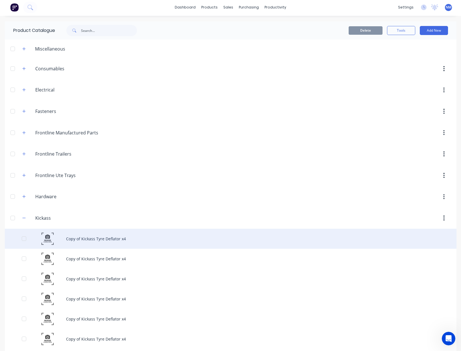
click at [103, 238] on div "Copy of Kickass Tyre Deflator x4" at bounding box center [230, 238] width 451 height 20
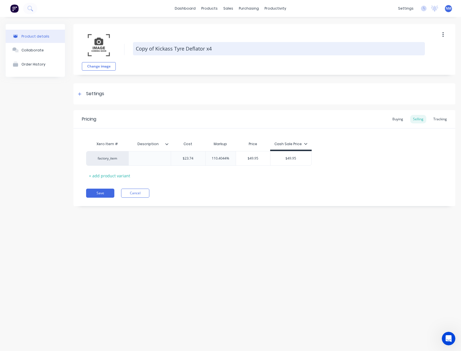
click at [214, 50] on textarea "Copy of Kickass Tyre Deflator x4" at bounding box center [279, 48] width 292 height 13
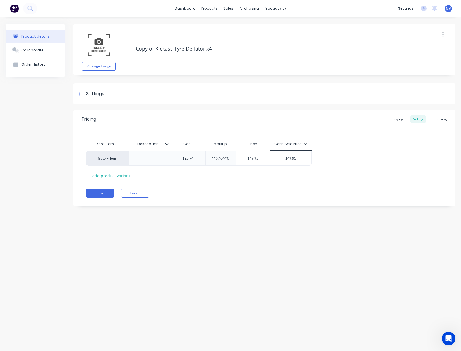
drag, startPoint x: 195, startPoint y: 50, endPoint x: 71, endPoint y: 40, distance: 124.2
click at [71, 40] on div "Product details Collaborate Order History Change image Copy of Kickass Tyre Def…" at bounding box center [230, 119] width 449 height 190
drag, startPoint x: 196, startPoint y: 158, endPoint x: 124, endPoint y: 153, distance: 72.6
click at [128, 153] on div "factory_item $23.74 $23.74 110.4044% $49.95 $49.95" at bounding box center [198, 158] width 225 height 15
click at [261, 159] on input "text" at bounding box center [255, 158] width 38 height 5
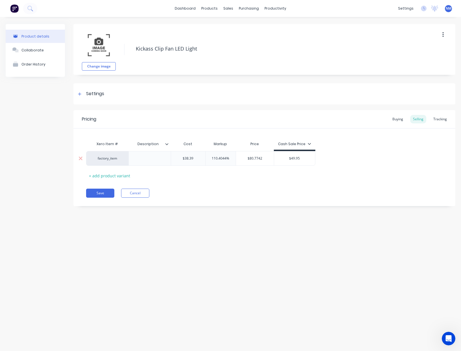
click at [261, 159] on input "$80.7742" at bounding box center [255, 158] width 38 height 5
click at [297, 182] on div "Pricing Buying Selling Tracking Xero Item # Description Cost Markup Price Cash …" at bounding box center [264, 158] width 382 height 96
drag, startPoint x: 297, startPoint y: 160, endPoint x: 244, endPoint y: 157, distance: 52.8
click at [244, 157] on div "factory_item $38.39 $38.39 17.0878% $44.95 $44.95 $49.95 $49.95" at bounding box center [198, 158] width 224 height 15
click at [312, 190] on div "Save Cancel" at bounding box center [270, 192] width 369 height 9
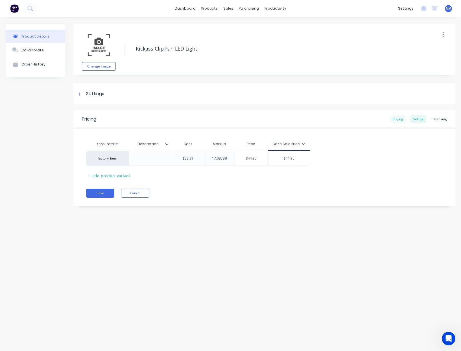
click at [397, 118] on div "Buying" at bounding box center [397, 119] width 16 height 8
drag, startPoint x: 196, startPoint y: 156, endPoint x: 87, endPoint y: 149, distance: 109.1
click at [156, 155] on div "factory_item $26.87 $26.87" at bounding box center [143, 156] width 115 height 15
click at [421, 120] on div "Selling" at bounding box center [418, 119] width 16 height 8
click at [404, 118] on div "Buying" at bounding box center [397, 119] width 16 height 8
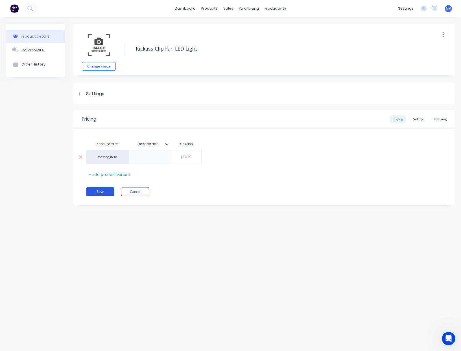
click at [94, 192] on button "Save" at bounding box center [100, 191] width 28 height 9
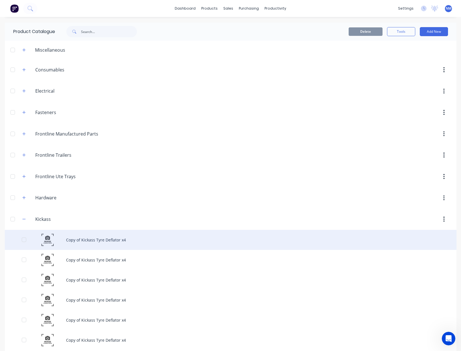
click at [100, 239] on div "Copy of Kickass Tyre Deflator x4" at bounding box center [230, 240] width 451 height 20
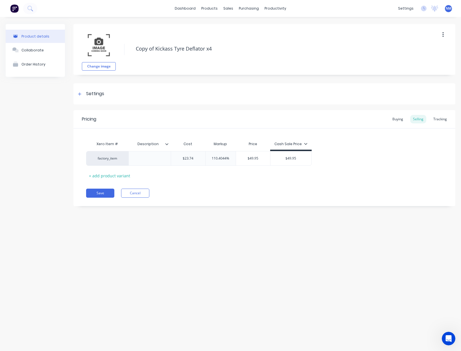
drag, startPoint x: 229, startPoint y: 49, endPoint x: 115, endPoint y: 51, distance: 113.7
click at [115, 51] on div "Change image Copy of Kickass Tyre Deflator x4" at bounding box center [264, 49] width 382 height 51
drag, startPoint x: 196, startPoint y: 159, endPoint x: 111, endPoint y: 152, distance: 85.2
click at [148, 155] on div "factory_item $23.74 $23.74 110.4044% $49.95 $49.95" at bounding box center [198, 158] width 225 height 15
drag, startPoint x: 262, startPoint y: 158, endPoint x: 189, endPoint y: 153, distance: 73.2
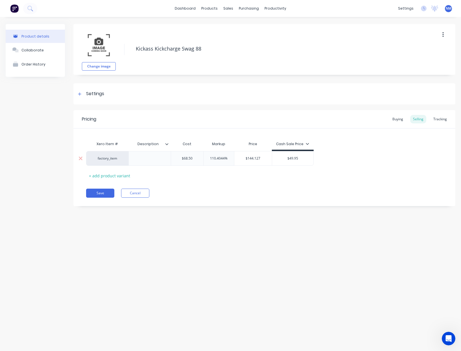
click at [191, 153] on div "factory_item $68.50 $68.50 110.4044% $144.127 $144.127 $49.95" at bounding box center [199, 158] width 227 height 15
click at [294, 159] on input "$49.95" at bounding box center [287, 158] width 41 height 5
drag, startPoint x: 295, startPoint y: 159, endPoint x: 239, endPoint y: 147, distance: 57.5
click at [250, 151] on div "factory_item $68.50 $68.50 89.708% $129.95 129.95 $49.95 $49.95" at bounding box center [197, 158] width 222 height 15
click at [400, 122] on div "Buying" at bounding box center [397, 119] width 16 height 8
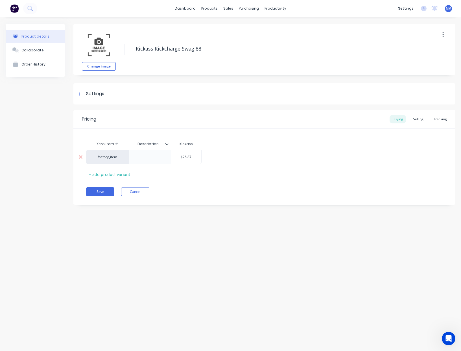
drag, startPoint x: 194, startPoint y: 159, endPoint x: 128, endPoint y: 150, distance: 66.3
click at [153, 154] on div "factory_item $26.87 $26.87" at bounding box center [143, 156] width 115 height 15
click at [98, 190] on button "Save" at bounding box center [100, 191] width 28 height 9
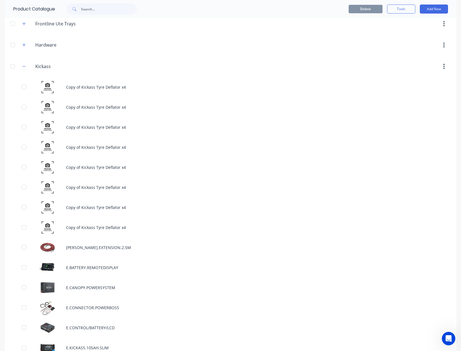
scroll to position [151, 0]
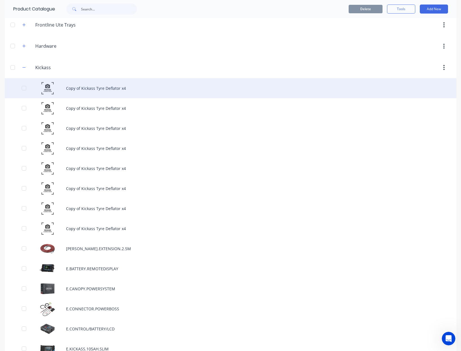
click at [102, 88] on div "Copy of Kickass Tyre Deflator x4" at bounding box center [230, 88] width 451 height 20
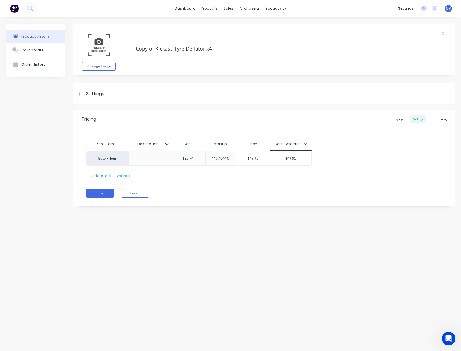
drag, startPoint x: 235, startPoint y: 51, endPoint x: 110, endPoint y: 45, distance: 125.7
click at [110, 45] on div "Change image Copy of Kickass Tyre Deflator x4" at bounding box center [264, 49] width 382 height 51
drag, startPoint x: 198, startPoint y: 158, endPoint x: 68, endPoint y: 156, distance: 130.0
click at [117, 155] on div "factory_item $23.74 $23.74 110.4044% $49.95 $49.95" at bounding box center [198, 158] width 225 height 15
drag, startPoint x: 398, startPoint y: 117, endPoint x: 347, endPoint y: 127, distance: 51.4
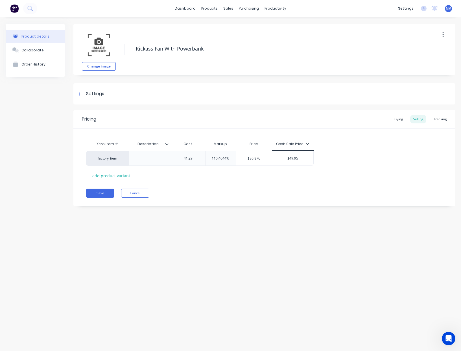
click at [398, 117] on div "Buying" at bounding box center [397, 119] width 16 height 8
drag, startPoint x: 193, startPoint y: 157, endPoint x: 40, endPoint y: 146, distance: 152.7
click at [126, 152] on div "factory_item $26.87 $26.87" at bounding box center [143, 156] width 115 height 15
click at [414, 119] on div "Selling" at bounding box center [418, 119] width 16 height 8
drag, startPoint x: 263, startPoint y: 160, endPoint x: 143, endPoint y: 155, distance: 120.5
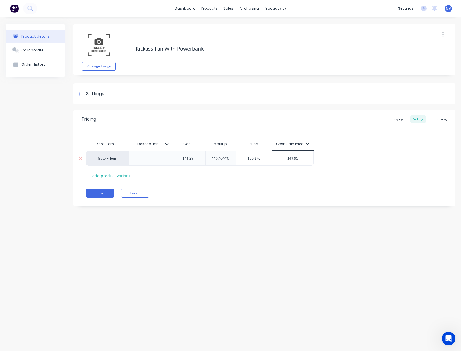
click at [207, 158] on div "factory_item $41.29 110.4044% $86.876 $86.876 $49.95" at bounding box center [199, 158] width 227 height 15
click at [287, 159] on input "$49.95" at bounding box center [283, 158] width 41 height 5
drag, startPoint x: 299, startPoint y: 159, endPoint x: 158, endPoint y: 153, distance: 141.7
click at [233, 156] on div "factory_item $41.29 30.7823% $54.00 54.00 $49.95 $49.95" at bounding box center [195, 158] width 218 height 15
click at [398, 119] on div "Buying" at bounding box center [397, 119] width 16 height 8
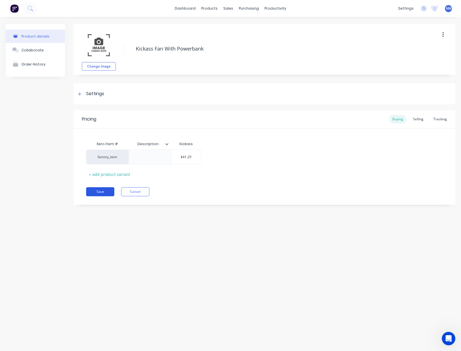
click at [107, 190] on button "Save" at bounding box center [100, 191] width 28 height 9
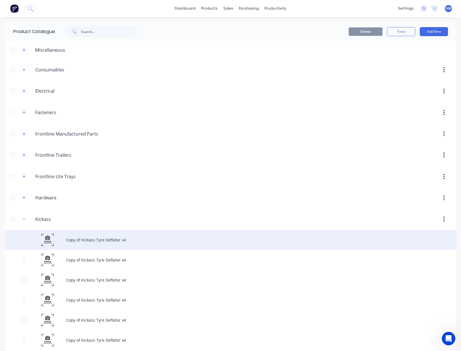
click at [100, 240] on div "Copy of Kickass Tyre Deflator x4" at bounding box center [230, 240] width 451 height 20
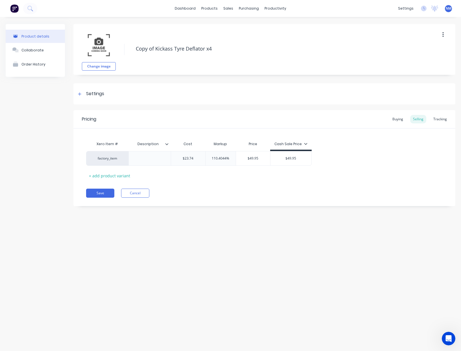
drag, startPoint x: 217, startPoint y: 50, endPoint x: 102, endPoint y: 46, distance: 115.4
click at [104, 47] on div "Change image Copy of Kickass Tyre Deflator x4" at bounding box center [264, 49] width 382 height 51
drag, startPoint x: 403, startPoint y: 118, endPoint x: 458, endPoint y: 110, distance: 55.5
click at [403, 118] on div "Buying" at bounding box center [397, 119] width 16 height 8
drag, startPoint x: 190, startPoint y: 157, endPoint x: 106, endPoint y: 146, distance: 84.6
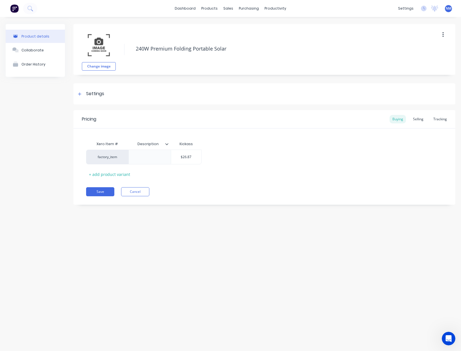
click at [124, 151] on div "factory_item $26.87 $26.87" at bounding box center [143, 156] width 115 height 15
click at [416, 119] on div "Selling" at bounding box center [418, 119] width 16 height 8
drag, startPoint x: 198, startPoint y: 160, endPoint x: 121, endPoint y: 149, distance: 77.6
click at [135, 151] on div "factory_item $23.74 $23.74 110.4044% $49.95 $49.95" at bounding box center [198, 158] width 225 height 15
drag, startPoint x: 269, startPoint y: 157, endPoint x: 190, endPoint y: 154, distance: 79.3
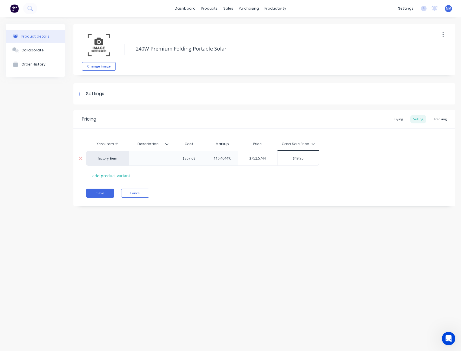
click at [205, 155] on div "factory_item $357.68 $357.68 110.4044% $752.5744 $752.5744 $49.95" at bounding box center [202, 158] width 233 height 15
drag, startPoint x: 293, startPoint y: 158, endPoint x: 183, endPoint y: 146, distance: 110.4
click at [248, 157] on div "factory_item $357.68 $357.68 39.5102% $499.00 499.00 $49.95 $49.95" at bounding box center [197, 158] width 222 height 15
click at [380, 169] on div "Xero Item # Description Cost Markup Price Cash Sale Price factory_item $357.68 …" at bounding box center [264, 159] width 356 height 42
click at [399, 121] on div "Buying" at bounding box center [397, 119] width 16 height 8
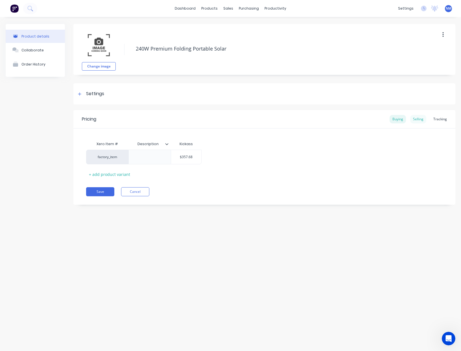
click at [419, 120] on div "Selling" at bounding box center [418, 119] width 16 height 8
click at [99, 195] on button "Save" at bounding box center [100, 192] width 28 height 9
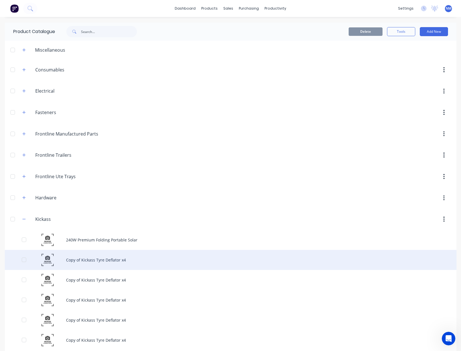
click at [102, 261] on div "Copy of Kickass Tyre Deflator x4" at bounding box center [230, 260] width 451 height 20
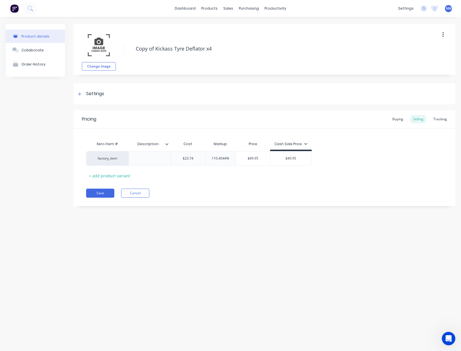
drag, startPoint x: 225, startPoint y: 50, endPoint x: 122, endPoint y: 46, distance: 102.5
click at [122, 46] on div "Change image Copy of Kickass Tyre Deflator x4" at bounding box center [264, 49] width 382 height 51
drag, startPoint x: 195, startPoint y: 161, endPoint x: 205, endPoint y: 155, distance: 11.5
click at [195, 161] on div "$23.74" at bounding box center [188, 158] width 34 height 14
drag, startPoint x: 195, startPoint y: 159, endPoint x: 89, endPoint y: 157, distance: 105.8
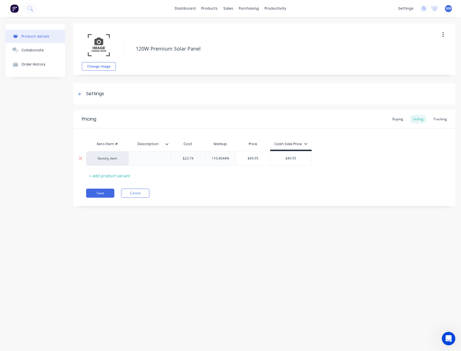
click at [148, 158] on div "factory_item $23.74 $23.74 110.4044% $49.95 $49.95" at bounding box center [198, 158] width 225 height 15
click at [396, 120] on div "Buying" at bounding box center [397, 119] width 16 height 8
drag, startPoint x: 192, startPoint y: 157, endPoint x: 155, endPoint y: 151, distance: 37.4
click at [170, 154] on div "factory_item $26.87 $26.87" at bounding box center [143, 156] width 115 height 15
click at [419, 118] on div "Selling" at bounding box center [418, 119] width 16 height 8
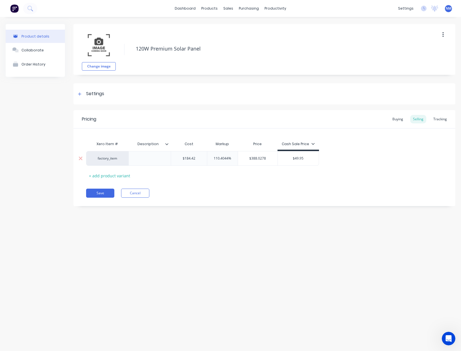
drag, startPoint x: 269, startPoint y: 157, endPoint x: 180, endPoint y: 156, distance: 89.7
click at [191, 157] on div "factory_item $184.42 110.4044% $388.0278 $388.0278 $49.95" at bounding box center [202, 158] width 233 height 15
drag, startPoint x: 292, startPoint y: 159, endPoint x: 168, endPoint y: 145, distance: 124.3
click at [225, 148] on div "Xero Item # Description Cost Markup Price Cash Sale Price factory_item $184.42 …" at bounding box center [264, 159] width 356 height 42
drag, startPoint x: 99, startPoint y: 193, endPoint x: 132, endPoint y: 193, distance: 32.7
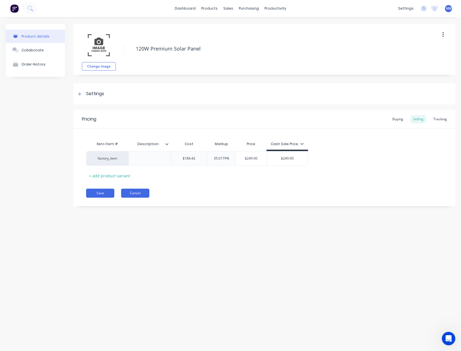
click at [99, 193] on button "Save" at bounding box center [100, 192] width 28 height 9
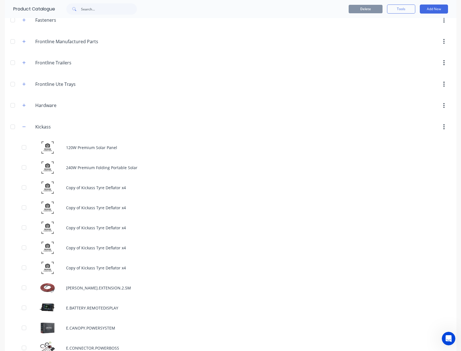
scroll to position [94, 0]
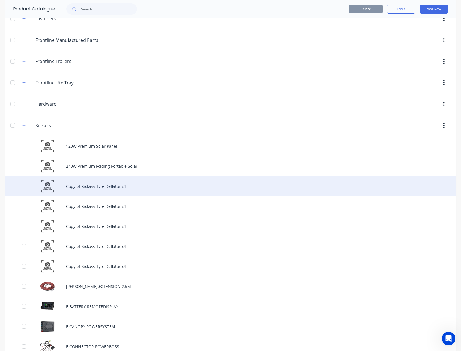
click at [105, 186] on div "Copy of Kickass Tyre Deflator x4" at bounding box center [230, 186] width 451 height 20
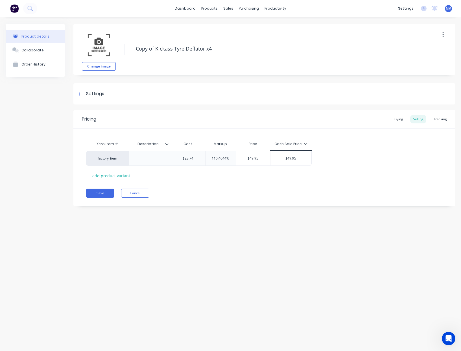
drag, startPoint x: 230, startPoint y: 51, endPoint x: 48, endPoint y: 39, distance: 182.1
click at [48, 39] on div "Product details Collaborate Order History Change image Copy of Kickass Tyre Def…" at bounding box center [230, 119] width 449 height 190
click at [400, 119] on div "Buying" at bounding box center [397, 119] width 16 height 8
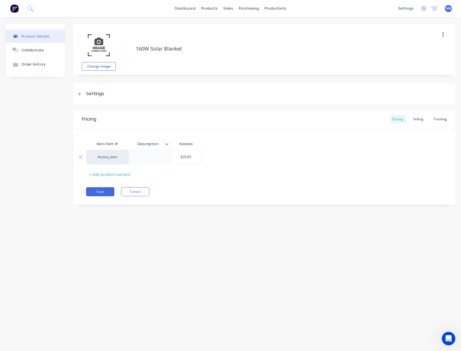
drag, startPoint x: 197, startPoint y: 158, endPoint x: 114, endPoint y: 162, distance: 83.6
click at [145, 160] on div "factory_item $26.87 $26.87" at bounding box center [143, 156] width 115 height 15
drag, startPoint x: 411, startPoint y: 116, endPoint x: 416, endPoint y: 119, distance: 5.8
click at [411, 116] on div "Selling" at bounding box center [418, 119] width 16 height 8
drag, startPoint x: 198, startPoint y: 160, endPoint x: 142, endPoint y: 159, distance: 56.7
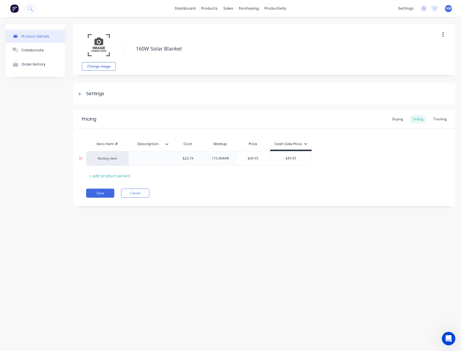
click at [143, 159] on div "factory_item $23.74 $23.74 110.4044% $49.95 $49.95" at bounding box center [198, 158] width 225 height 15
drag, startPoint x: 268, startPoint y: 157, endPoint x: 175, endPoint y: 154, distance: 92.5
click at [228, 154] on div "factory_item $268.42 268.42 110.4044% $564.7674 $564.7674 $49.95" at bounding box center [202, 158] width 233 height 15
drag, startPoint x: 294, startPoint y: 157, endPoint x: 187, endPoint y: 148, distance: 107.9
click at [267, 157] on input "$49.95" at bounding box center [287, 158] width 41 height 5
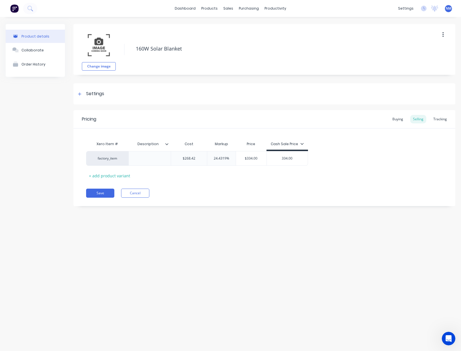
click at [267, 184] on div "Pricing Buying Selling Tracking Xero Item # Description Cost Markup Price Cash …" at bounding box center [264, 158] width 382 height 96
click at [101, 192] on button "Save" at bounding box center [100, 192] width 28 height 9
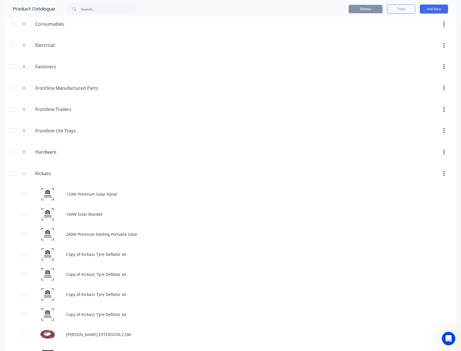
scroll to position [56, 0]
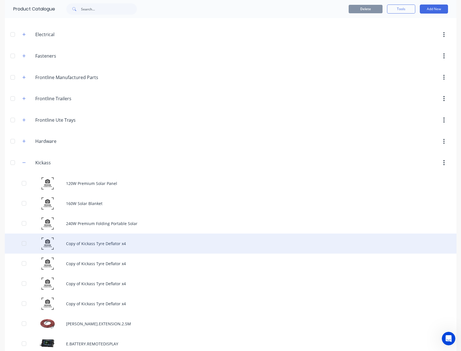
click at [108, 243] on div "Copy of Kickass Tyre Deflator x4" at bounding box center [230, 243] width 451 height 20
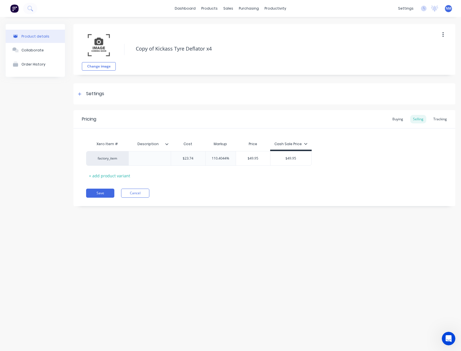
drag, startPoint x: 224, startPoint y: 51, endPoint x: 120, endPoint y: 45, distance: 104.5
click at [120, 45] on div "Change image Copy of Kickass Tyre Deflator x4" at bounding box center [264, 49] width 382 height 51
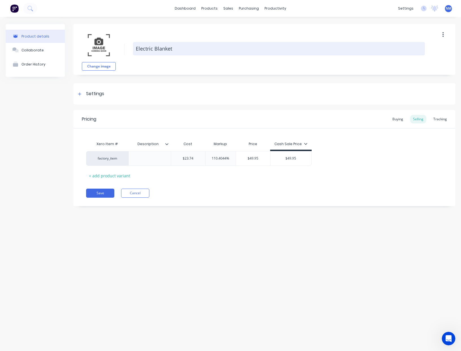
click at [137, 49] on textarea "Electric Blanket" at bounding box center [279, 48] width 292 height 13
click at [135, 49] on textarea "Electric Blanket" at bounding box center [279, 48] width 292 height 13
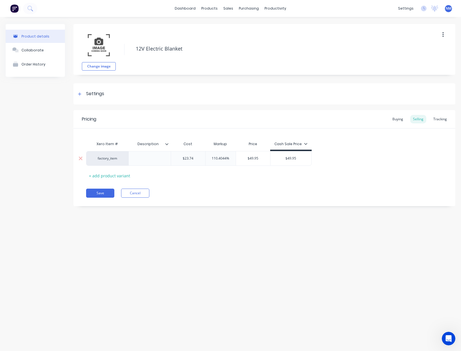
drag, startPoint x: 196, startPoint y: 157, endPoint x: 146, endPoint y: 153, distance: 50.7
click at [146, 153] on div "factory_item $23.74 $23.74 110.4044% $49.95 $49.95" at bounding box center [198, 158] width 225 height 15
click at [405, 118] on div "Buying Selling Tracking" at bounding box center [419, 119] width 60 height 8
click at [405, 118] on div "Buying" at bounding box center [397, 119] width 16 height 8
drag, startPoint x: 194, startPoint y: 156, endPoint x: 32, endPoint y: 122, distance: 165.1
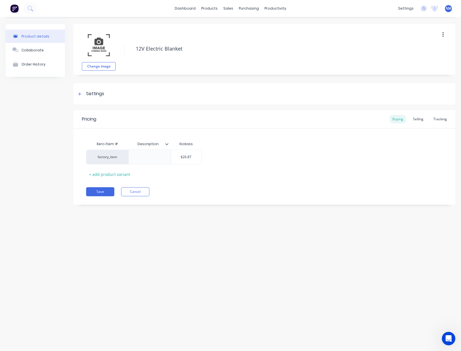
click at [131, 146] on div "Xero Item # Description Kickass factory_item $26.87 $26.87 + add product variant" at bounding box center [264, 158] width 356 height 40
click at [420, 119] on div "Selling" at bounding box center [418, 119] width 16 height 8
drag, startPoint x: 265, startPoint y: 159, endPoint x: 147, endPoint y: 150, distance: 118.5
click at [170, 154] on div "factory_item $38.65 110.4044% $81.3213 $81.3213 $49.95" at bounding box center [200, 158] width 229 height 15
click at [303, 159] on input "$49.95" at bounding box center [288, 158] width 41 height 5
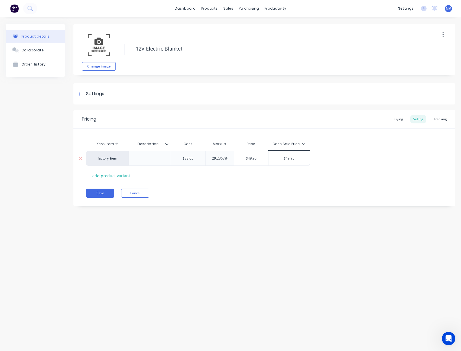
click at [301, 159] on input "$49.95" at bounding box center [288, 158] width 41 height 5
click at [106, 192] on button "Save" at bounding box center [100, 192] width 28 height 9
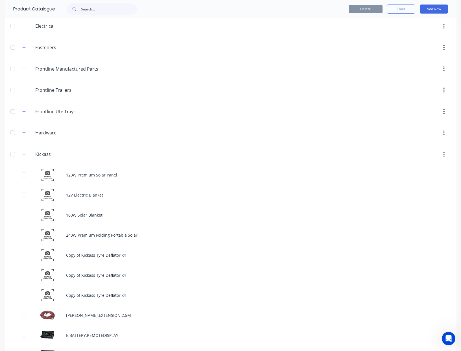
scroll to position [69, 0]
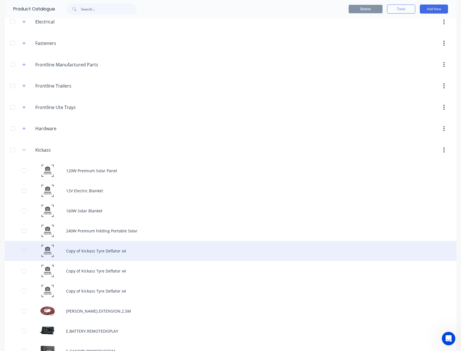
click at [101, 250] on div "Copy of Kickass Tyre Deflator x4" at bounding box center [230, 251] width 451 height 20
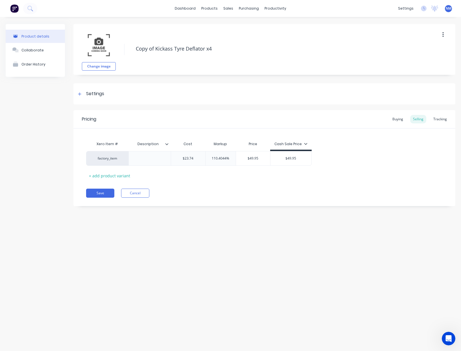
drag, startPoint x: 217, startPoint y: 49, endPoint x: 33, endPoint y: 41, distance: 183.8
click at [35, 41] on div "Product details Collaborate Order History Change image Copy of Kickass Tyre Def…" at bounding box center [230, 119] width 449 height 190
drag, startPoint x: 189, startPoint y: 158, endPoint x: 32, endPoint y: 148, distance: 157.4
click at [168, 159] on div "factory_item $23.74 $23.74 110.4044% $49.95 $49.95" at bounding box center [198, 158] width 225 height 15
click at [399, 119] on div "Buying" at bounding box center [397, 119] width 16 height 8
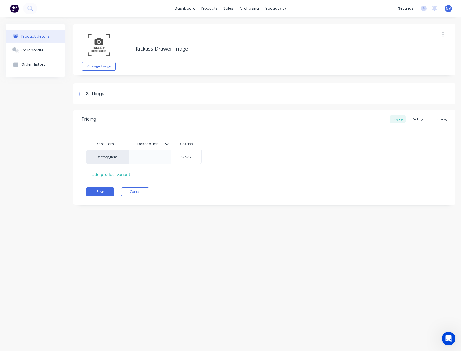
click at [157, 152] on div "factory_item $26.87 $26.87" at bounding box center [143, 156] width 115 height 15
click at [424, 118] on div "Selling" at bounding box center [418, 119] width 16 height 8
drag, startPoint x: 270, startPoint y: 157, endPoint x: 186, endPoint y: 154, distance: 84.4
click at [216, 156] on div "factory_item $522.59 110.4044% $1,099.5523 $1,099.5523 $49.95" at bounding box center [203, 158] width 235 height 15
drag, startPoint x: 293, startPoint y: 159, endPoint x: 143, endPoint y: 153, distance: 150.2
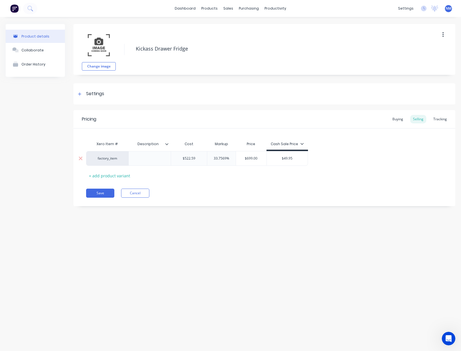
click at [242, 155] on div "factory_item $522.59 33.7569% $699.00 699.00 $49.95 $49.95" at bounding box center [197, 158] width 222 height 15
click at [102, 191] on button "Save" at bounding box center [100, 192] width 28 height 9
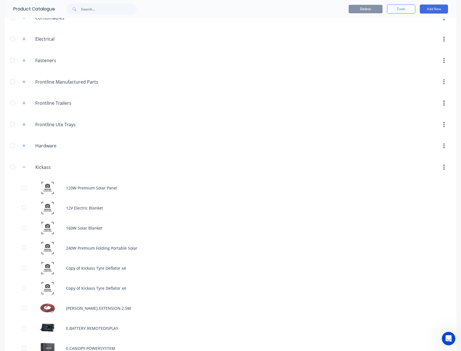
scroll to position [58, 0]
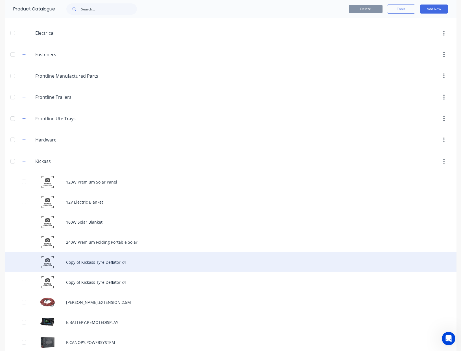
click at [100, 263] on div "Copy of Kickass Tyre Deflator x4" at bounding box center [230, 262] width 451 height 20
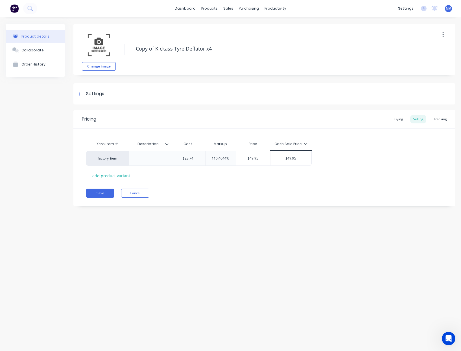
drag, startPoint x: 228, startPoint y: 50, endPoint x: 108, endPoint y: 50, distance: 119.3
click at [108, 50] on div "Change image Copy of Kickass Tyre Deflator x4" at bounding box center [264, 49] width 382 height 51
click at [86, 144] on div "Xero Item # Description Cost Markup Price Cash Sale Price factory_item $23.74 $…" at bounding box center [264, 159] width 356 height 42
click at [393, 119] on div "Buying" at bounding box center [397, 119] width 16 height 8
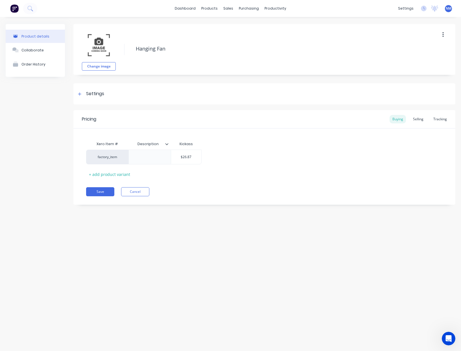
drag, startPoint x: 194, startPoint y: 158, endPoint x: 4, endPoint y: 131, distance: 191.8
click at [135, 150] on div "factory_item $26.87 $26.87" at bounding box center [143, 156] width 115 height 15
click at [421, 119] on div "Selling" at bounding box center [418, 119] width 16 height 8
drag, startPoint x: 263, startPoint y: 159, endPoint x: 139, endPoint y: 142, distance: 124.4
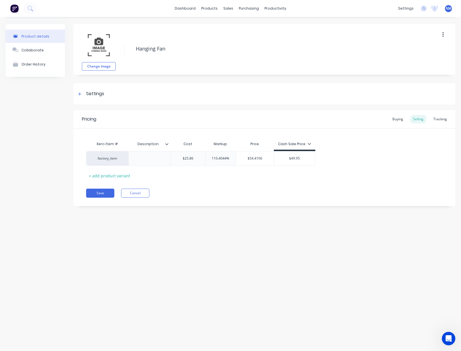
click at [228, 157] on div "factory_item $25.86 110.4044% $54.4106 $54.4106 $49.95" at bounding box center [200, 158] width 229 height 15
drag, startPoint x: 299, startPoint y: 158, endPoint x: 100, endPoint y: 132, distance: 200.8
click at [239, 153] on div "factory_item $25.86 54.4857% $39.95 39.95 $49.95 $49.95" at bounding box center [198, 158] width 224 height 15
click at [107, 193] on button "Save" at bounding box center [100, 192] width 28 height 9
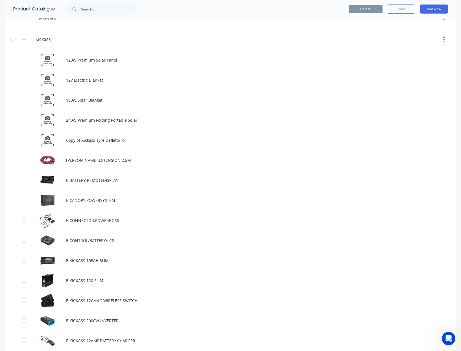
scroll to position [179, 0]
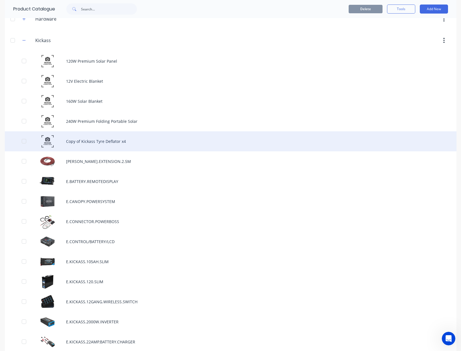
click at [102, 140] on div "Copy of Kickass Tyre Deflator x4" at bounding box center [230, 141] width 451 height 20
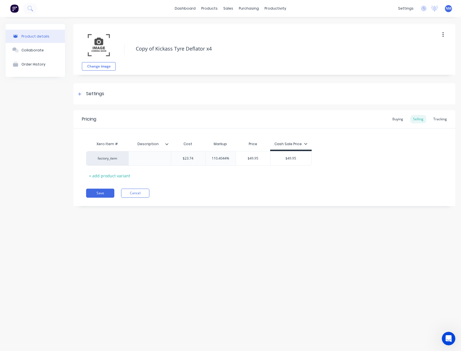
drag, startPoint x: 220, startPoint y: 47, endPoint x: 78, endPoint y: 34, distance: 142.5
click at [78, 34] on div "Change image Copy of Kickass Tyre Deflator x4" at bounding box center [264, 49] width 382 height 51
click at [400, 120] on div "Buying" at bounding box center [397, 119] width 16 height 8
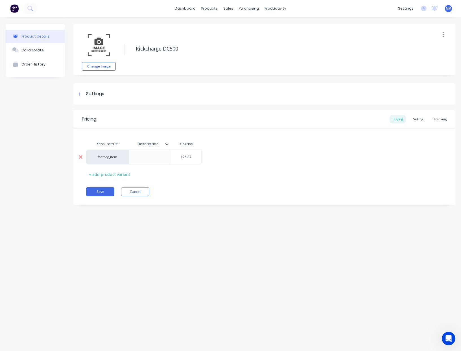
drag, startPoint x: 188, startPoint y: 159, endPoint x: 83, endPoint y: 153, distance: 105.1
click at [160, 159] on div "factory_item $26.87 $26.87" at bounding box center [143, 156] width 115 height 15
click at [421, 116] on div "Selling" at bounding box center [418, 119] width 16 height 8
drag, startPoint x: 196, startPoint y: 159, endPoint x: 58, endPoint y: 125, distance: 141.9
click at [156, 154] on div "factory_item $23.74 $23.74 110.4044% $49.95 $49.95" at bounding box center [198, 158] width 225 height 15
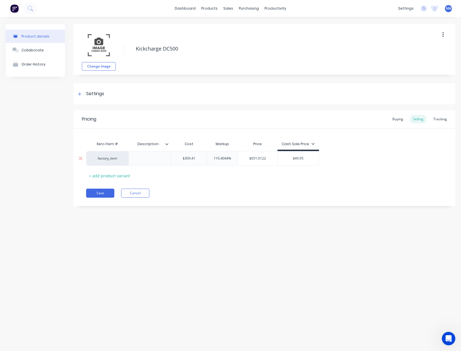
drag, startPoint x: 265, startPoint y: 159, endPoint x: 231, endPoint y: 160, distance: 33.6
click at [231, 160] on div "factory_item $309.41 $309.41 110.4044% $651.0122 $651.0122 $49.95" at bounding box center [202, 158] width 233 height 15
click at [380, 163] on div "factory_item $309.41 $309.41 45.1149% $449.00 449.00 $49.95" at bounding box center [264, 158] width 356 height 15
drag, startPoint x: 300, startPoint y: 161, endPoint x: 162, endPoint y: 129, distance: 140.9
click at [242, 150] on div "Xero Item # Description Cost Markup Price Cash Sale Price factory_item $309.41 …" at bounding box center [264, 159] width 356 height 42
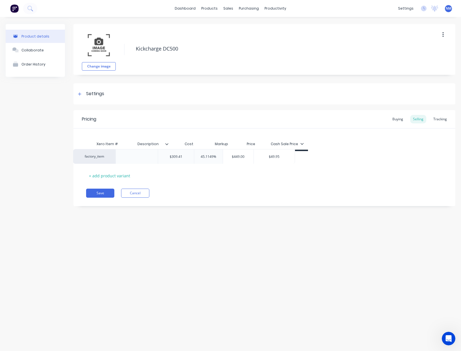
drag, startPoint x: 281, startPoint y: 159, endPoint x: 185, endPoint y: 142, distance: 97.9
click at [237, 153] on div "factory_item $309.41 $309.41 45.1149% $449.00 449.00 $49.95" at bounding box center [264, 158] width 356 height 15
drag, startPoint x: 298, startPoint y: 159, endPoint x: 177, endPoint y: 146, distance: 122.2
click at [235, 153] on div "factory_item $309.41 $309.41 45.1149% $449.00 449.00 $49.95 $49.95" at bounding box center [197, 158] width 222 height 15
click at [400, 118] on div "Buying" at bounding box center [397, 119] width 16 height 8
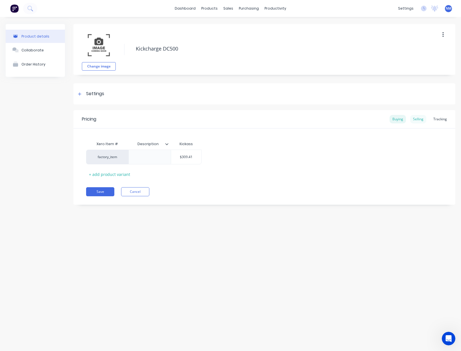
click at [420, 121] on div "Selling" at bounding box center [418, 119] width 16 height 8
click at [100, 194] on button "Save" at bounding box center [100, 192] width 28 height 9
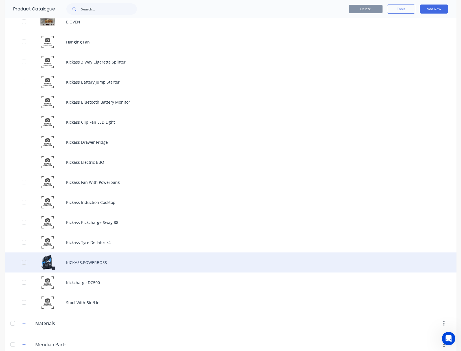
scroll to position [999, 0]
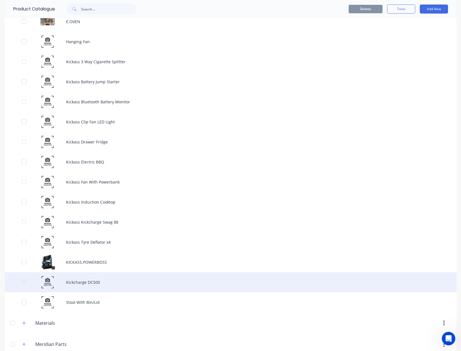
click at [126, 279] on div "Kickcharge DC500" at bounding box center [230, 282] width 451 height 20
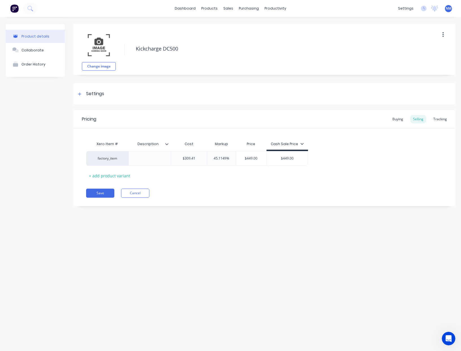
click at [441, 37] on button "button" at bounding box center [442, 35] width 13 height 10
click at [427, 47] on span "Duplicate" at bounding box center [422, 50] width 42 height 6
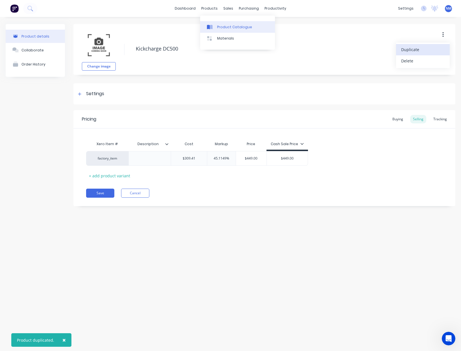
click at [226, 27] on div "Product Catalogue" at bounding box center [234, 27] width 35 height 5
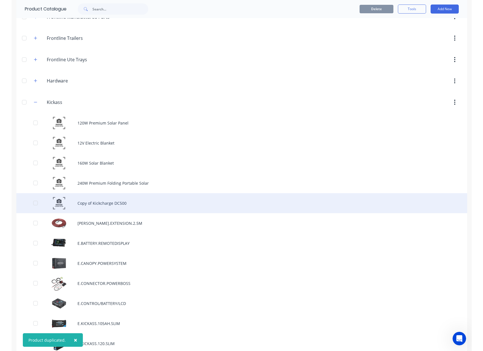
scroll to position [118, 0]
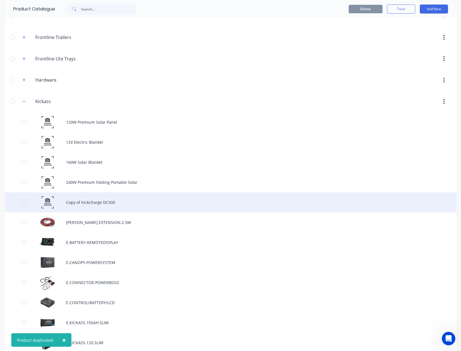
click at [112, 198] on div "Copy of Kickcharge DC500" at bounding box center [230, 202] width 451 height 20
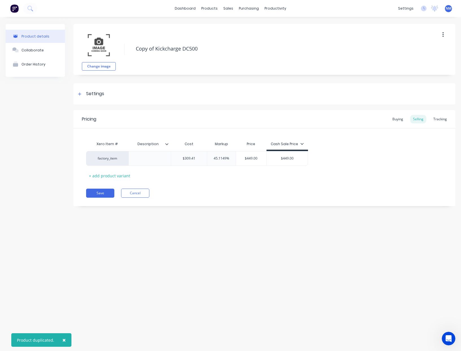
drag, startPoint x: 234, startPoint y: 50, endPoint x: 96, endPoint y: 45, distance: 138.0
click at [96, 45] on div "Change image Copy of Kickcharge DC500" at bounding box center [264, 49] width 382 height 51
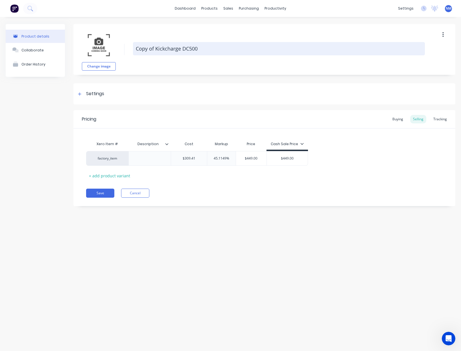
click at [201, 50] on textarea "Copy of Kickcharge DC500" at bounding box center [279, 48] width 292 height 13
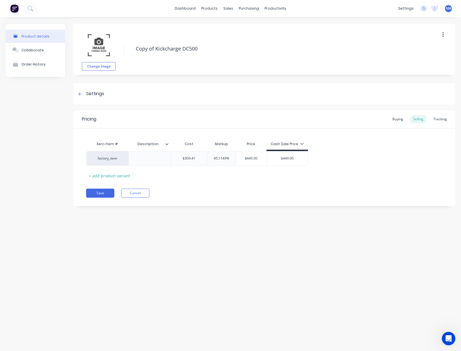
drag, startPoint x: 202, startPoint y: 50, endPoint x: 106, endPoint y: 40, distance: 96.5
click at [106, 40] on div "Change image Copy of Kickcharge DC500" at bounding box center [264, 49] width 382 height 51
click at [398, 120] on div "Buying" at bounding box center [397, 119] width 16 height 8
drag, startPoint x: 198, startPoint y: 157, endPoint x: 31, endPoint y: 133, distance: 168.3
click at [147, 155] on div "factory_item $309.41 $309.41" at bounding box center [143, 156] width 115 height 15
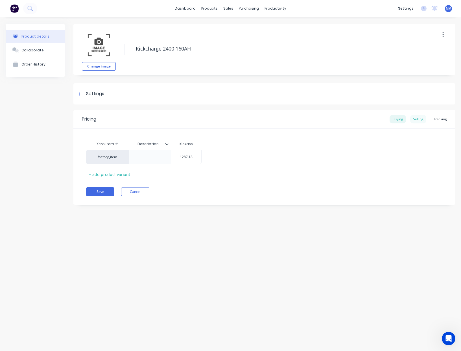
click at [420, 120] on div "Selling" at bounding box center [418, 119] width 16 height 8
drag, startPoint x: 196, startPoint y: 158, endPoint x: 15, endPoint y: 150, distance: 181.2
click at [142, 155] on div "factory_item $309.41 $309.41 45.1149% $449.00 $449.00" at bounding box center [197, 158] width 222 height 15
drag, startPoint x: 274, startPoint y: 158, endPoint x: 171, endPoint y: 145, distance: 103.6
click at [188, 151] on div "factory_item $1,287.18 $1,287.18 45.1149% $1,867.8899 $1,867.8899 $449.00" at bounding box center [203, 158] width 235 height 15
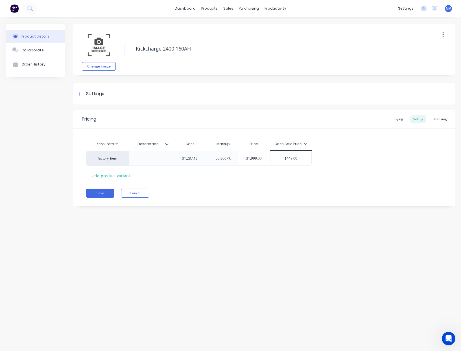
drag, startPoint x: 300, startPoint y: 157, endPoint x: 220, endPoint y: 138, distance: 82.6
click at [237, 141] on div "Xero Item # Description Cost Markup Price Cash Sale Price factory_item $1,287.1…" at bounding box center [264, 159] width 356 height 42
click at [266, 200] on div "Pricing Buying Selling Tracking Xero Item # Description Cost Markup Price Cash …" at bounding box center [264, 158] width 382 height 96
click at [110, 192] on button "Save" at bounding box center [100, 192] width 28 height 9
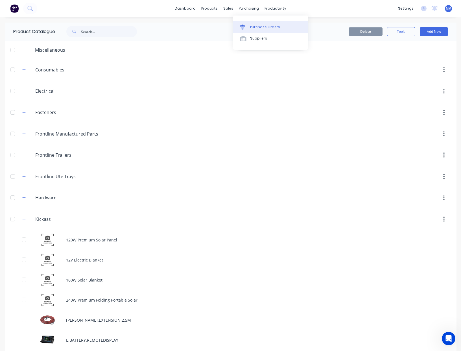
click at [273, 26] on div "Purchase Orders" at bounding box center [265, 27] width 30 height 5
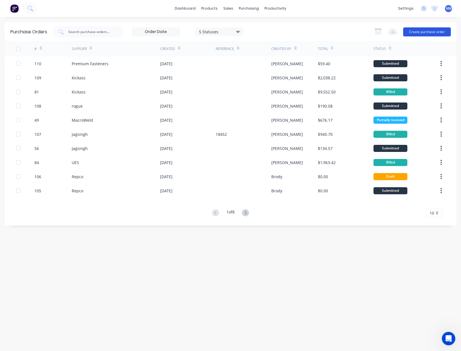
click at [432, 32] on button "Create purchase order" at bounding box center [427, 31] width 48 height 9
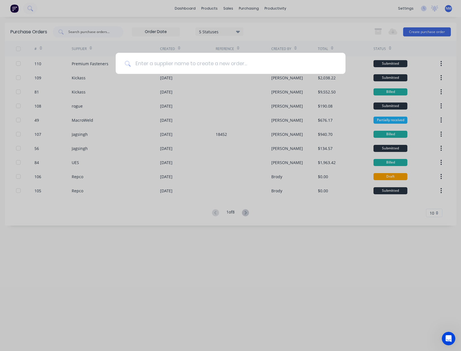
click at [252, 64] on input at bounding box center [234, 63] width 206 height 21
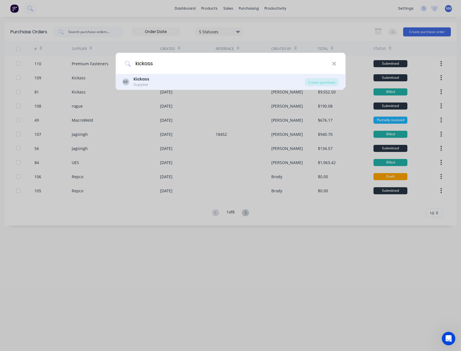
click at [183, 82] on div "KK Kickass Supplier" at bounding box center [213, 81] width 182 height 11
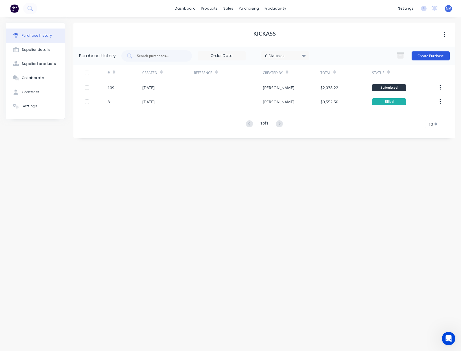
click at [428, 57] on button "Create Purchase" at bounding box center [430, 55] width 38 height 9
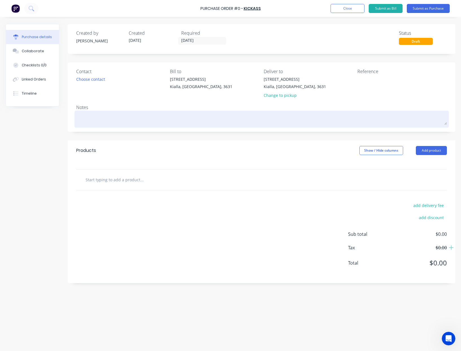
click at [178, 118] on textarea at bounding box center [261, 118] width 370 height 13
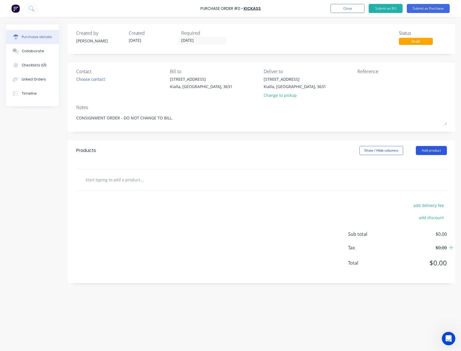
click at [436, 150] on button "Add product" at bounding box center [430, 150] width 31 height 9
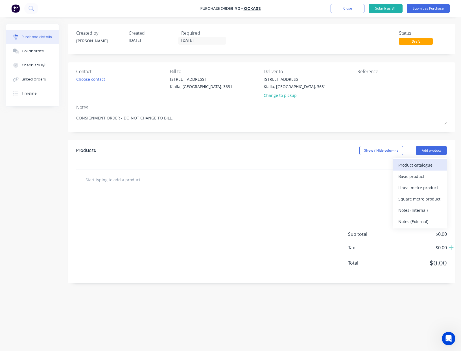
click at [430, 162] on div "Product catalogue" at bounding box center [419, 165] width 43 height 8
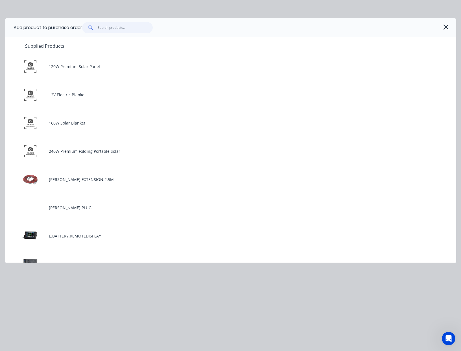
click at [116, 29] on input "text" at bounding box center [125, 27] width 55 height 11
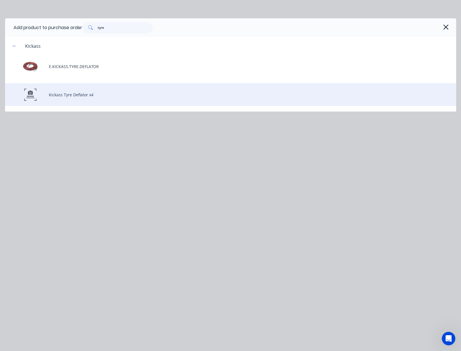
click at [89, 96] on div "Kickass Tyre Deflator x4" at bounding box center [230, 94] width 451 height 23
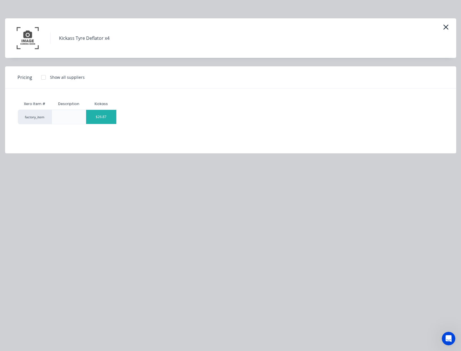
click at [103, 118] on div "$26.87" at bounding box center [101, 117] width 30 height 14
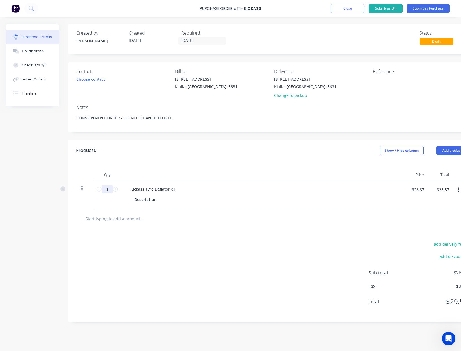
drag, startPoint x: 110, startPoint y: 189, endPoint x: 83, endPoint y: 189, distance: 27.6
click at [83, 189] on div "1 1 Kickass Tyre Deflator x4 Description $26.87 $26.87 $26.87 $26.87" at bounding box center [271, 194] width 391 height 28
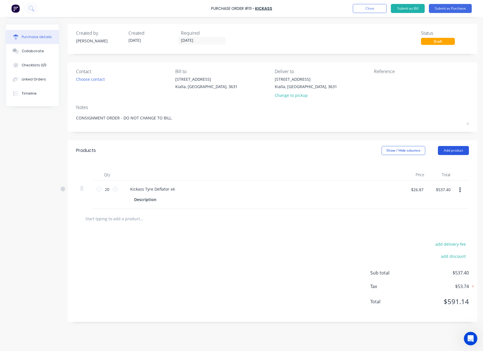
click at [459, 151] on button "Add product" at bounding box center [453, 150] width 31 height 9
click at [443, 164] on div "Product catalogue" at bounding box center [442, 165] width 43 height 8
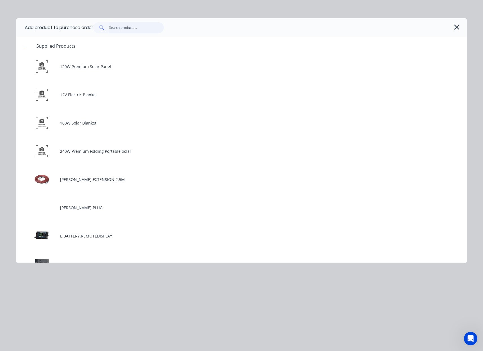
click at [124, 29] on input "text" at bounding box center [136, 27] width 55 height 11
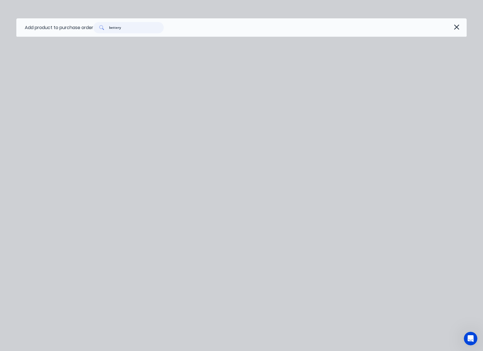
drag, startPoint x: 145, startPoint y: 31, endPoint x: 27, endPoint y: 19, distance: 119.3
click at [45, 23] on div "Add product to purchase order bettery" at bounding box center [241, 27] width 451 height 18
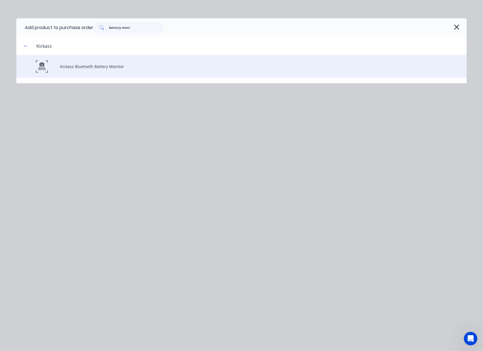
click at [109, 71] on div "Kickass Bluetooth Battery Monitor" at bounding box center [241, 66] width 451 height 23
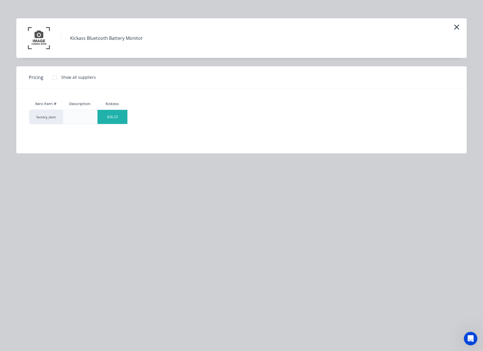
click at [111, 118] on div "$26.23" at bounding box center [113, 117] width 30 height 14
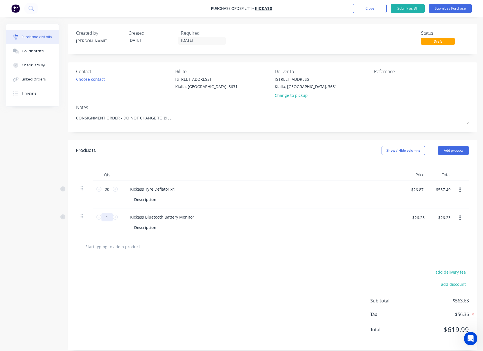
drag, startPoint x: 105, startPoint y: 218, endPoint x: 58, endPoint y: 213, distance: 47.9
click at [67, 214] on div "Created by [PERSON_NAME] Created [DATE] Required [DATE] Status Draft Contact Ch…" at bounding box center [242, 186] width 472 height 325
click at [208, 268] on div "add delivery fee add discount Sub total $668.55 Tax $66.86 Total $735.41" at bounding box center [273, 303] width 410 height 93
click at [460, 148] on button "Add product" at bounding box center [453, 150] width 31 height 9
click at [438, 162] on div "Product catalogue" at bounding box center [442, 165] width 43 height 8
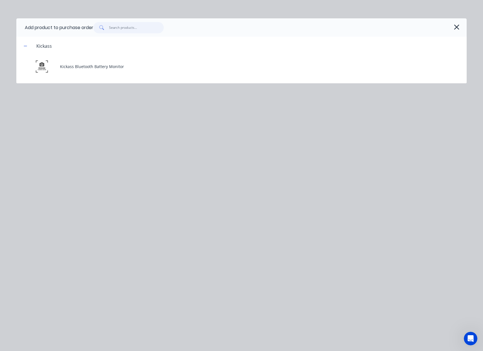
click at [126, 30] on input "text" at bounding box center [136, 27] width 55 height 11
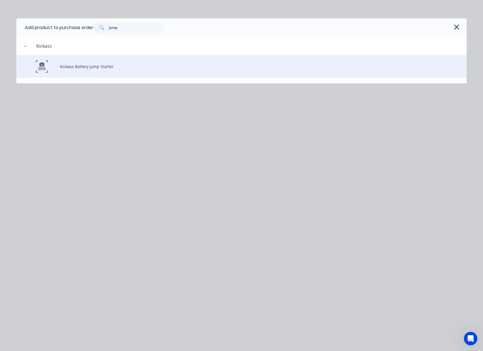
click at [120, 64] on div "Kickass Battery Jump Starter" at bounding box center [241, 66] width 451 height 23
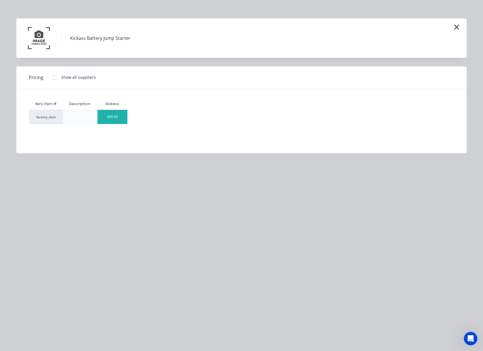
click at [110, 118] on div "$99.95" at bounding box center [113, 117] width 30 height 14
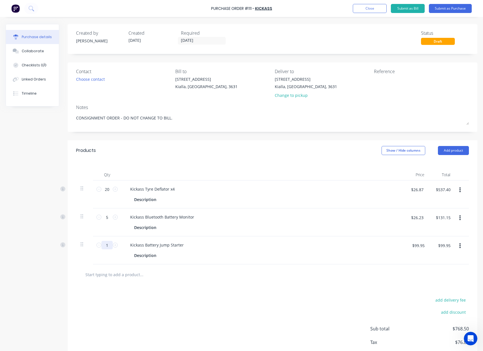
drag, startPoint x: 109, startPoint y: 246, endPoint x: 76, endPoint y: 241, distance: 34.0
click at [89, 243] on div "1 1 Kickass Battery Jump Starter Description $99.95 $99.95 $99.95 $99.95" at bounding box center [272, 250] width 393 height 28
click at [31, 269] on div "Created by [PERSON_NAME] Created [DATE] Required [DATE] Status Draft Contact Ch…" at bounding box center [243, 200] width 475 height 353
click at [460, 151] on button "Add product" at bounding box center [456, 150] width 31 height 9
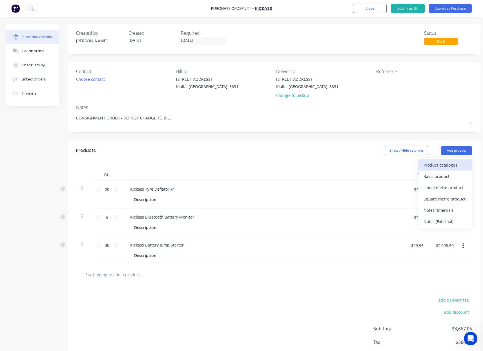
click at [453, 163] on div "Product catalogue" at bounding box center [445, 165] width 43 height 8
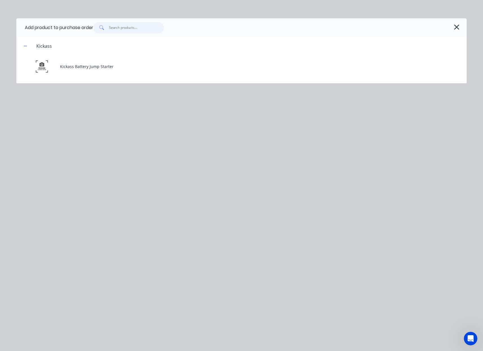
click at [134, 30] on input "text" at bounding box center [136, 27] width 55 height 11
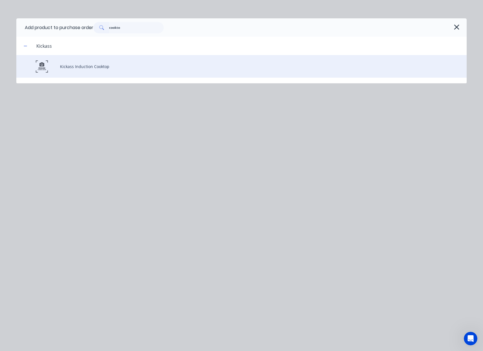
click at [116, 61] on div "Kickass Induction Cooktop" at bounding box center [241, 66] width 451 height 23
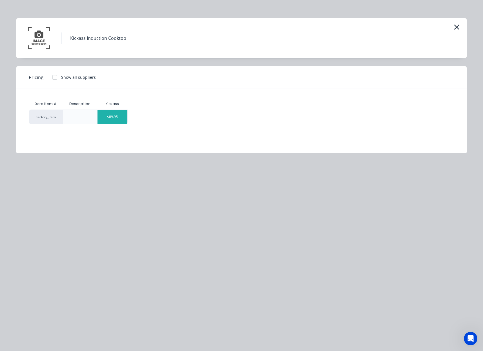
click at [114, 118] on div "$89.95" at bounding box center [113, 117] width 30 height 14
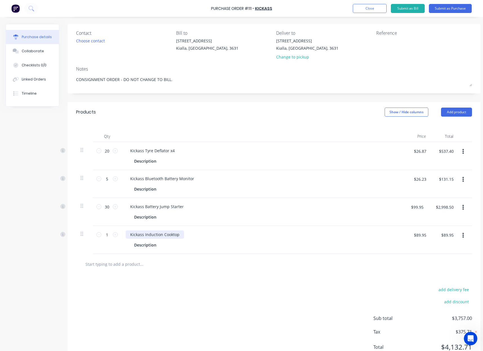
scroll to position [39, 0]
drag, startPoint x: 110, startPoint y: 236, endPoint x: 91, endPoint y: 235, distance: 19.2
click at [96, 236] on div "1 1" at bounding box center [107, 239] width 28 height 28
click at [460, 111] on button "Add product" at bounding box center [456, 111] width 31 height 9
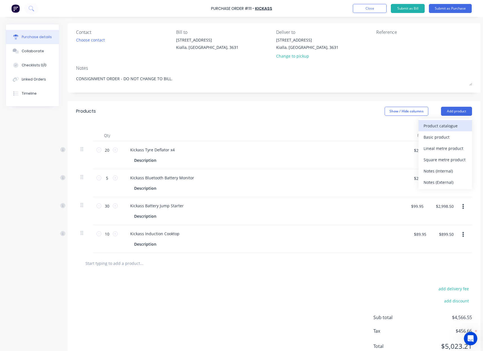
click at [435, 123] on div "Product catalogue" at bounding box center [445, 126] width 43 height 8
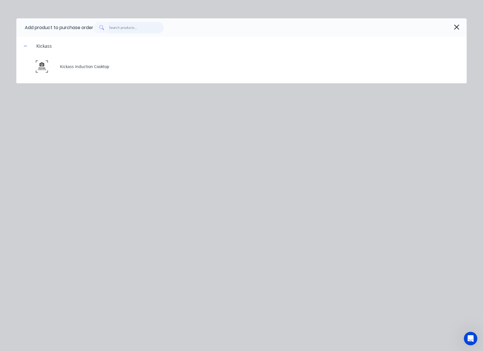
click at [119, 28] on input "text" at bounding box center [136, 27] width 55 height 11
click at [142, 26] on input "text" at bounding box center [136, 27] width 55 height 11
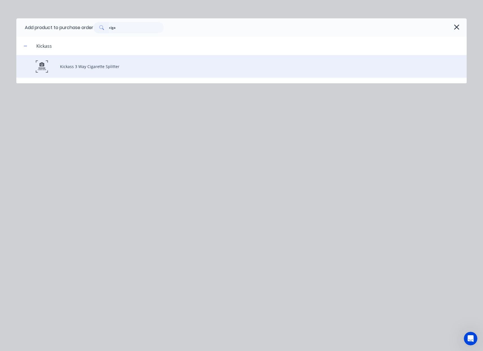
click at [108, 65] on div "Kickass 3 Way Cigarette Splitter" at bounding box center [241, 66] width 451 height 23
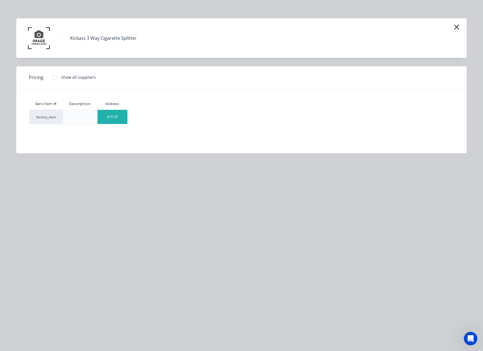
click at [116, 120] on div "$19.29" at bounding box center [113, 117] width 30 height 14
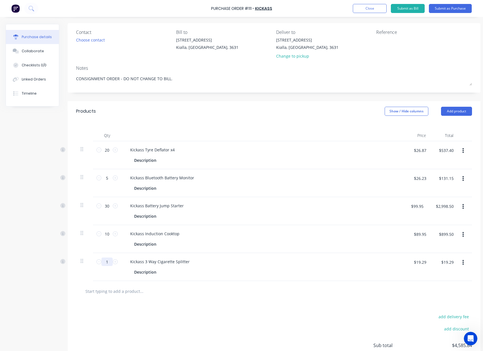
drag, startPoint x: 110, startPoint y: 262, endPoint x: 28, endPoint y: 248, distance: 83.1
click at [82, 260] on div "1 1 Kickass 3 Way Cigarette Splitter Description $19.29 $19.29 $19.29 $19.29" at bounding box center [274, 267] width 396 height 28
click at [454, 113] on button "Add product" at bounding box center [456, 111] width 31 height 9
click at [443, 123] on div "Product catalogue" at bounding box center [445, 126] width 43 height 8
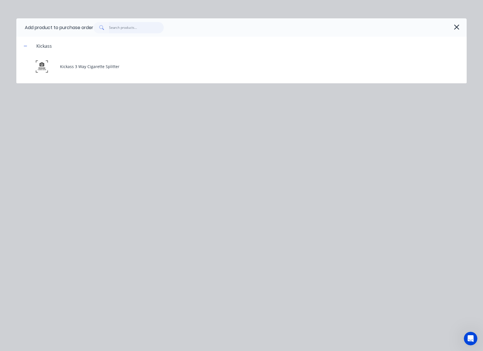
click at [136, 27] on input "text" at bounding box center [136, 27] width 55 height 11
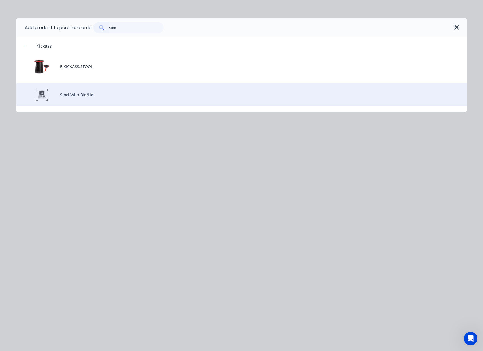
click at [115, 96] on div "Stool With Bin/Lid" at bounding box center [241, 94] width 451 height 23
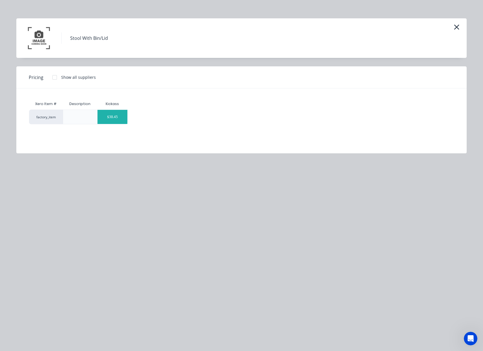
click at [117, 118] on div "$38.45" at bounding box center [113, 117] width 30 height 14
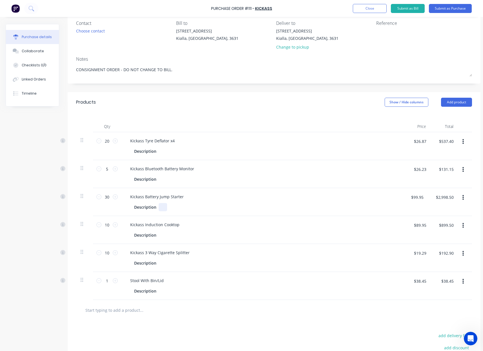
scroll to position [49, 0]
drag, startPoint x: 109, startPoint y: 280, endPoint x: 81, endPoint y: 282, distance: 28.6
click at [105, 280] on input "1" at bounding box center [107, 279] width 11 height 8
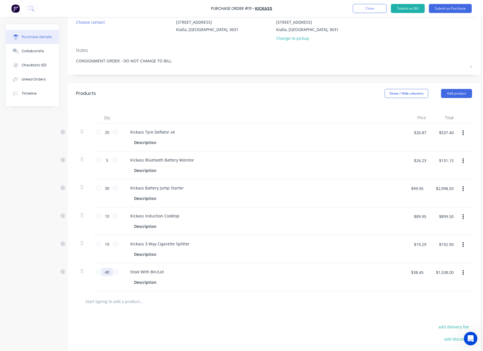
scroll to position [56, 0]
click at [458, 96] on button "Add product" at bounding box center [456, 93] width 31 height 9
click at [443, 107] on div "Product catalogue" at bounding box center [445, 108] width 43 height 8
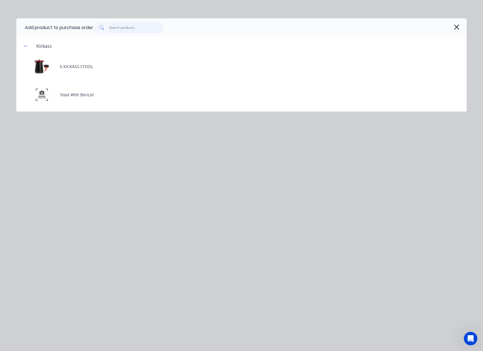
drag, startPoint x: 133, startPoint y: 28, endPoint x: 143, endPoint y: 29, distance: 9.9
click at [133, 28] on input "text" at bounding box center [136, 27] width 55 height 11
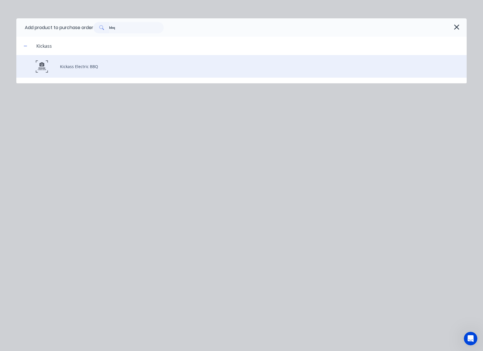
click at [95, 62] on div "Kickass Electric BBQ" at bounding box center [241, 66] width 451 height 23
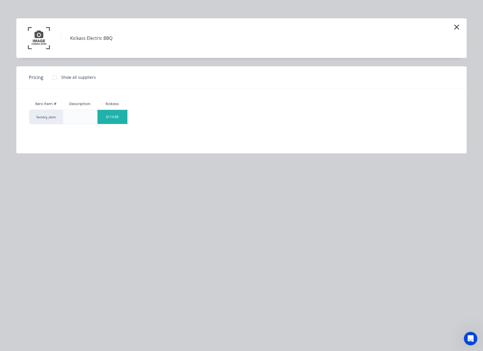
click at [116, 114] on div "$114.88" at bounding box center [113, 117] width 30 height 14
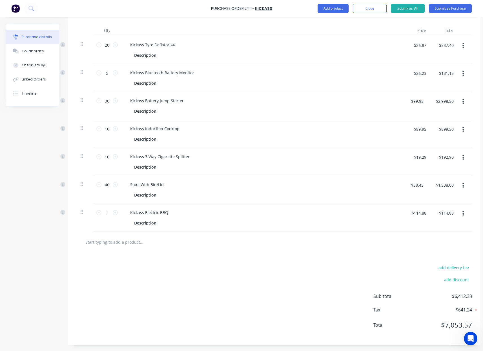
scroll to position [148, 0]
drag, startPoint x: 111, startPoint y: 208, endPoint x: 27, endPoint y: 206, distance: 83.8
click at [82, 206] on div "1 1 Kickass Electric BBQ Description $114.88 $114.88 $114.88 $114.88" at bounding box center [274, 218] width 396 height 28
click at [329, 6] on button "Add product" at bounding box center [333, 8] width 31 height 9
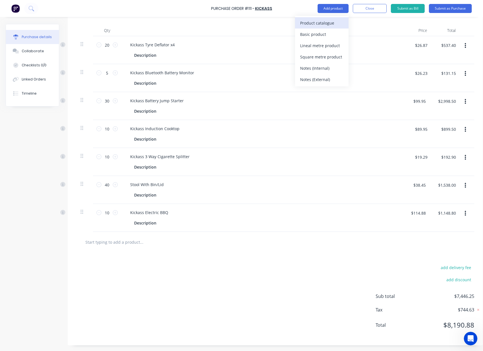
click at [340, 19] on div "Product catalogue" at bounding box center [321, 23] width 43 height 8
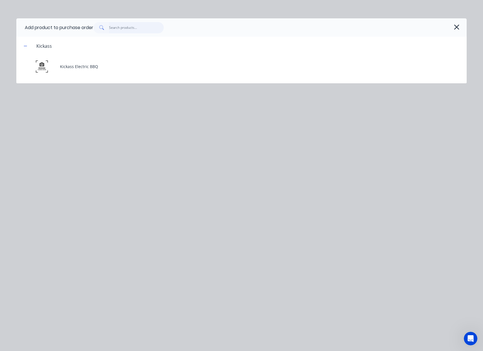
click at [119, 27] on input "text" at bounding box center [136, 27] width 55 height 11
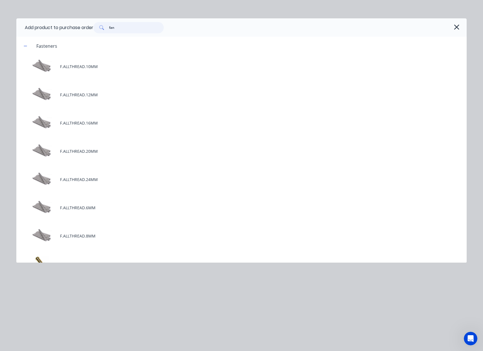
drag, startPoint x: 123, startPoint y: 28, endPoint x: 69, endPoint y: 24, distance: 53.7
click at [69, 24] on div "Add product to purchase order fan" at bounding box center [241, 27] width 451 height 18
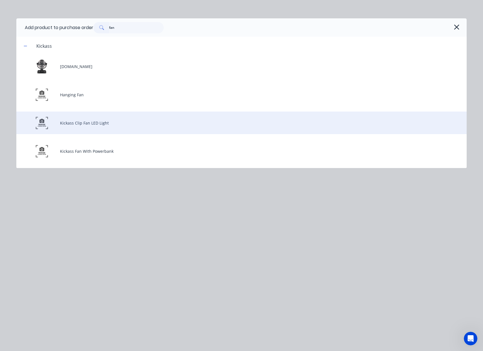
click at [110, 124] on div "Kickass Clip Fan LED Light" at bounding box center [241, 122] width 451 height 23
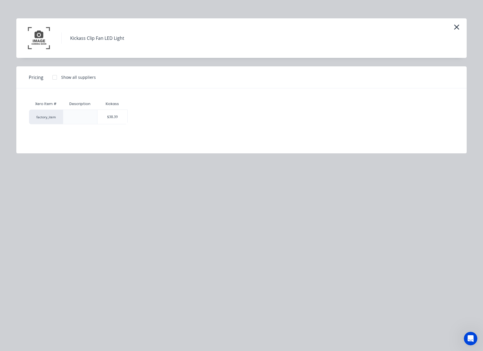
drag, startPoint x: 107, startPoint y: 113, endPoint x: 123, endPoint y: 149, distance: 39.3
click at [107, 113] on div "$38.39" at bounding box center [113, 117] width 30 height 14
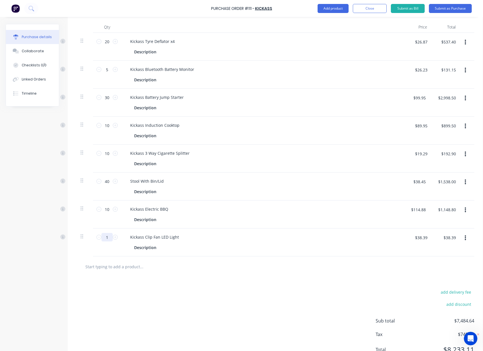
drag, startPoint x: 107, startPoint y: 238, endPoint x: 79, endPoint y: 235, distance: 28.1
click at [98, 237] on div "1 1" at bounding box center [107, 237] width 19 height 8
click at [322, 8] on button "Add product" at bounding box center [333, 8] width 31 height 9
click at [326, 22] on div "Product catalogue" at bounding box center [321, 23] width 43 height 8
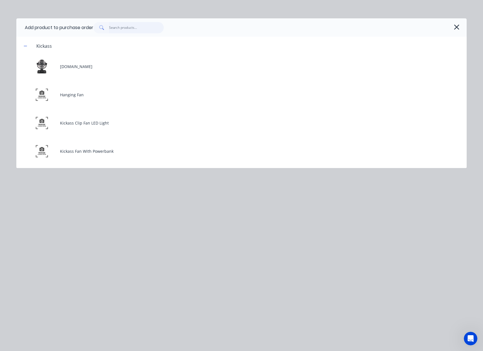
click at [132, 28] on input "text" at bounding box center [136, 27] width 55 height 11
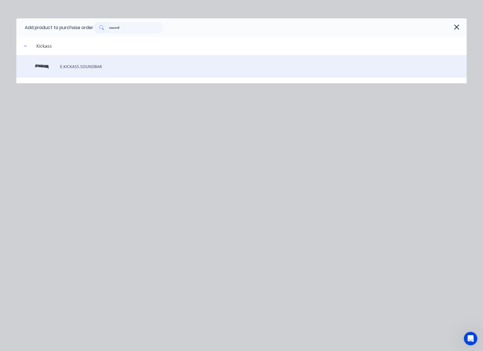
click at [88, 67] on div "E.KICKASS.SOUNDBAR" at bounding box center [241, 66] width 451 height 23
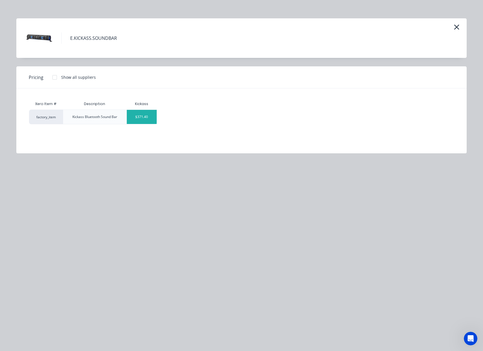
click at [142, 117] on div "$371.40" at bounding box center [142, 117] width 30 height 14
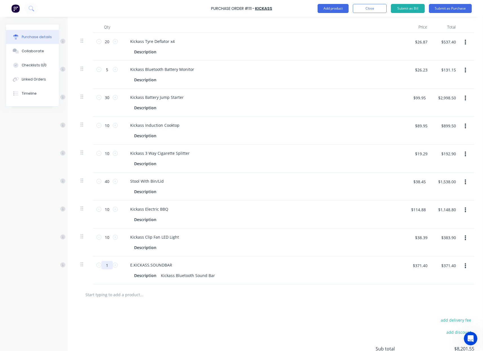
drag, startPoint x: 111, startPoint y: 264, endPoint x: 53, endPoint y: 254, distance: 59.0
click at [75, 259] on div "Qty Price Total 20 20 Kickass Tyre Deflator x4 Description $26.87 $26.87 $537.4…" at bounding box center [275, 148] width 415 height 271
click at [339, 7] on button "Add product" at bounding box center [333, 8] width 31 height 9
click at [329, 23] on div "Product catalogue" at bounding box center [321, 23] width 43 height 8
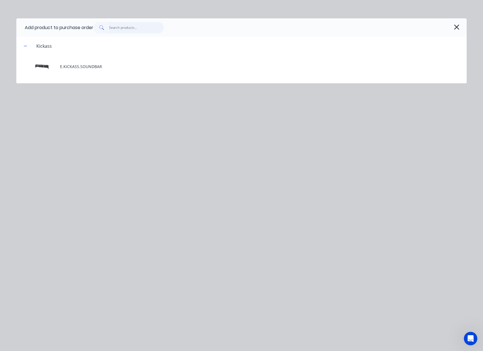
click at [130, 29] on input "text" at bounding box center [136, 27] width 55 height 11
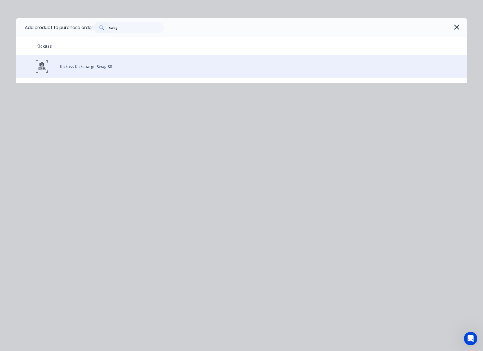
click at [117, 67] on div "Kickass Kickcharge Swag 88" at bounding box center [241, 66] width 451 height 23
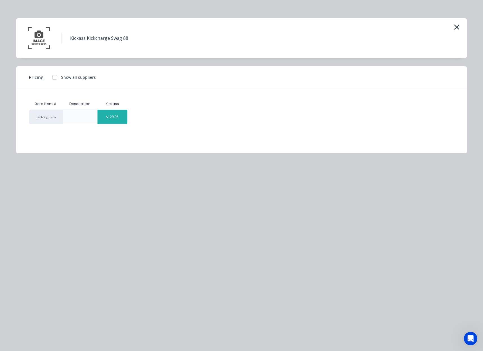
click at [116, 121] on div "$129.95" at bounding box center [113, 117] width 30 height 14
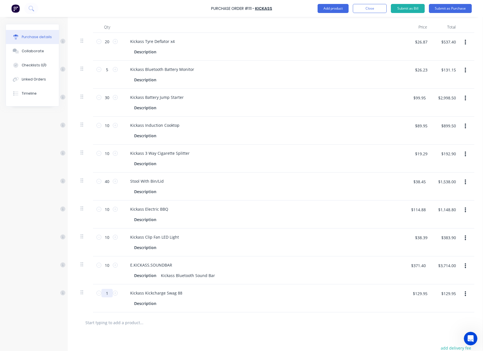
drag, startPoint x: 109, startPoint y: 294, endPoint x: 90, endPoint y: 293, distance: 18.6
click at [98, 294] on div "1 1" at bounding box center [107, 293] width 19 height 8
click at [343, 10] on button "Add product" at bounding box center [333, 8] width 31 height 9
click at [336, 19] on div "Product catalogue" at bounding box center [321, 23] width 43 height 8
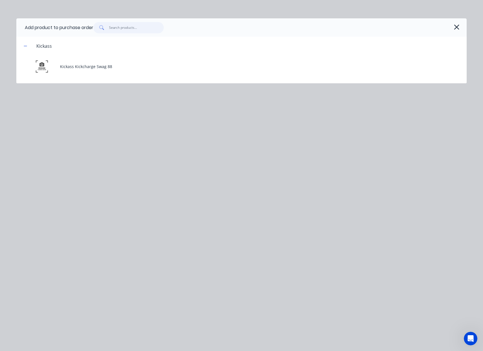
click at [134, 29] on input "text" at bounding box center [136, 27] width 55 height 11
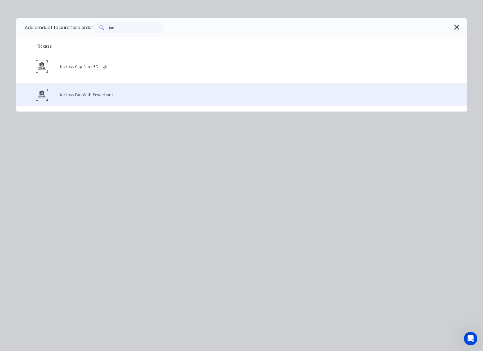
click at [105, 94] on div "Kickass Fan With Powerbank" at bounding box center [241, 94] width 451 height 23
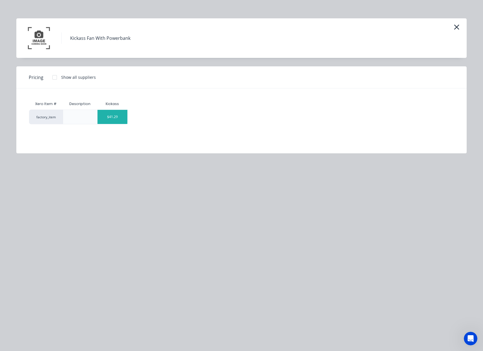
click at [116, 120] on div "$41.29" at bounding box center [113, 117] width 30 height 14
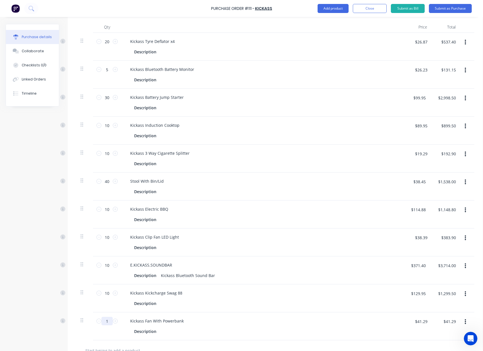
scroll to position [149, 0]
drag, startPoint x: 111, startPoint y: 320, endPoint x: 82, endPoint y: 315, distance: 29.8
click at [82, 315] on div "1 1 Kickass Fan With Powerbank Description $41.29 $41.29 $41.29 $41.29" at bounding box center [275, 325] width 399 height 28
click at [331, 8] on button "Add product" at bounding box center [333, 8] width 31 height 9
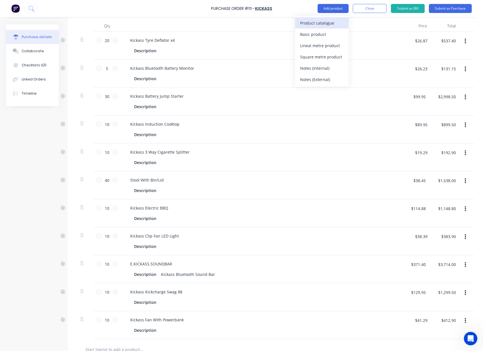
click at [330, 19] on div "Product catalogue" at bounding box center [321, 23] width 43 height 8
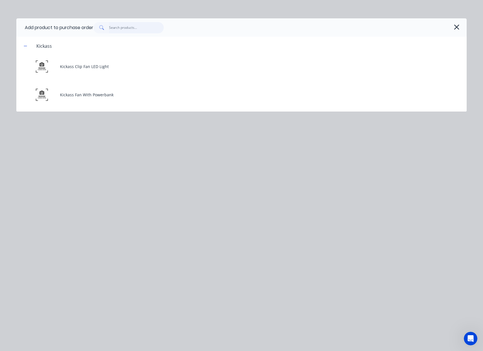
click at [133, 29] on input "text" at bounding box center [136, 27] width 55 height 11
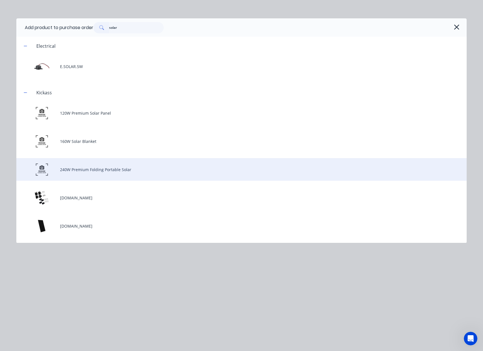
click at [118, 171] on div "240W Premium Folding Portable Solar" at bounding box center [241, 169] width 451 height 23
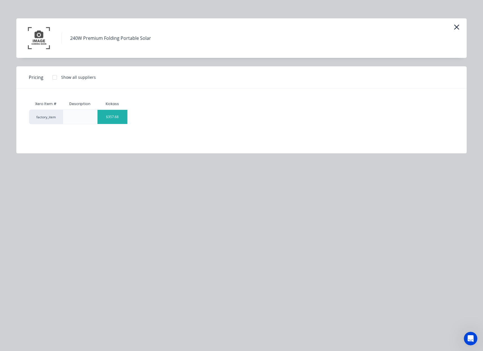
click at [119, 118] on div "$357.68" at bounding box center [113, 117] width 30 height 14
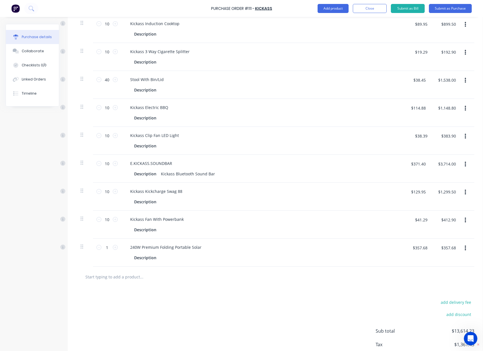
scroll to position [288, 0]
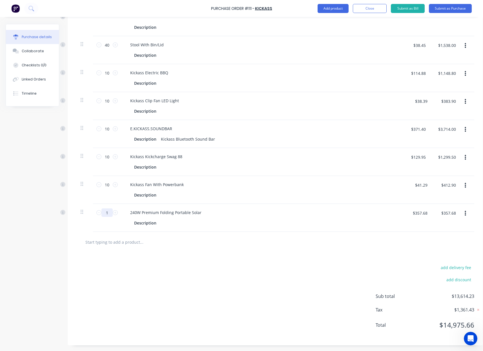
drag, startPoint x: 109, startPoint y: 208, endPoint x: 44, endPoint y: 205, distance: 65.2
click at [76, 206] on div "1 1 240W Premium Folding Portable Solar Description $357.68 $357.68 $357.68 $35…" at bounding box center [275, 218] width 399 height 28
drag, startPoint x: 338, startPoint y: 5, endPoint x: 335, endPoint y: 12, distance: 6.9
click at [338, 6] on button "Add product" at bounding box center [333, 8] width 31 height 9
click at [333, 21] on div "Product catalogue" at bounding box center [321, 23] width 43 height 8
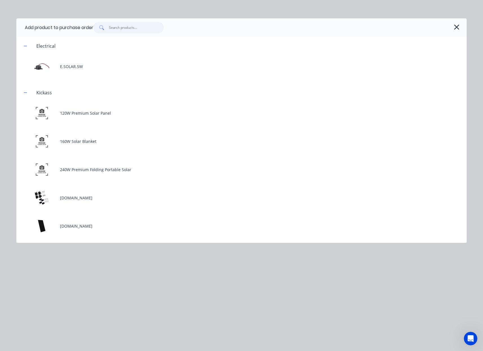
click at [139, 29] on input "text" at bounding box center [136, 27] width 55 height 11
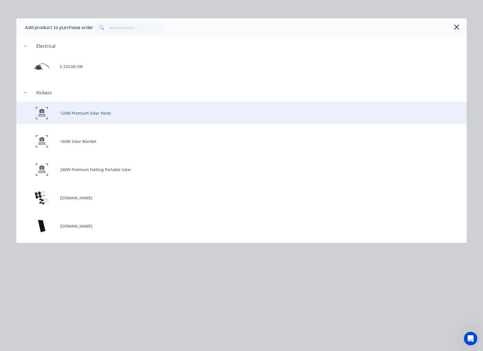
click at [96, 115] on div "120W Premium Solar Panel" at bounding box center [241, 113] width 451 height 23
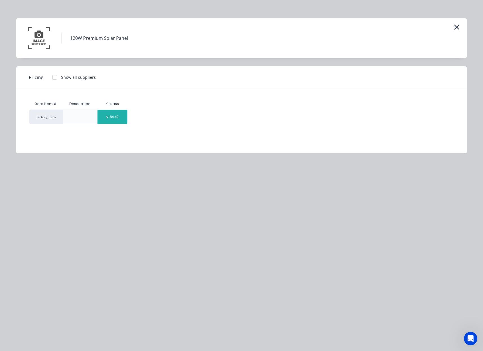
click at [100, 117] on div "$184.42" at bounding box center [113, 117] width 30 height 14
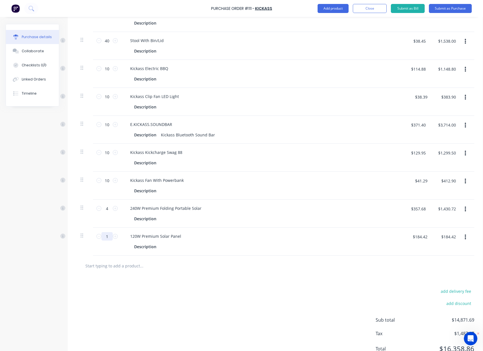
drag, startPoint x: 109, startPoint y: 237, endPoint x: 70, endPoint y: 234, distance: 39.9
click at [98, 236] on div "1 1" at bounding box center [107, 236] width 19 height 8
click at [323, 10] on button "Add product" at bounding box center [333, 8] width 31 height 9
click at [317, 19] on div "Product catalogue" at bounding box center [321, 23] width 43 height 8
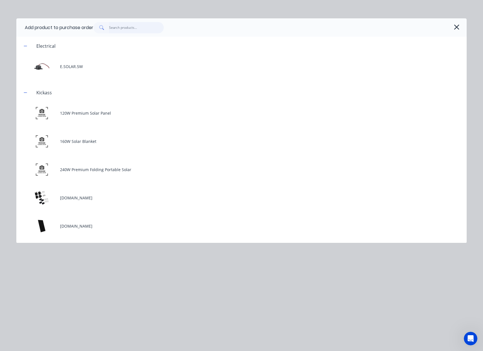
click at [138, 27] on input "text" at bounding box center [136, 27] width 55 height 11
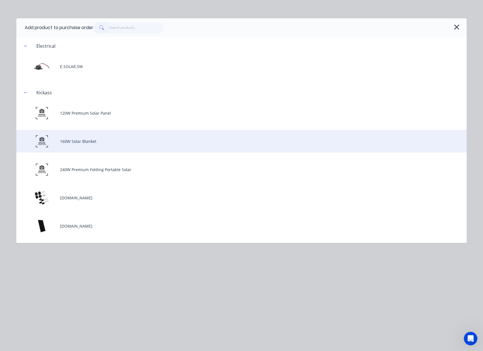
click at [91, 149] on div "160W Solar Blanket" at bounding box center [241, 141] width 451 height 23
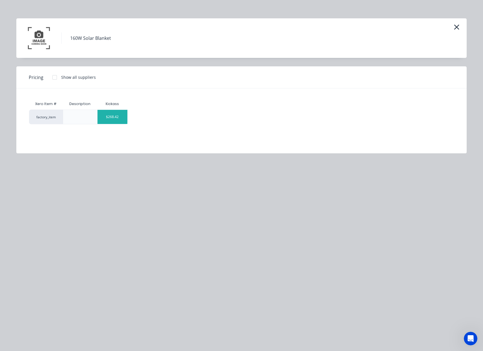
click at [116, 120] on div "$268.42" at bounding box center [113, 117] width 30 height 14
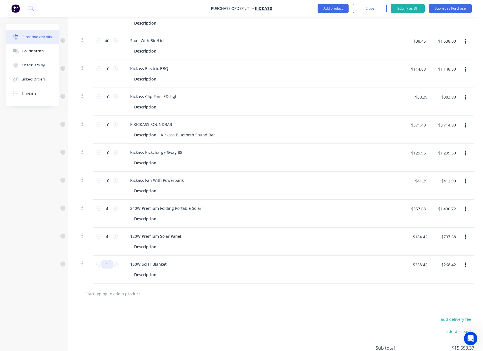
drag, startPoint x: 113, startPoint y: 265, endPoint x: 68, endPoint y: 262, distance: 45.0
click at [72, 262] on div "Qty Price Total 20 20 Kickass Tyre Deflator x4 Description $26.87 $26.87 $537.4…" at bounding box center [275, 78] width 415 height 411
click at [337, 10] on button "Add product" at bounding box center [333, 8] width 31 height 9
click at [338, 21] on div "Product catalogue" at bounding box center [321, 23] width 43 height 8
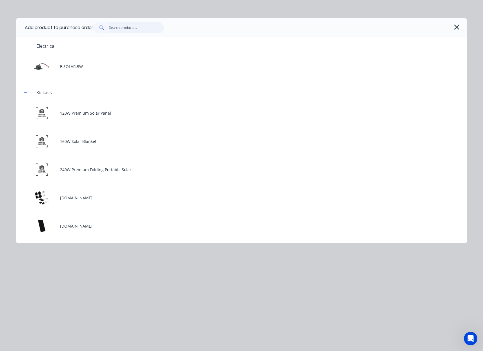
click at [123, 30] on input "text" at bounding box center [136, 27] width 55 height 11
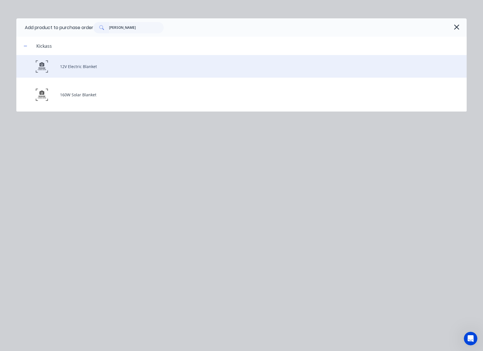
click at [77, 65] on div "12V Electric Blanket" at bounding box center [241, 66] width 451 height 23
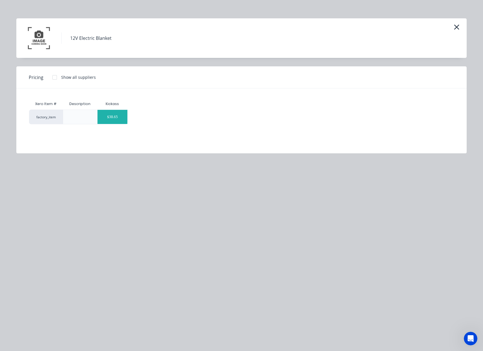
click at [122, 119] on div "$38.65" at bounding box center [113, 117] width 30 height 14
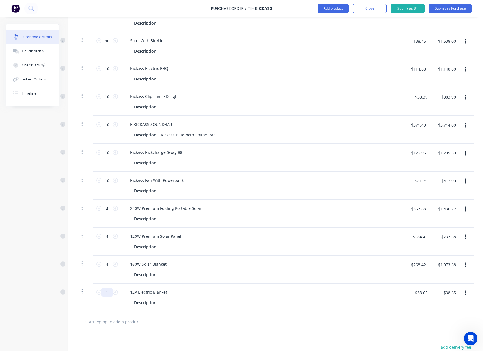
drag, startPoint x: 110, startPoint y: 291, endPoint x: 81, endPoint y: 290, distance: 29.1
click at [98, 292] on div "1 1" at bounding box center [107, 292] width 19 height 8
click at [340, 7] on button "Add product" at bounding box center [333, 8] width 31 height 9
click at [332, 22] on div "Product catalogue" at bounding box center [321, 23] width 43 height 8
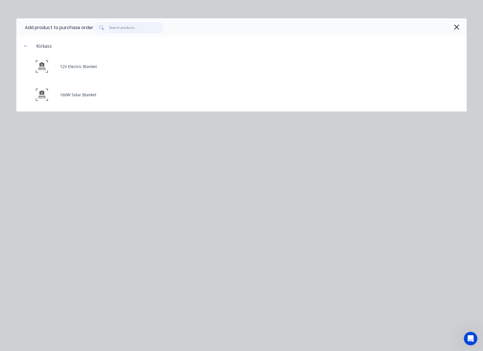
click at [127, 30] on input "text" at bounding box center [136, 27] width 55 height 11
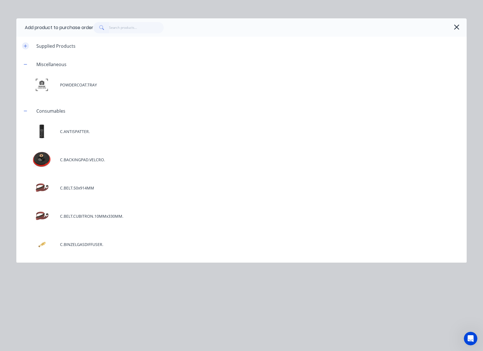
click at [25, 47] on icon "button" at bounding box center [25, 46] width 3 height 4
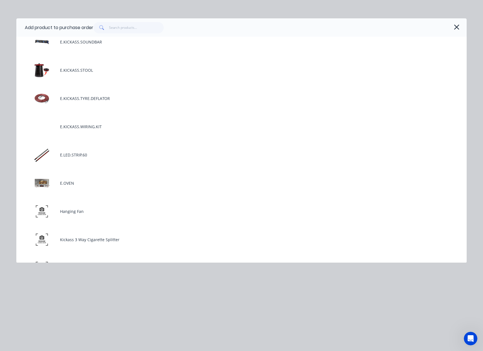
scroll to position [960, 0]
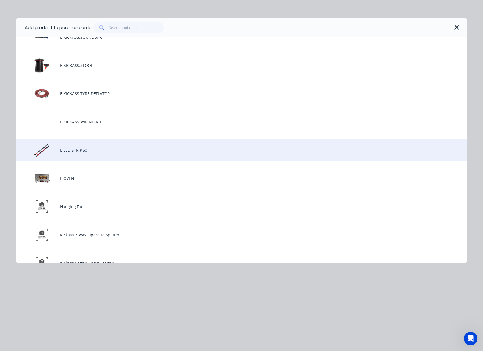
click at [118, 148] on div "E.LED.STRIP.60" at bounding box center [241, 149] width 451 height 23
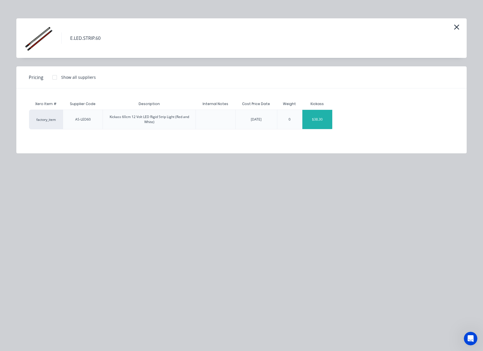
click at [320, 121] on div "$38.30" at bounding box center [318, 119] width 30 height 19
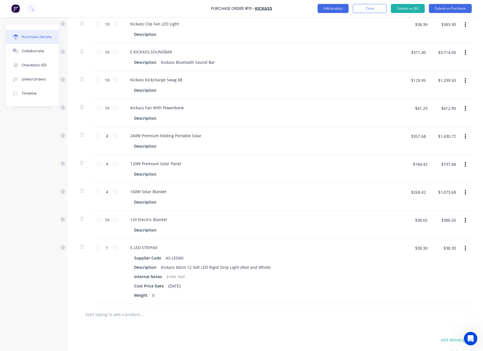
scroll to position [388, 0]
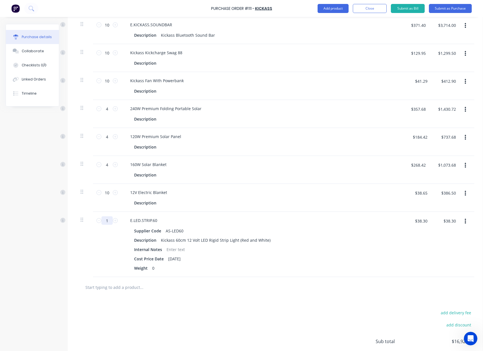
drag, startPoint x: 110, startPoint y: 223, endPoint x: 78, endPoint y: 216, distance: 32.0
click at [95, 222] on div "1 1" at bounding box center [107, 244] width 28 height 65
click at [332, 8] on button "Add product" at bounding box center [333, 8] width 31 height 9
click at [322, 21] on div "Product catalogue" at bounding box center [321, 23] width 43 height 8
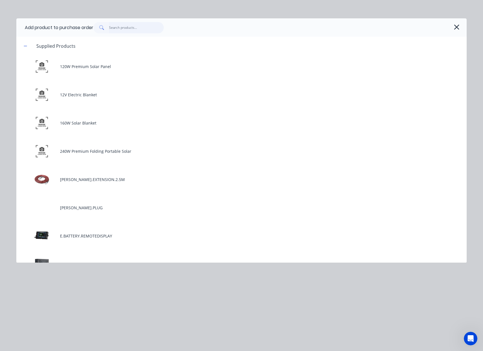
click at [127, 27] on input "text" at bounding box center [136, 27] width 55 height 11
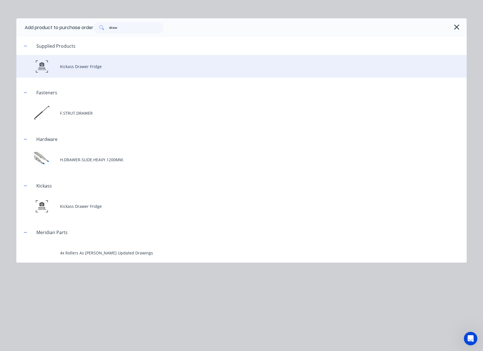
click at [81, 60] on div "Kickass Drawer Fridge" at bounding box center [241, 66] width 451 height 23
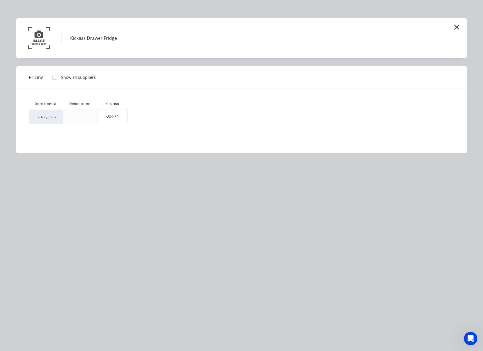
drag, startPoint x: 121, startPoint y: 120, endPoint x: 119, endPoint y: 132, distance: 11.5
click at [121, 120] on div "$522.59" at bounding box center [113, 117] width 30 height 14
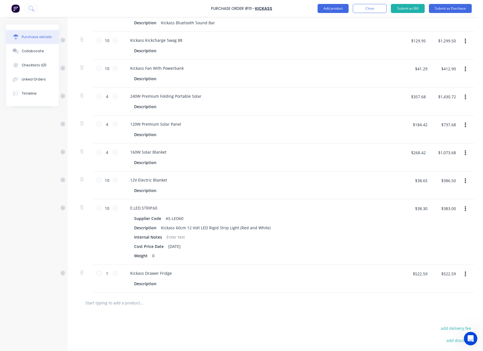
scroll to position [423, 0]
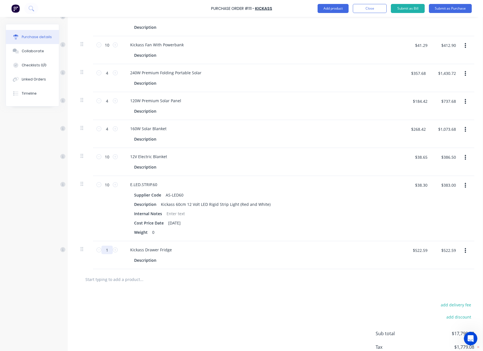
drag, startPoint x: 111, startPoint y: 249, endPoint x: 49, endPoint y: 244, distance: 62.3
click at [104, 250] on input "1" at bounding box center [107, 249] width 11 height 8
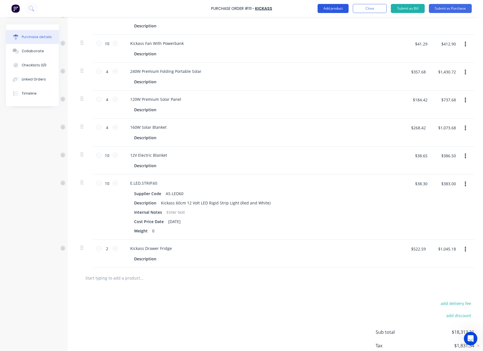
click at [339, 7] on button "Add product" at bounding box center [333, 8] width 31 height 9
click at [329, 22] on div "Product catalogue" at bounding box center [321, 23] width 43 height 8
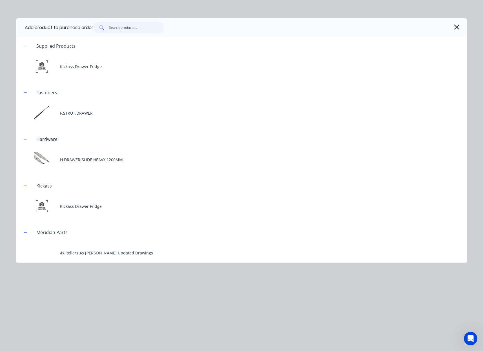
click at [123, 27] on input "text" at bounding box center [136, 27] width 55 height 11
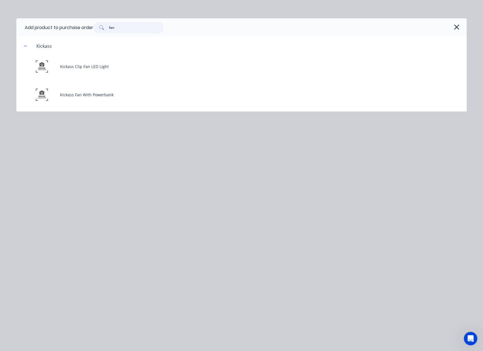
drag, startPoint x: 124, startPoint y: 28, endPoint x: 92, endPoint y: 27, distance: 31.3
click at [92, 27] on div "Add product to purchase order fan" at bounding box center [241, 27] width 451 height 18
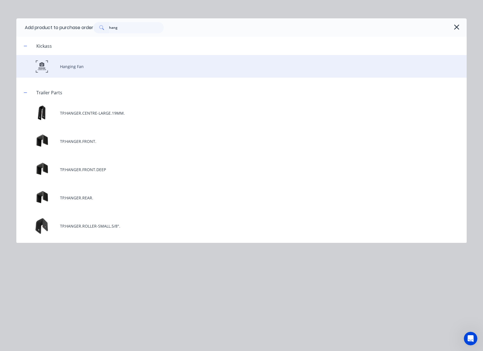
click at [71, 68] on div "Hanging Fan" at bounding box center [241, 66] width 451 height 23
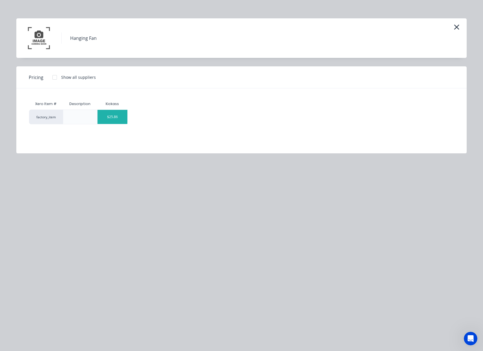
click at [120, 117] on div "$25.86" at bounding box center [113, 117] width 30 height 14
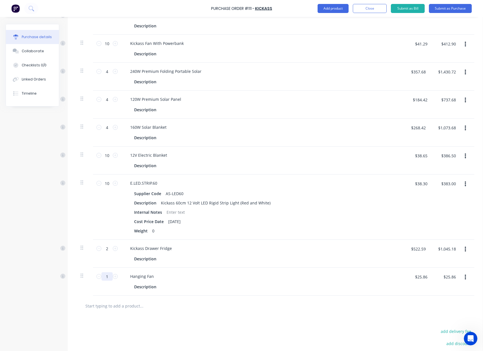
drag, startPoint x: 111, startPoint y: 276, endPoint x: 35, endPoint y: 268, distance: 77.1
click at [75, 272] on div "Qty Price Total 20 20 Kickass Tyre Deflator x4 Description $26.87 $26.87 $537.4…" at bounding box center [275, 16] width 415 height 560
click at [337, 10] on button "Add product" at bounding box center [333, 8] width 31 height 9
click at [334, 22] on div "Product catalogue" at bounding box center [321, 23] width 43 height 8
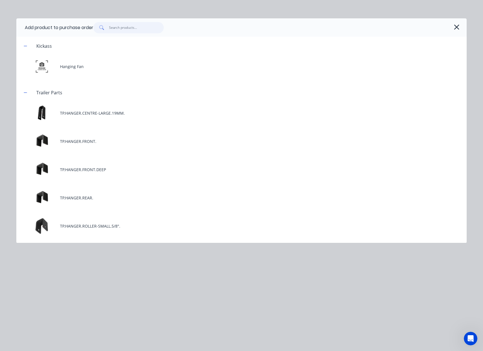
click at [131, 28] on input "text" at bounding box center [136, 27] width 55 height 11
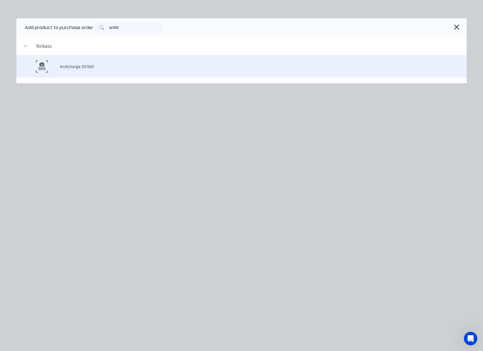
click at [98, 68] on div "Kickcharge DC500" at bounding box center [241, 66] width 451 height 23
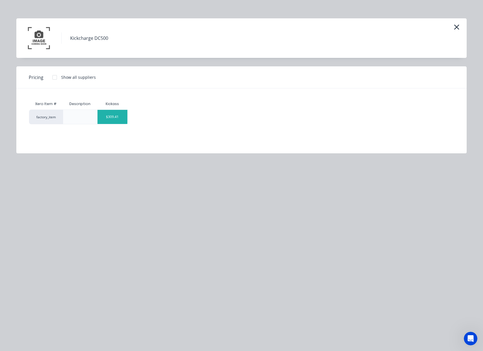
click at [119, 116] on div "$309.41" at bounding box center [113, 117] width 30 height 14
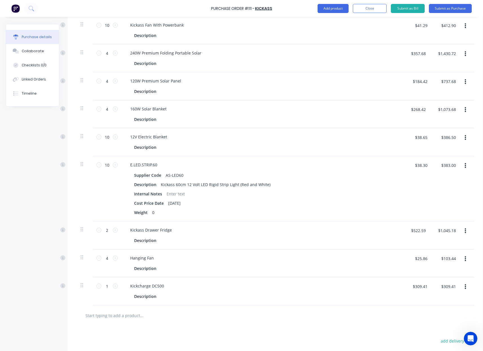
scroll to position [460, 0]
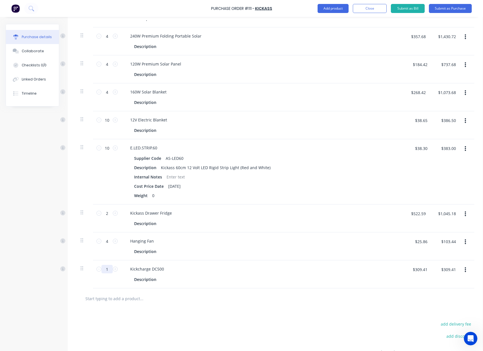
drag, startPoint x: 109, startPoint y: 270, endPoint x: 61, endPoint y: 263, distance: 48.5
click at [81, 269] on div "1 1 Kickcharge DC500 Description $309.41 $309.41 $309.41 $309.41" at bounding box center [275, 274] width 399 height 28
click at [338, 10] on button "Add product" at bounding box center [333, 8] width 31 height 9
click at [328, 25] on div "Product catalogue" at bounding box center [321, 23] width 43 height 8
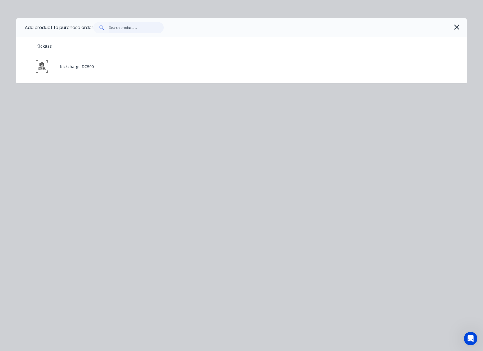
click at [133, 30] on input "text" at bounding box center [136, 27] width 55 height 11
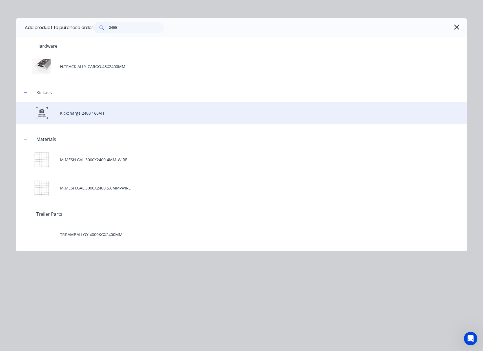
click at [114, 111] on div "Kickcharge 2400 160AH" at bounding box center [241, 113] width 451 height 23
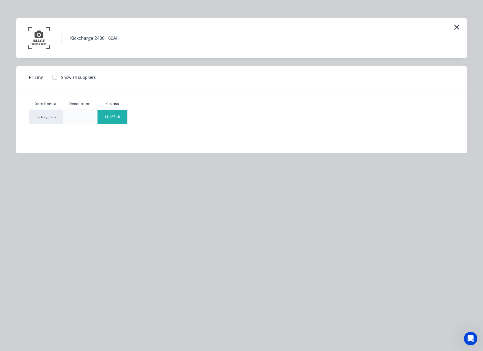
click at [117, 117] on div "$1,287.18" at bounding box center [113, 117] width 30 height 14
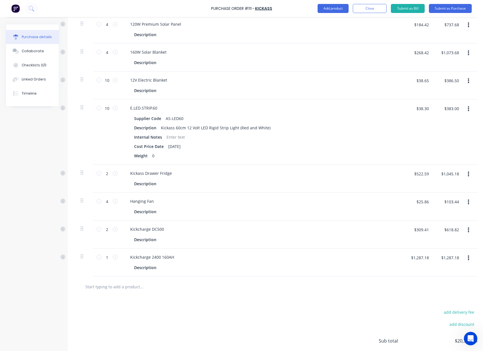
scroll to position [506, 0]
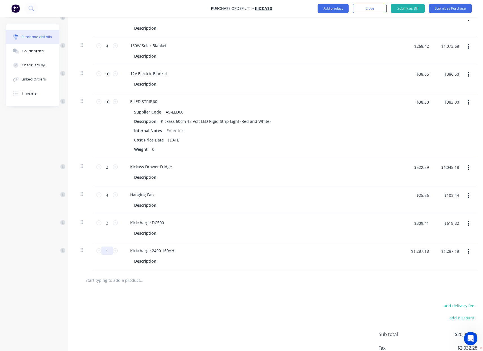
drag, startPoint x: 109, startPoint y: 252, endPoint x: 64, endPoint y: 254, distance: 44.9
click at [91, 253] on div "1 1 Kickcharge 2400 160AH Description $1,287.18 $1,287.18 $1,287.18 $1,287.18" at bounding box center [277, 256] width 402 height 28
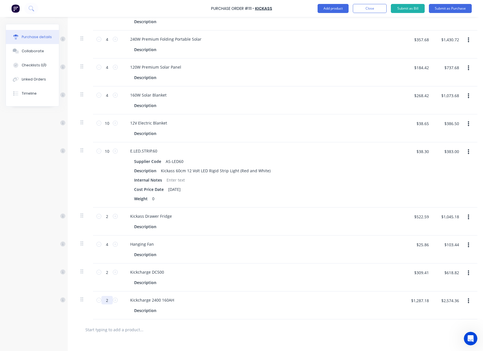
scroll to position [549, 0]
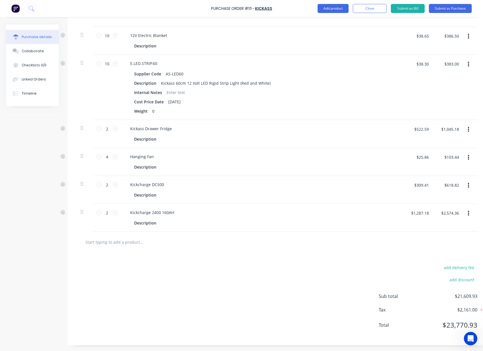
click at [160, 280] on div "add delivery fee add discount Sub total $21,609.93 Tax $2,161.00 Total $23,770.…" at bounding box center [277, 298] width 419 height 93
click at [109, 181] on input "2" at bounding box center [107, 184] width 11 height 8
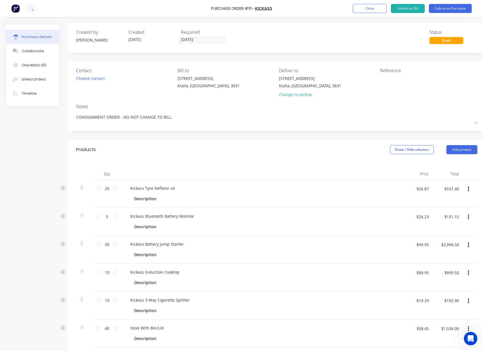
scroll to position [0, 0]
click at [460, 8] on button "Submit as Purchase" at bounding box center [450, 8] width 43 height 9
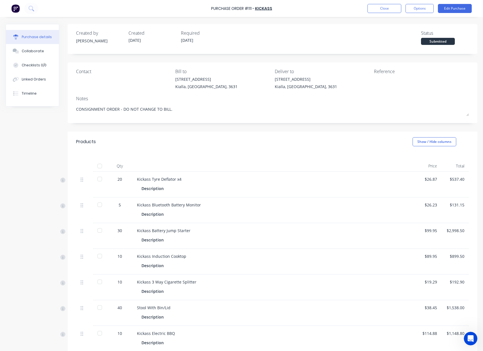
click at [100, 178] on div at bounding box center [99, 178] width 11 height 11
click at [99, 205] on div at bounding box center [99, 204] width 11 height 11
click at [100, 231] on div at bounding box center [99, 230] width 11 height 11
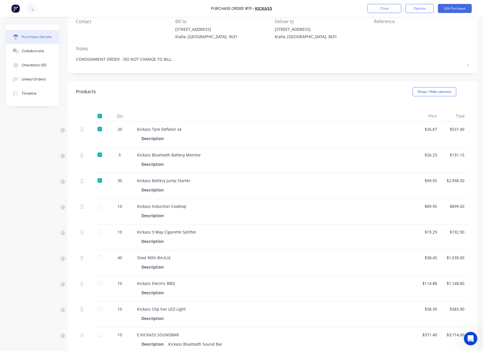
scroll to position [51, 0]
click at [99, 206] on div at bounding box center [99, 204] width 11 height 11
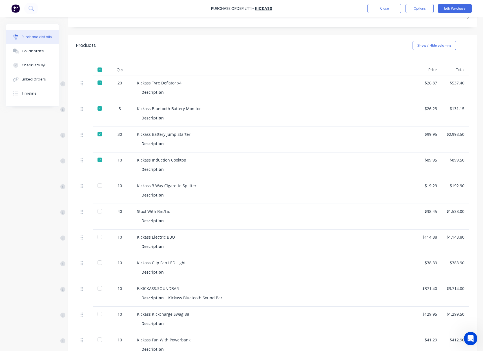
scroll to position [99, 0]
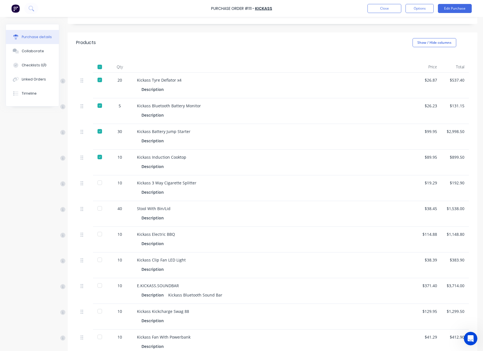
drag, startPoint x: 100, startPoint y: 183, endPoint x: 105, endPoint y: 203, distance: 19.7
click at [100, 183] on div at bounding box center [99, 182] width 11 height 11
click at [100, 209] on div at bounding box center [99, 208] width 11 height 11
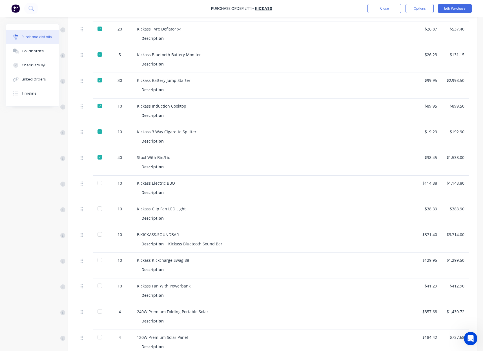
scroll to position [197, 0]
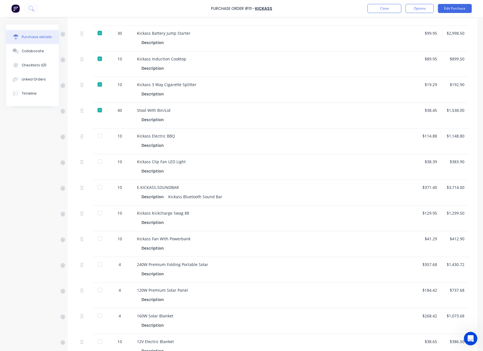
click at [99, 137] on div at bounding box center [99, 135] width 11 height 11
click at [100, 162] on div at bounding box center [99, 161] width 11 height 11
drag, startPoint x: 102, startPoint y: 188, endPoint x: 100, endPoint y: 204, distance: 16.1
click at [101, 188] on div at bounding box center [99, 186] width 11 height 11
click at [99, 213] on div at bounding box center [99, 212] width 11 height 11
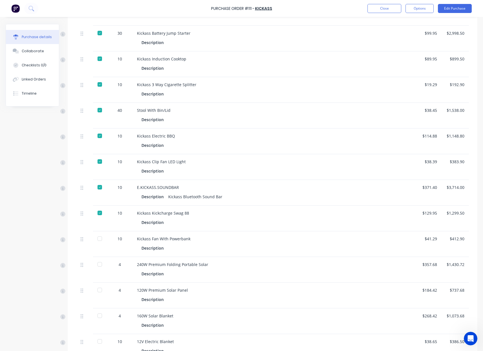
drag, startPoint x: 101, startPoint y: 240, endPoint x: 135, endPoint y: 221, distance: 39.0
click at [101, 240] on div at bounding box center [99, 238] width 11 height 11
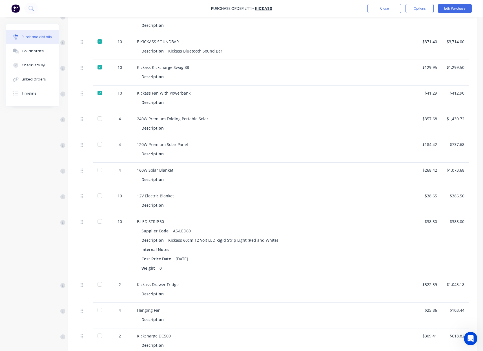
scroll to position [344, 0]
click at [99, 118] on div at bounding box center [99, 117] width 11 height 11
click at [101, 144] on div at bounding box center [99, 143] width 11 height 11
click at [100, 170] on div at bounding box center [99, 168] width 11 height 11
click at [99, 195] on div at bounding box center [99, 194] width 11 height 11
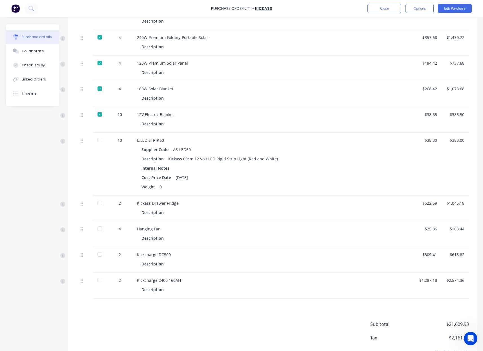
scroll to position [452, 0]
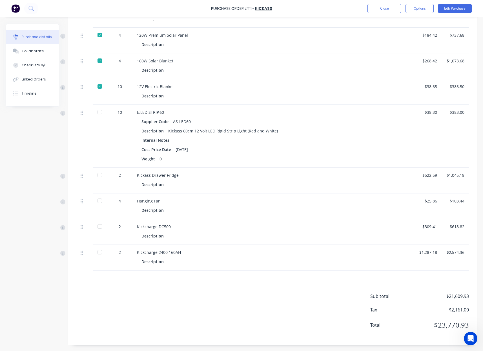
drag, startPoint x: 99, startPoint y: 112, endPoint x: 123, endPoint y: 168, distance: 61.2
click at [100, 112] on div at bounding box center [99, 111] width 11 height 11
click at [100, 176] on div at bounding box center [99, 174] width 11 height 11
click at [100, 202] on div at bounding box center [99, 200] width 11 height 11
click at [100, 228] on div at bounding box center [99, 226] width 11 height 11
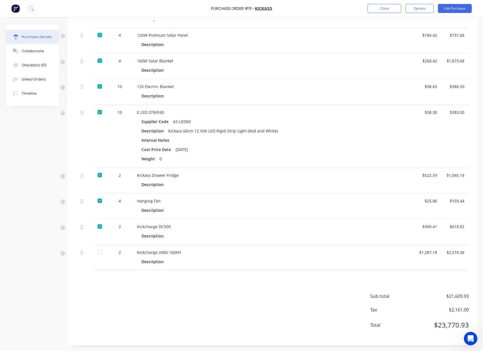
click at [100, 254] on div at bounding box center [99, 251] width 11 height 11
click at [187, 289] on div "Sub total $21,609.93 Tax $2,161.00 Total $23,770.93" at bounding box center [273, 307] width 410 height 75
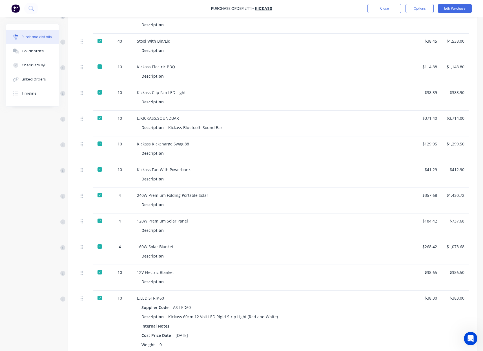
scroll to position [0, 0]
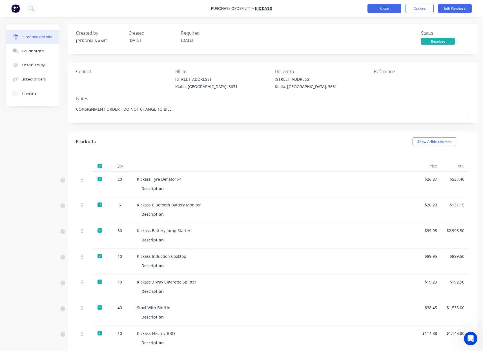
click at [383, 8] on button "Close" at bounding box center [385, 8] width 34 height 9
